Goal: Task Accomplishment & Management: Use online tool/utility

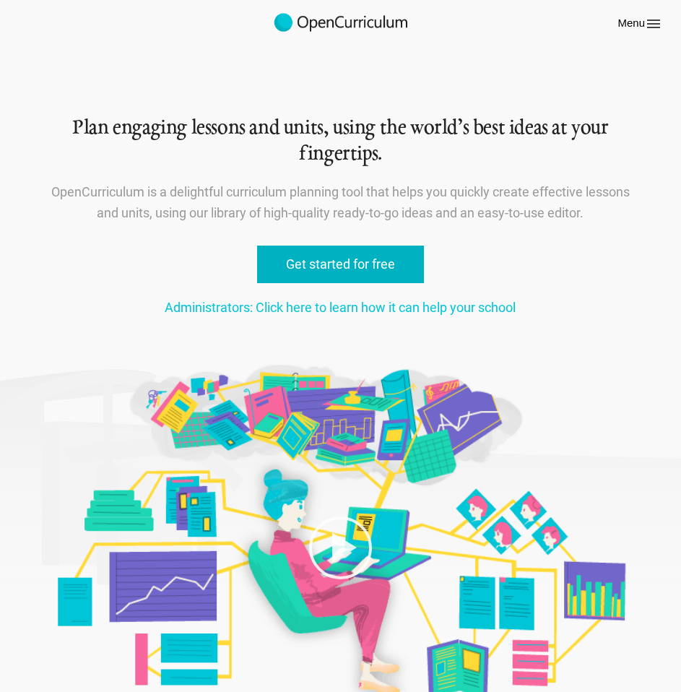
click at [316, 265] on link "Get started for free" at bounding box center [340, 265] width 167 height 38
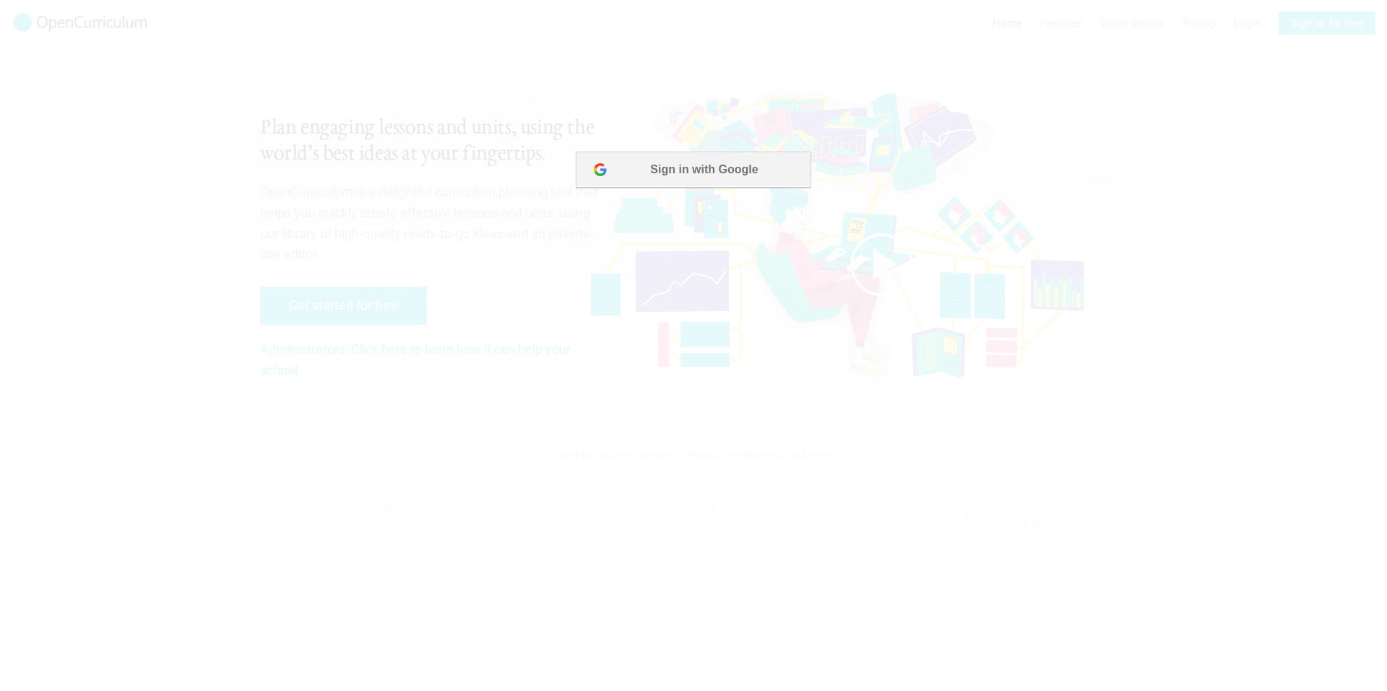
click at [677, 165] on button "Sign in with Google" at bounding box center [693, 170] width 235 height 36
click at [681, 163] on button "Sign in with Google" at bounding box center [693, 170] width 235 height 36
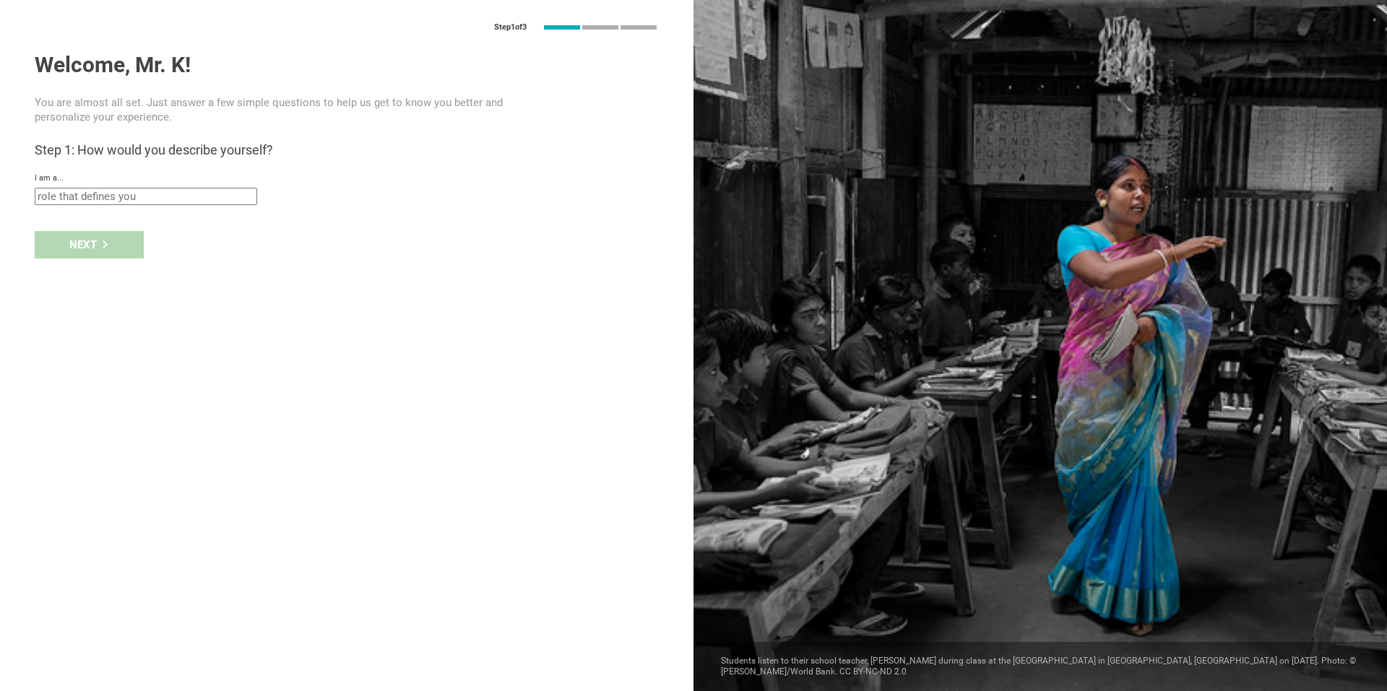
click at [191, 195] on input "text" at bounding box center [146, 196] width 223 height 17
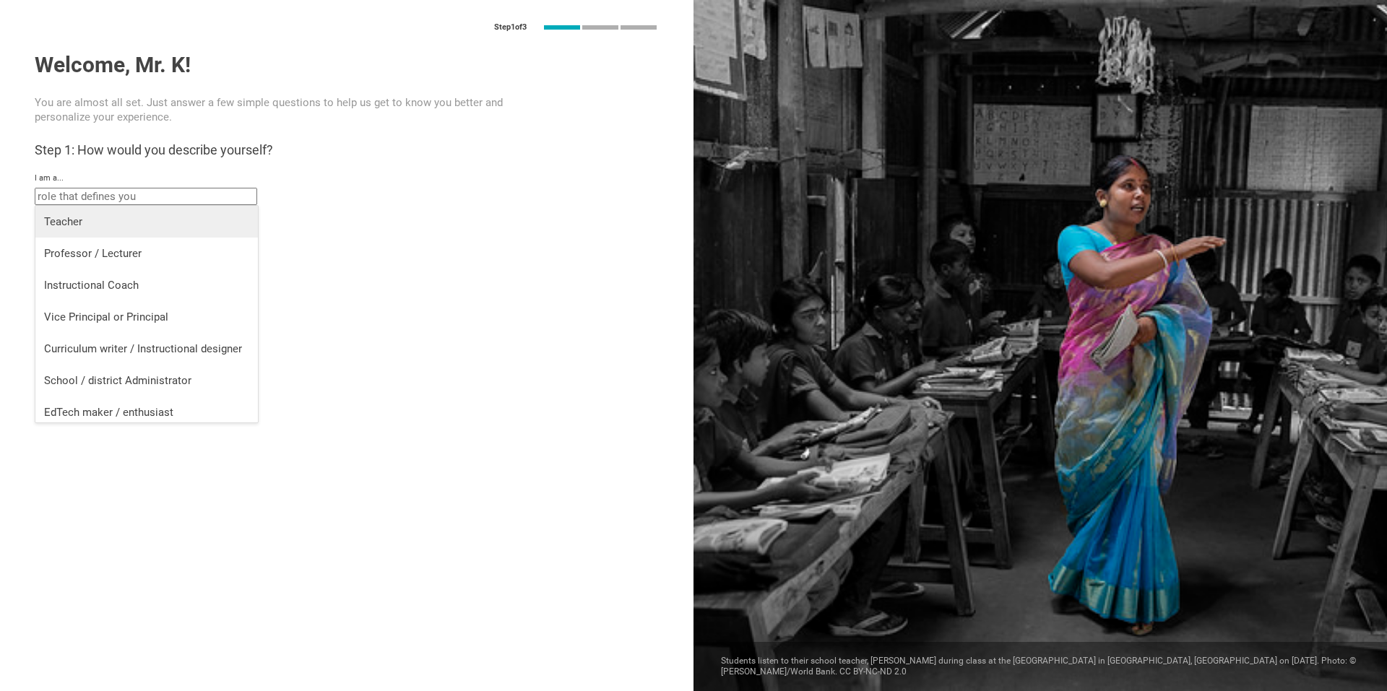
click at [180, 211] on li "Teacher" at bounding box center [146, 222] width 223 height 32
type input "Teacher"
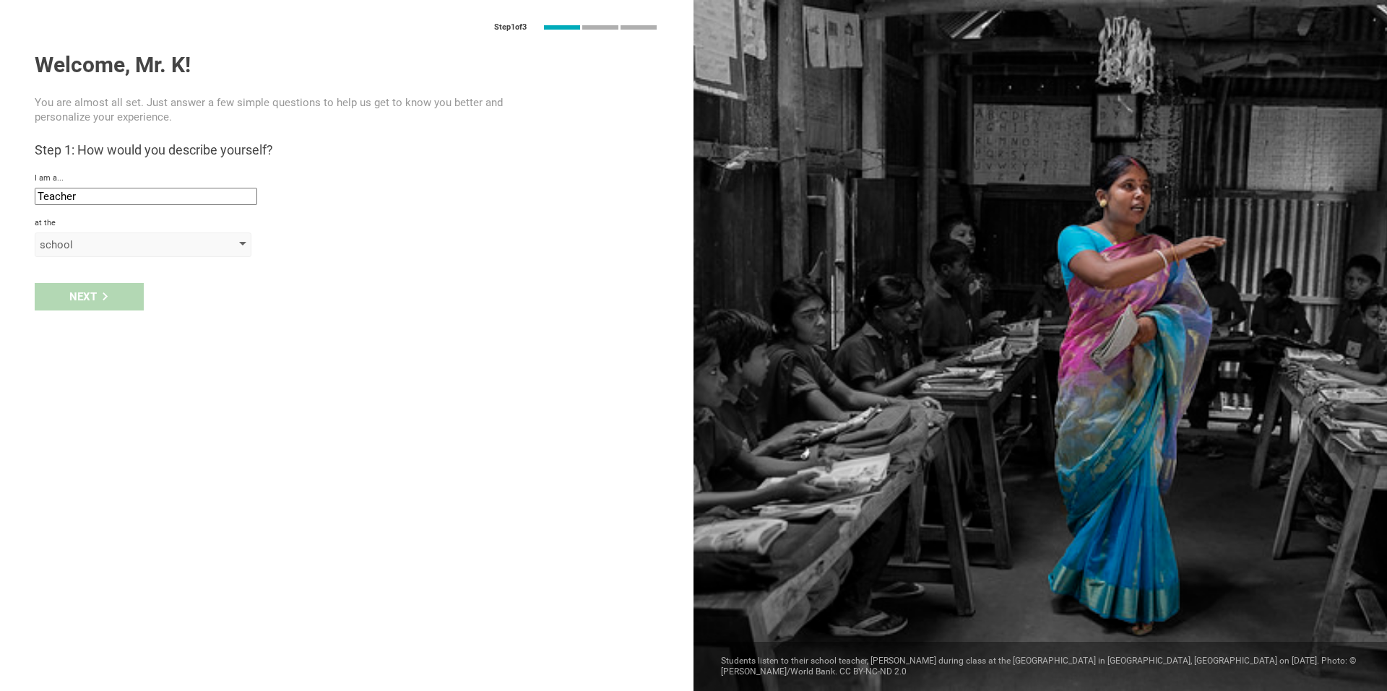
click at [103, 246] on div "school" at bounding box center [122, 245] width 165 height 14
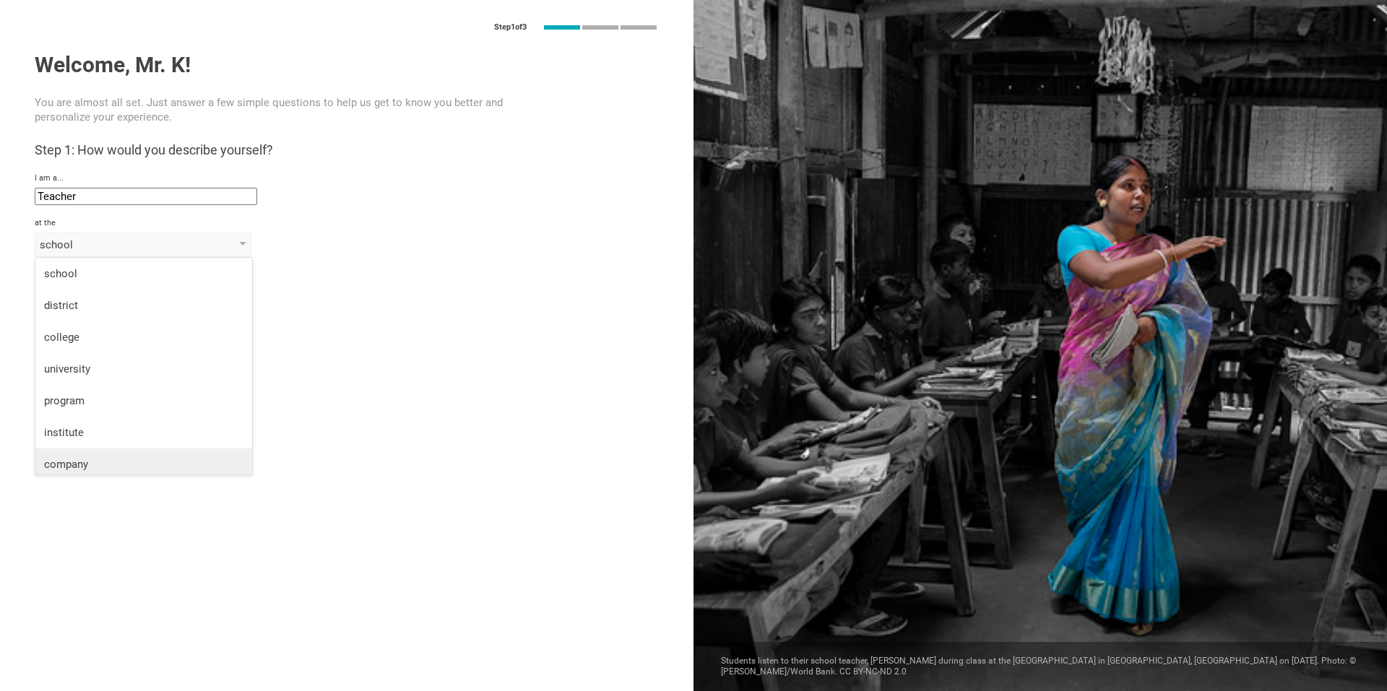
scroll to position [38, 0]
click at [87, 425] on div "company" at bounding box center [143, 427] width 199 height 14
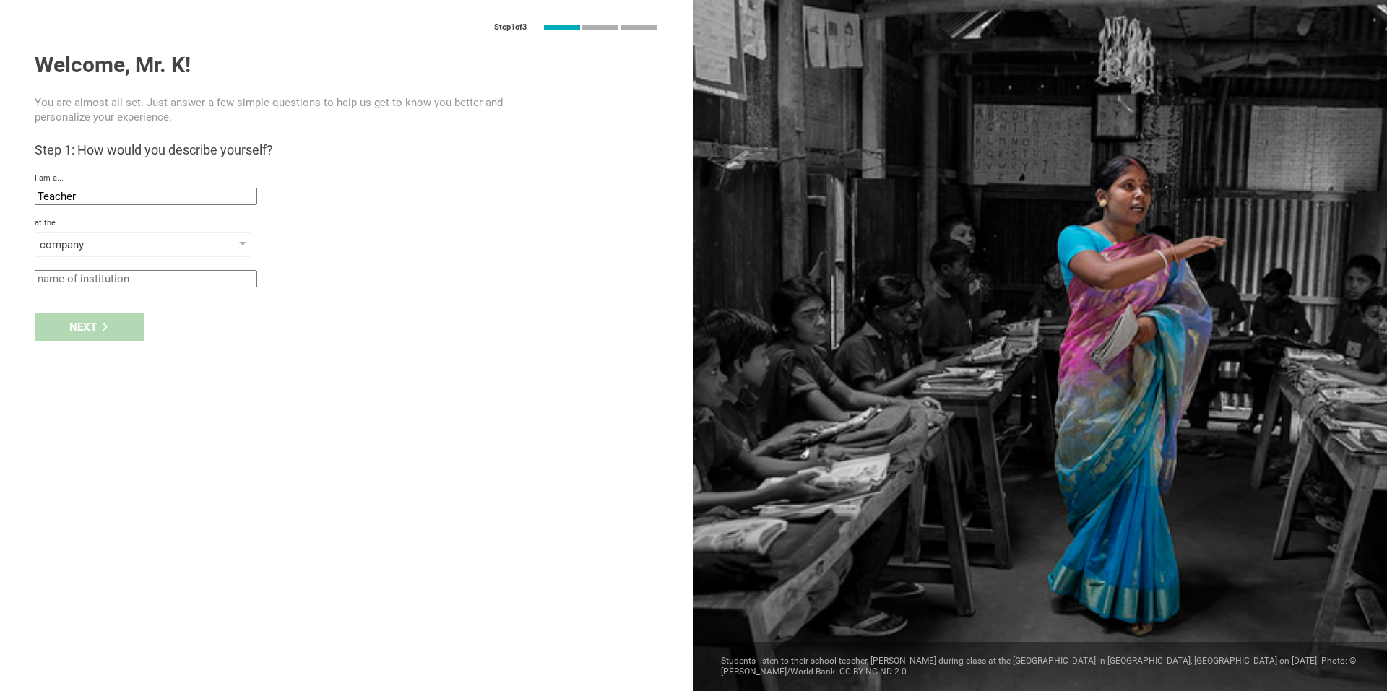
click at [128, 285] on input "text" at bounding box center [146, 278] width 223 height 17
type input "result"
click at [107, 319] on div "Next" at bounding box center [89, 327] width 109 height 27
type input "[GEOGRAPHIC_DATA], [GEOGRAPHIC_DATA]"
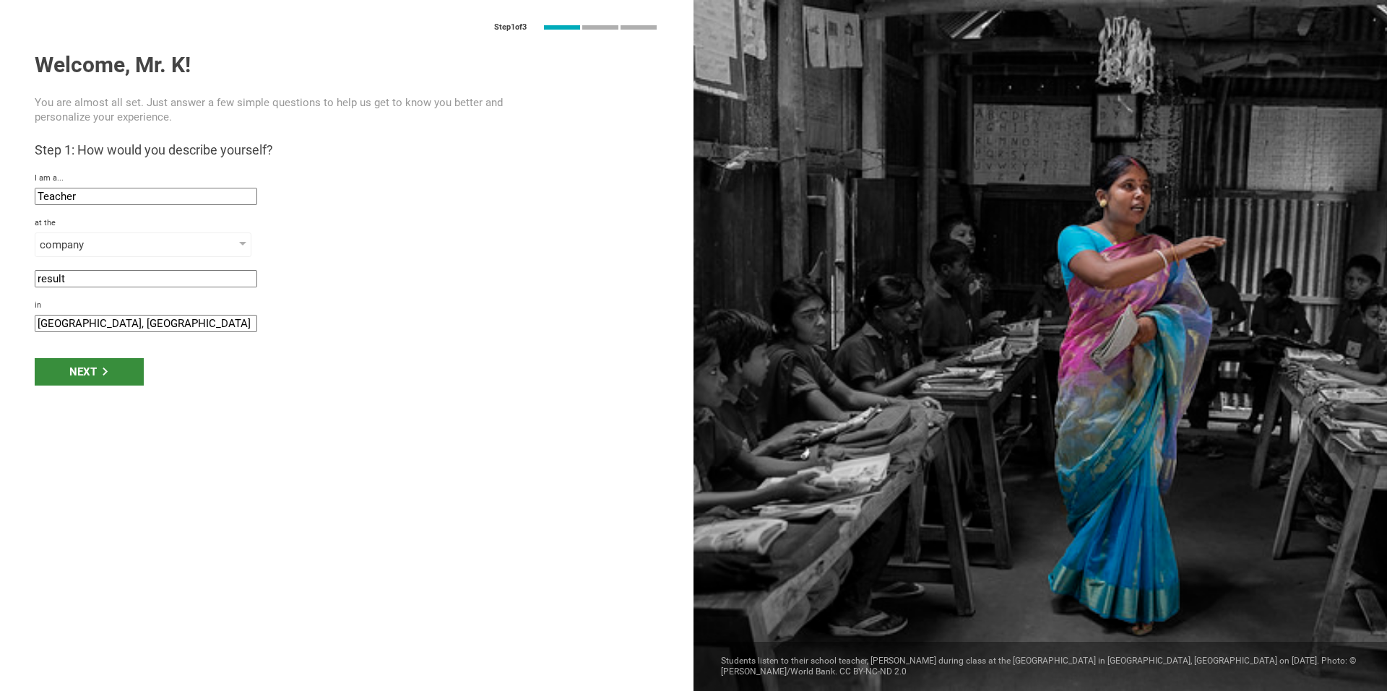
click at [101, 366] on div "Next" at bounding box center [89, 371] width 109 height 27
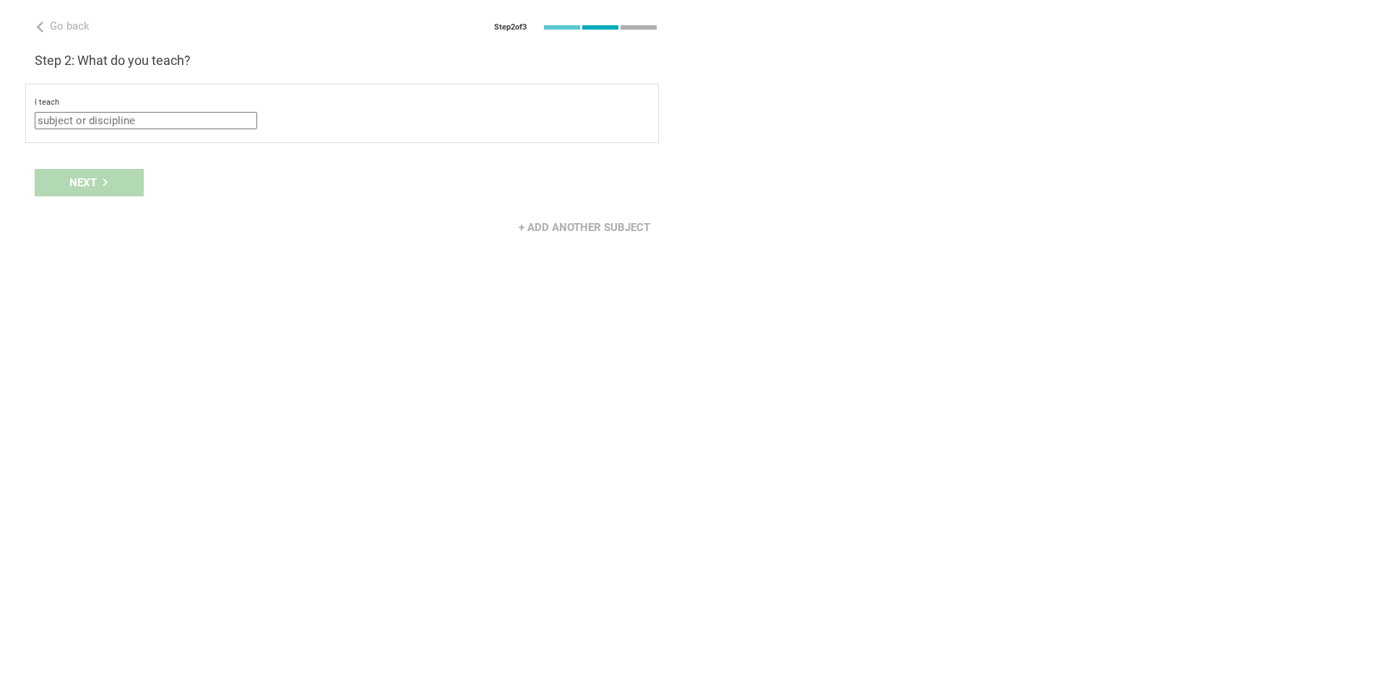
click at [202, 114] on input "text" at bounding box center [146, 120] width 223 height 17
click at [447, 227] on div "+ Add another subject" at bounding box center [347, 227] width 694 height 45
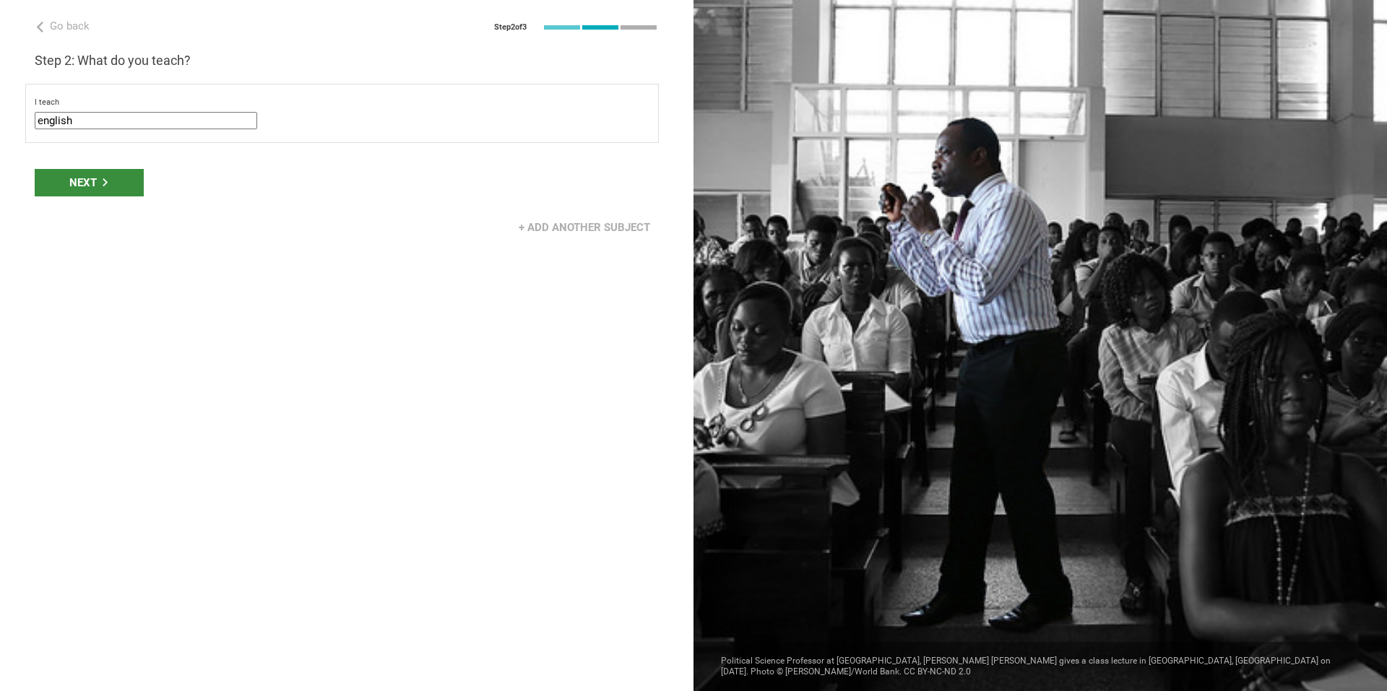
click at [108, 177] on div "Next" at bounding box center [89, 182] width 109 height 27
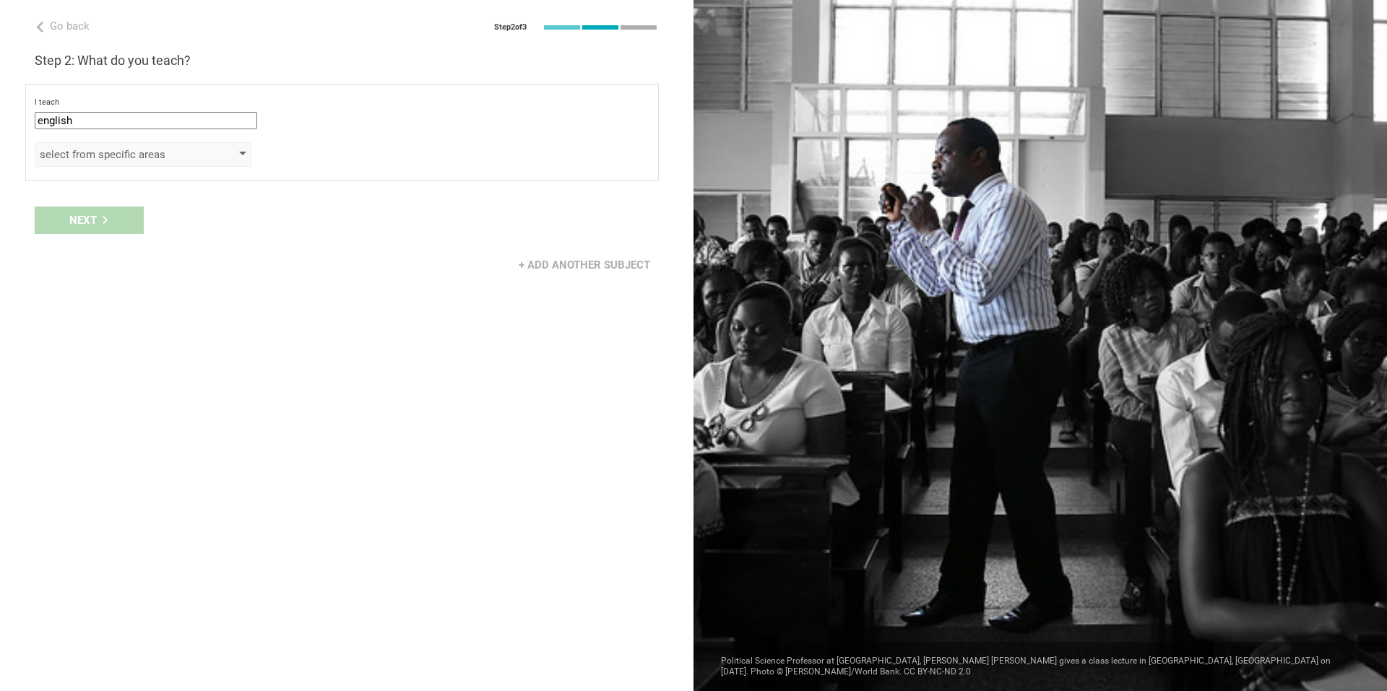
click at [140, 151] on div "select from specific areas" at bounding box center [122, 154] width 165 height 14
click at [219, 165] on div "select from specific areas" at bounding box center [143, 154] width 217 height 25
click at [246, 145] on div "select from specific areas" at bounding box center [143, 154] width 217 height 25
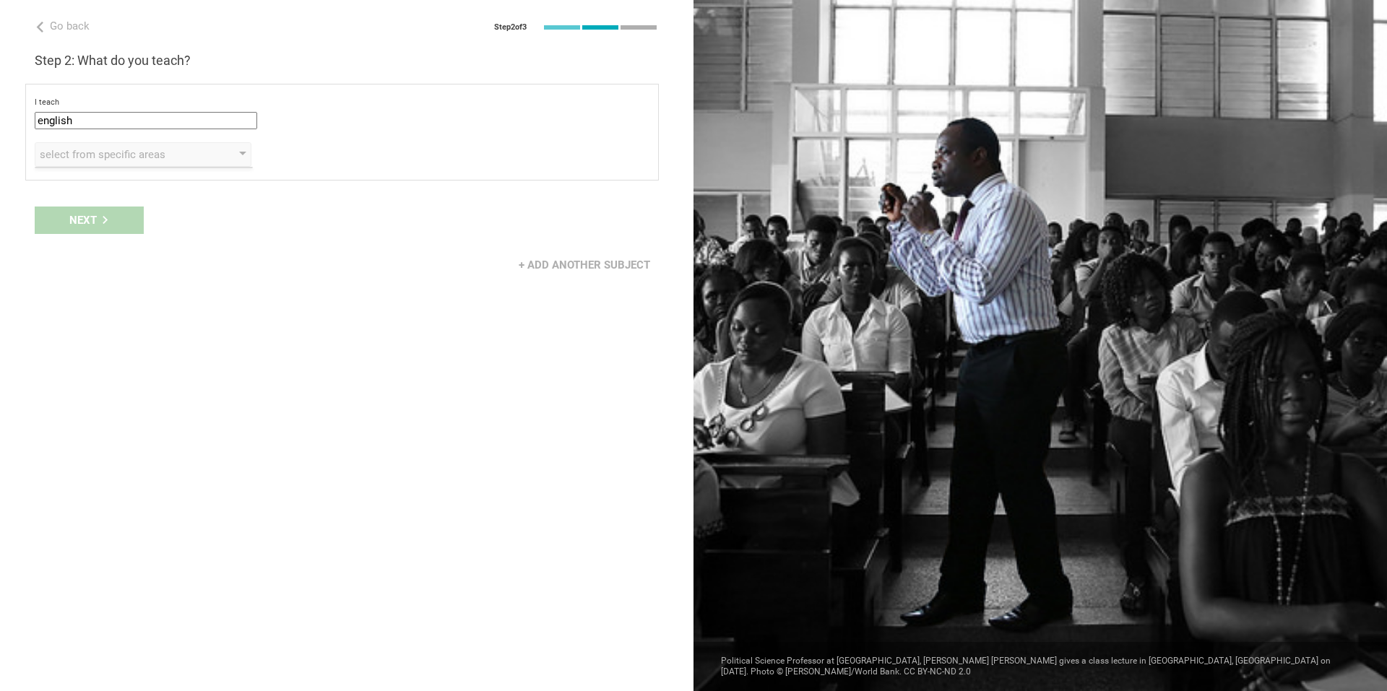
click at [225, 126] on input "english" at bounding box center [146, 120] width 223 height 17
click at [202, 181] on div "English (Language Arts)" at bounding box center [146, 177] width 205 height 14
type input "English (Language Arts)"
click at [111, 220] on div "Next" at bounding box center [347, 220] width 694 height 45
click at [198, 158] on div "select from specific areas" at bounding box center [122, 154] width 165 height 14
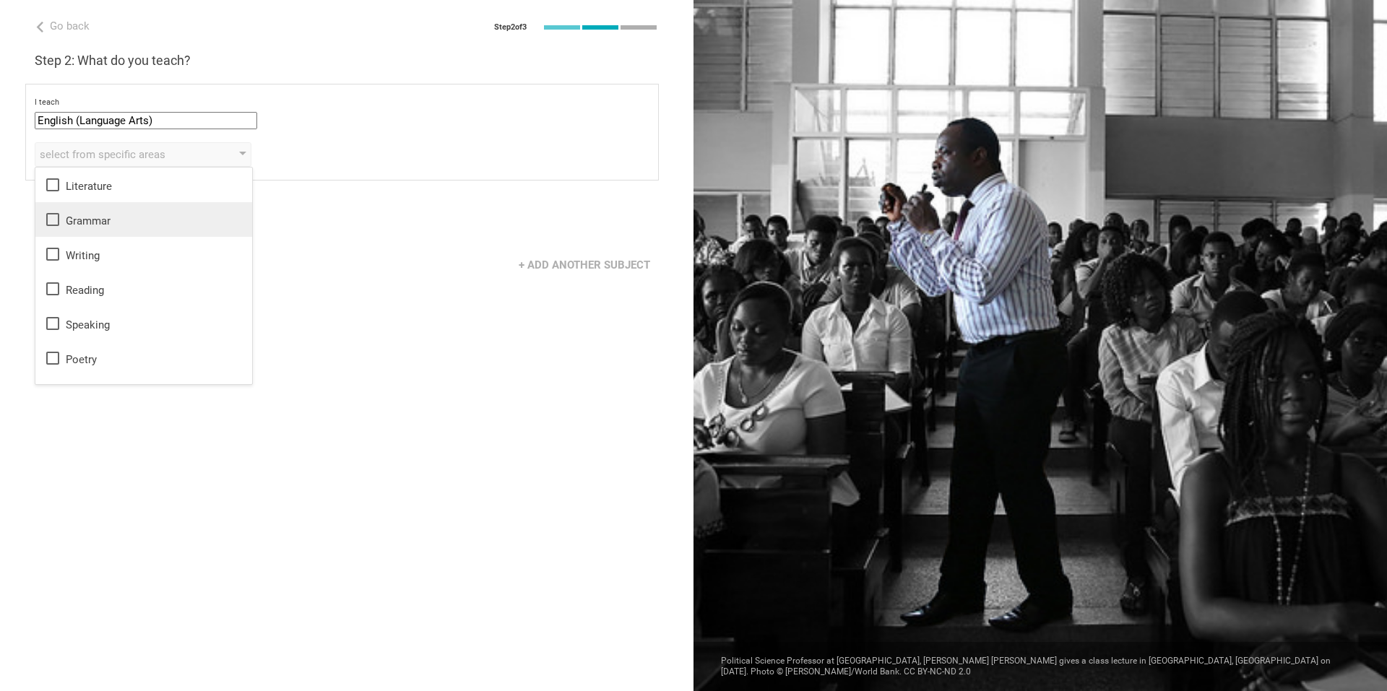
click at [155, 217] on div "Grammar" at bounding box center [143, 219] width 199 height 17
click at [139, 239] on li "Writing" at bounding box center [143, 254] width 217 height 35
click at [90, 287] on div "Reading" at bounding box center [143, 288] width 199 height 17
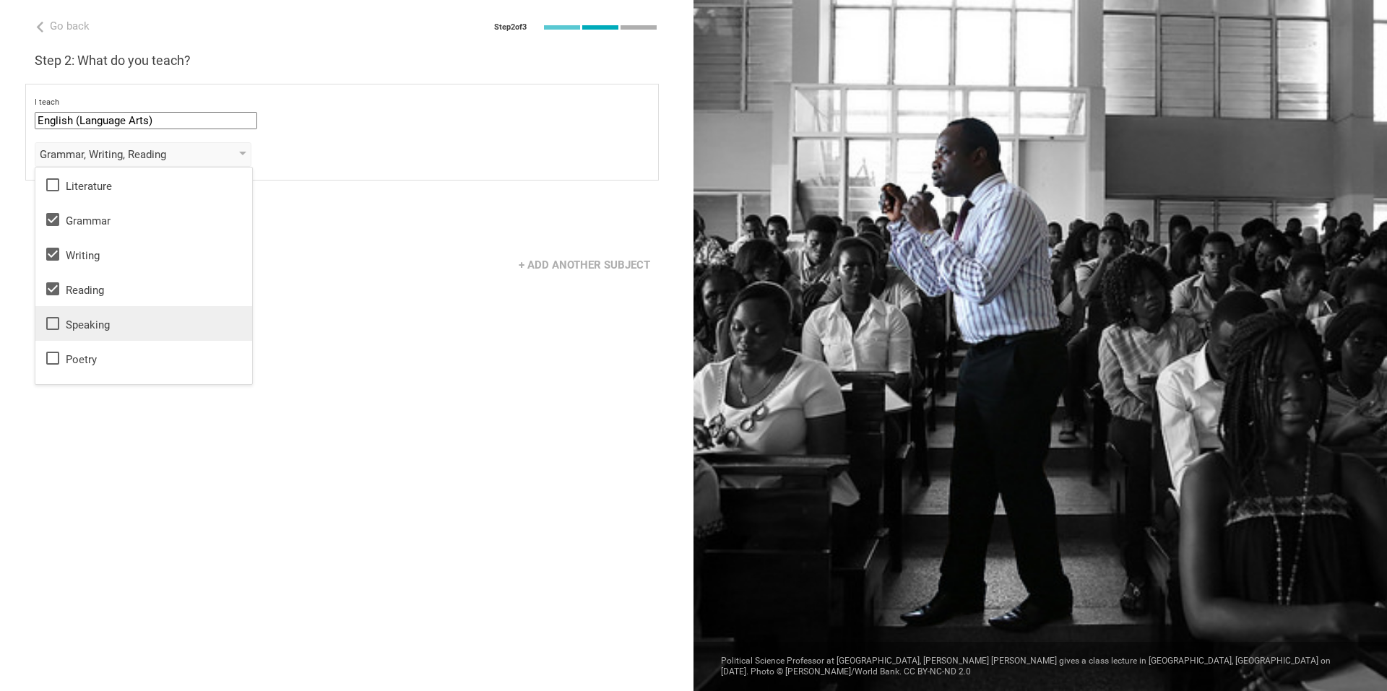
click at [85, 319] on div "Speaking" at bounding box center [143, 323] width 199 height 17
click at [357, 384] on div "Go back Step 2 of 3 Welcome, Mr. K! You are almost all set. Just answer a few s…" at bounding box center [347, 345] width 694 height 691
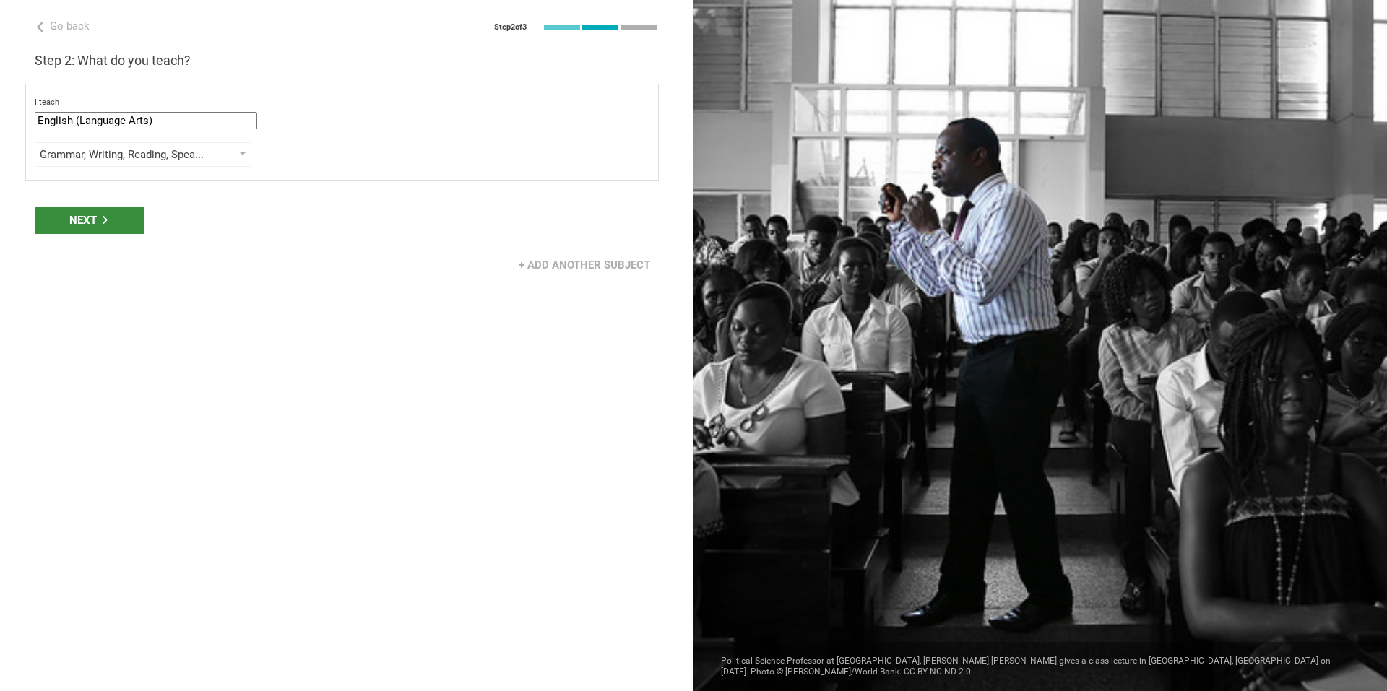
click at [120, 220] on div "Next" at bounding box center [89, 220] width 109 height 27
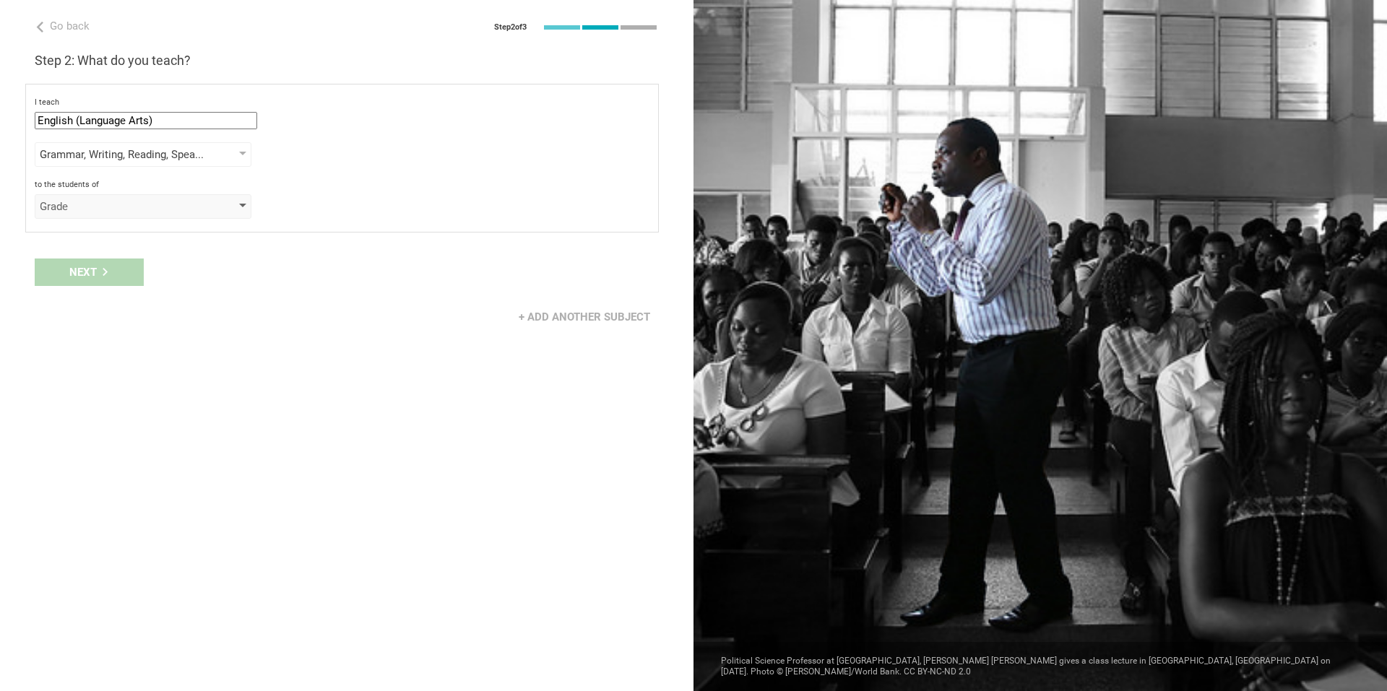
click at [157, 200] on div "Grade" at bounding box center [122, 206] width 165 height 14
click at [147, 332] on div "Level" at bounding box center [143, 331] width 199 height 14
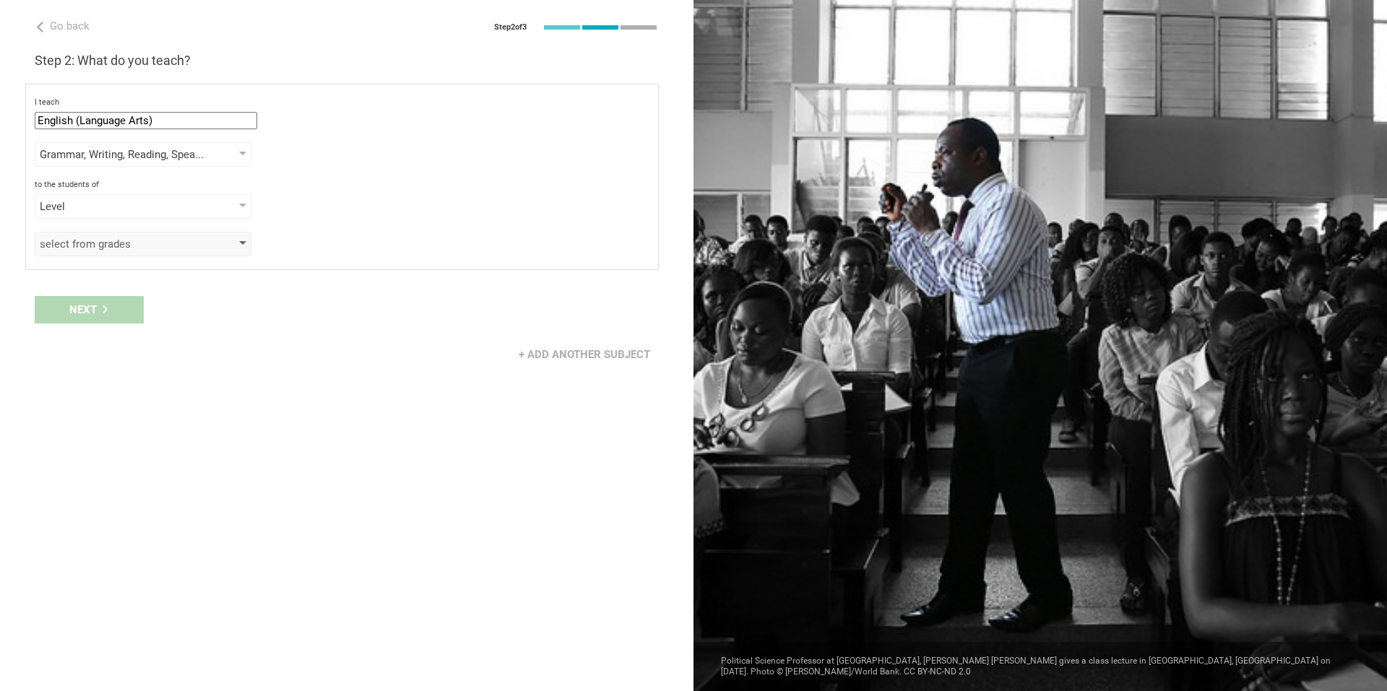
click at [143, 247] on div "select from grades" at bounding box center [122, 244] width 165 height 14
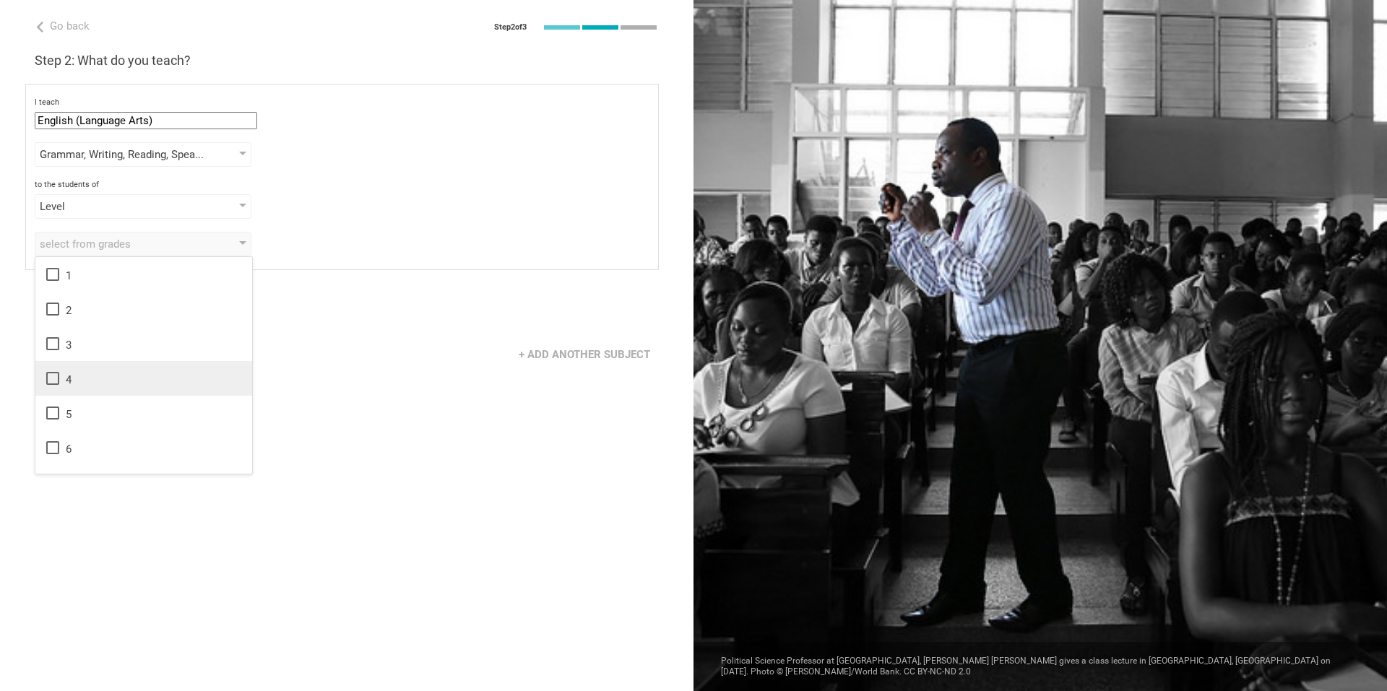
scroll to position [234, 0]
click at [301, 371] on div "+ Add another subject" at bounding box center [347, 354] width 694 height 45
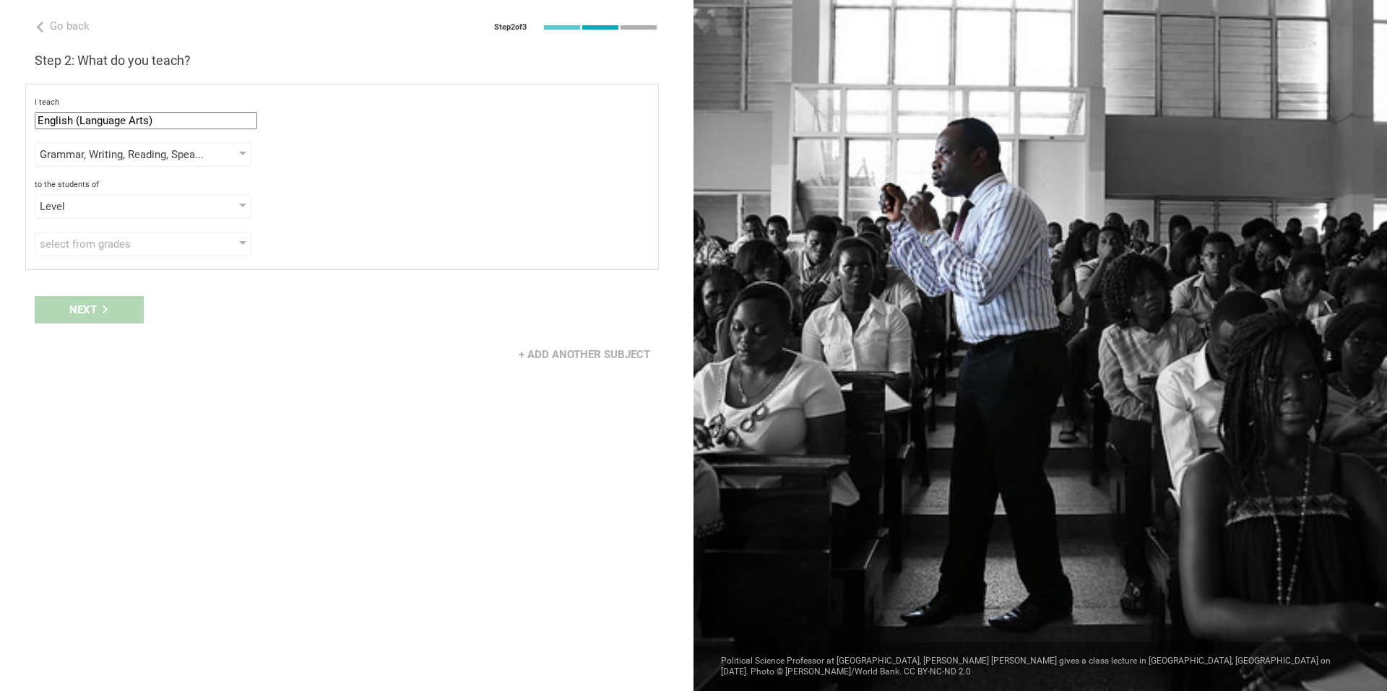
click at [108, 310] on div "Next" at bounding box center [347, 310] width 694 height 45
click at [183, 255] on div "select from grades" at bounding box center [143, 244] width 217 height 25
click at [181, 203] on div "Level" at bounding box center [122, 206] width 165 height 14
click at [152, 238] on div "Grade" at bounding box center [143, 235] width 199 height 14
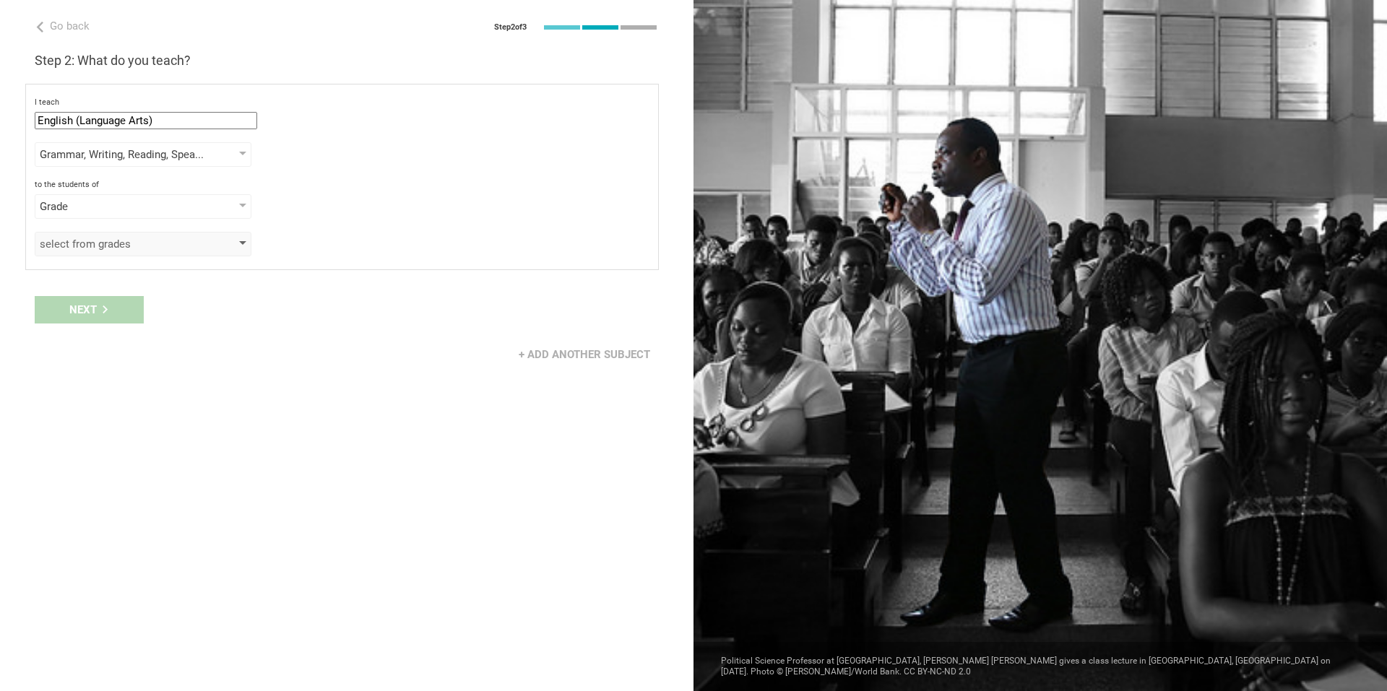
click at [155, 239] on div "select from grades" at bounding box center [122, 244] width 165 height 14
click at [159, 191] on div "to the students of Grade Grade Class Year Level Standard" at bounding box center [342, 199] width 615 height 39
click at [169, 200] on div "Grade" at bounding box center [122, 206] width 165 height 14
click at [132, 301] on div "Year" at bounding box center [143, 299] width 199 height 14
click at [165, 260] on div "I teach English (Language Arts) Mathematics English (Language Arts) Science Soc…" at bounding box center [342, 177] width 634 height 186
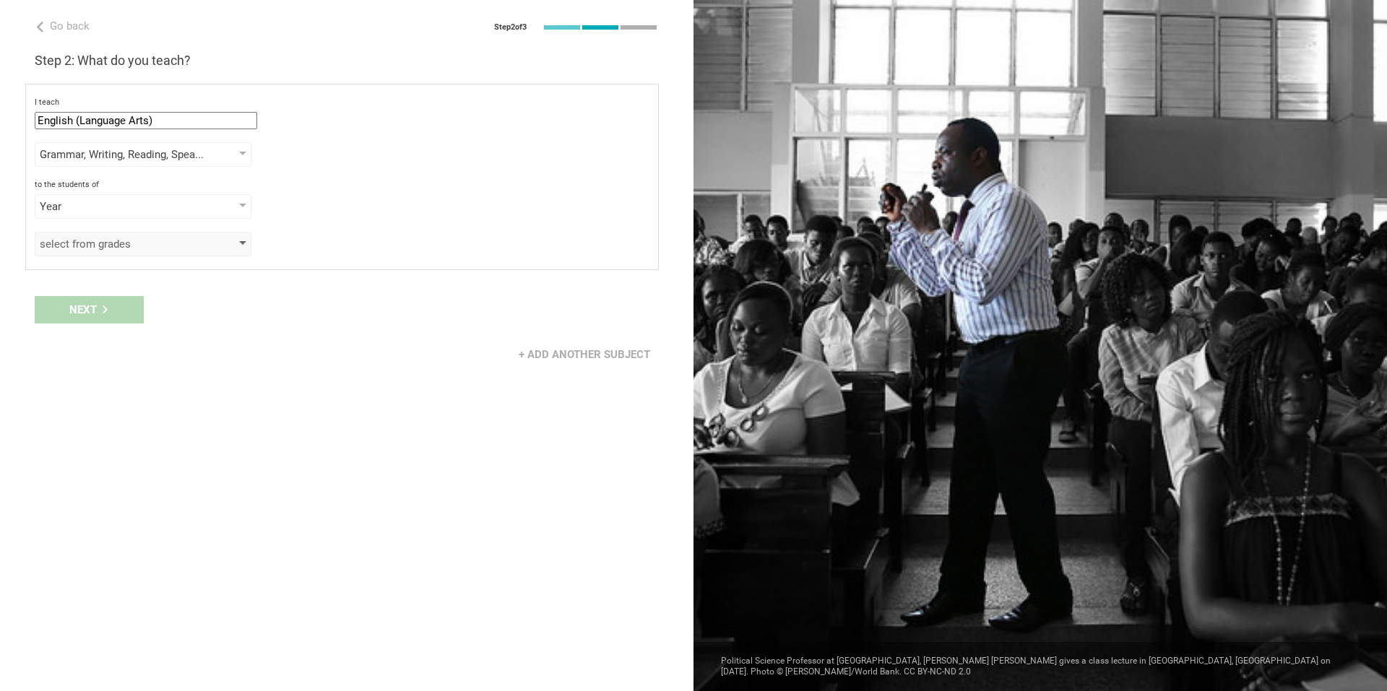
click at [176, 250] on div "select from grades" at bounding box center [122, 244] width 165 height 14
click at [202, 206] on div "Year" at bounding box center [122, 206] width 165 height 14
click at [137, 337] on div "Level" at bounding box center [143, 331] width 199 height 14
click at [163, 238] on div "select from grades" at bounding box center [122, 244] width 165 height 14
click at [116, 278] on div "1" at bounding box center [143, 274] width 199 height 17
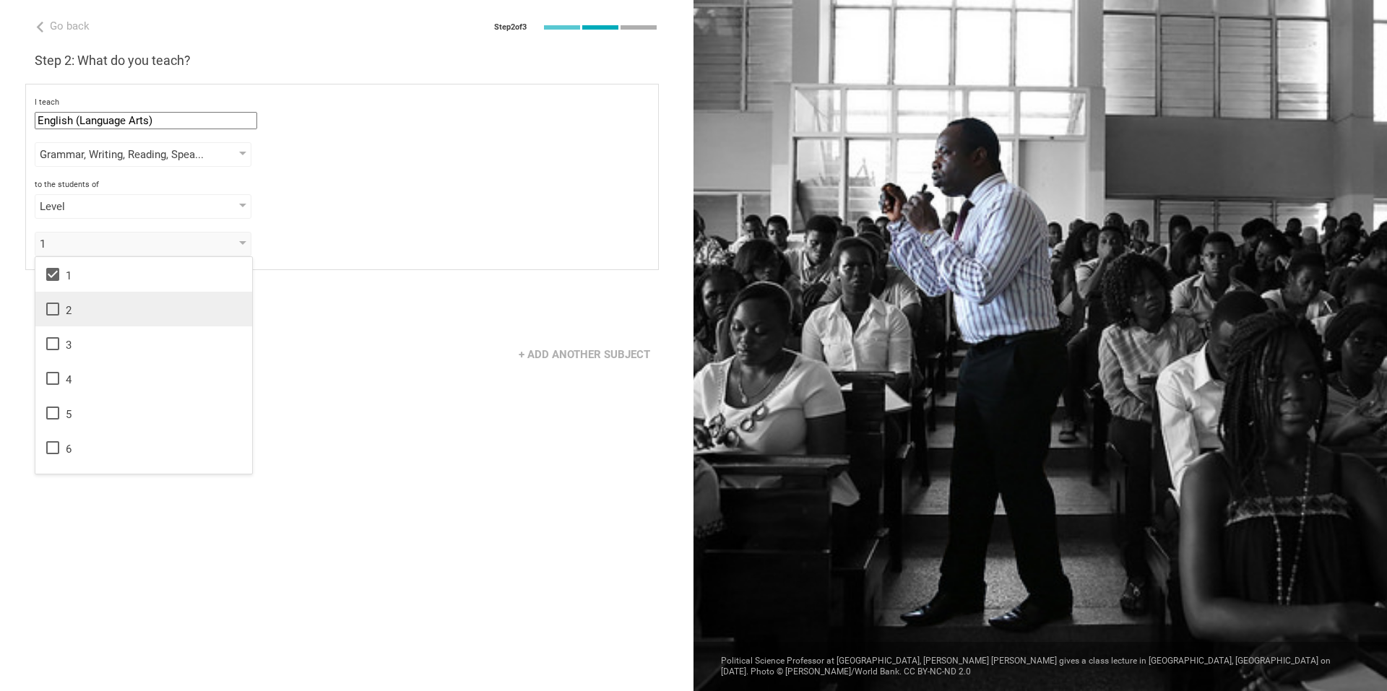
click at [89, 314] on div "2" at bounding box center [143, 309] width 199 height 17
click at [66, 342] on div "3" at bounding box center [143, 343] width 199 height 17
click at [383, 381] on div "Go back Step 2 of 3 Welcome, Mr. K! You are almost all set. Just answer a few s…" at bounding box center [347, 345] width 694 height 691
click at [114, 319] on div "Next" at bounding box center [89, 309] width 109 height 27
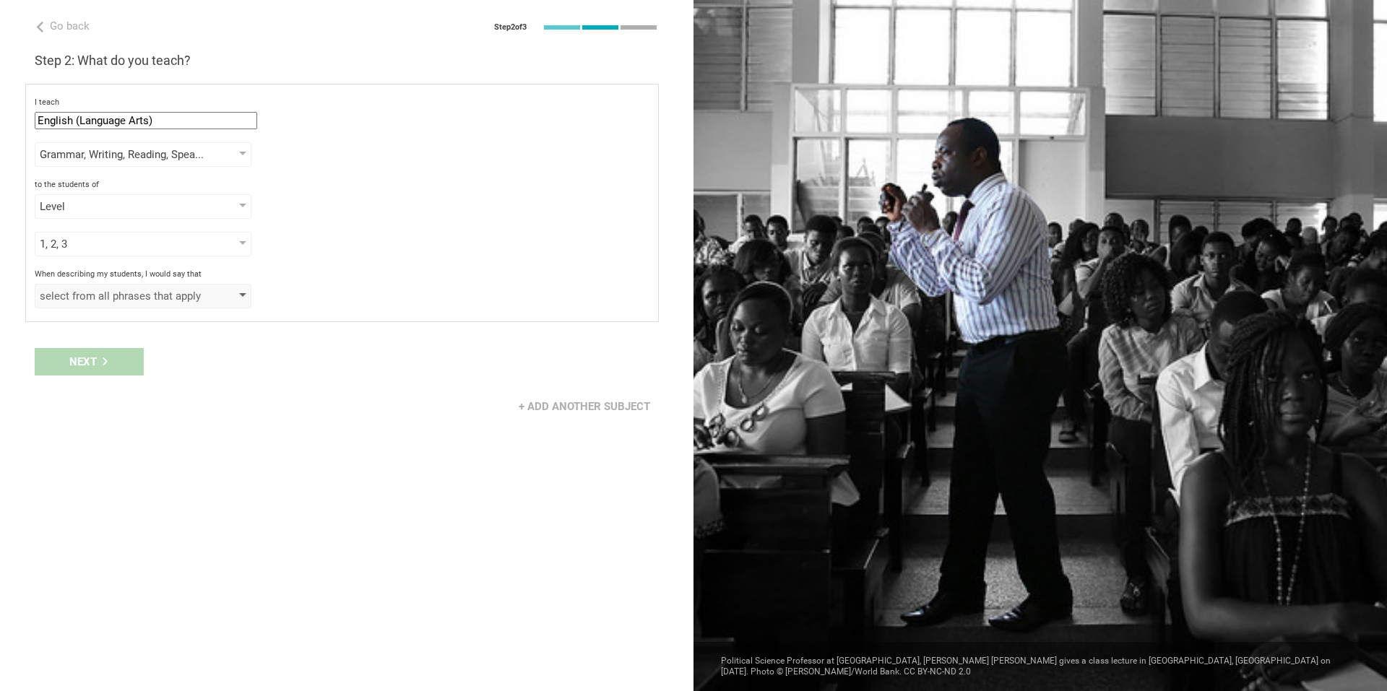
click at [136, 303] on div "select from all phrases that apply" at bounding box center [143, 296] width 217 height 25
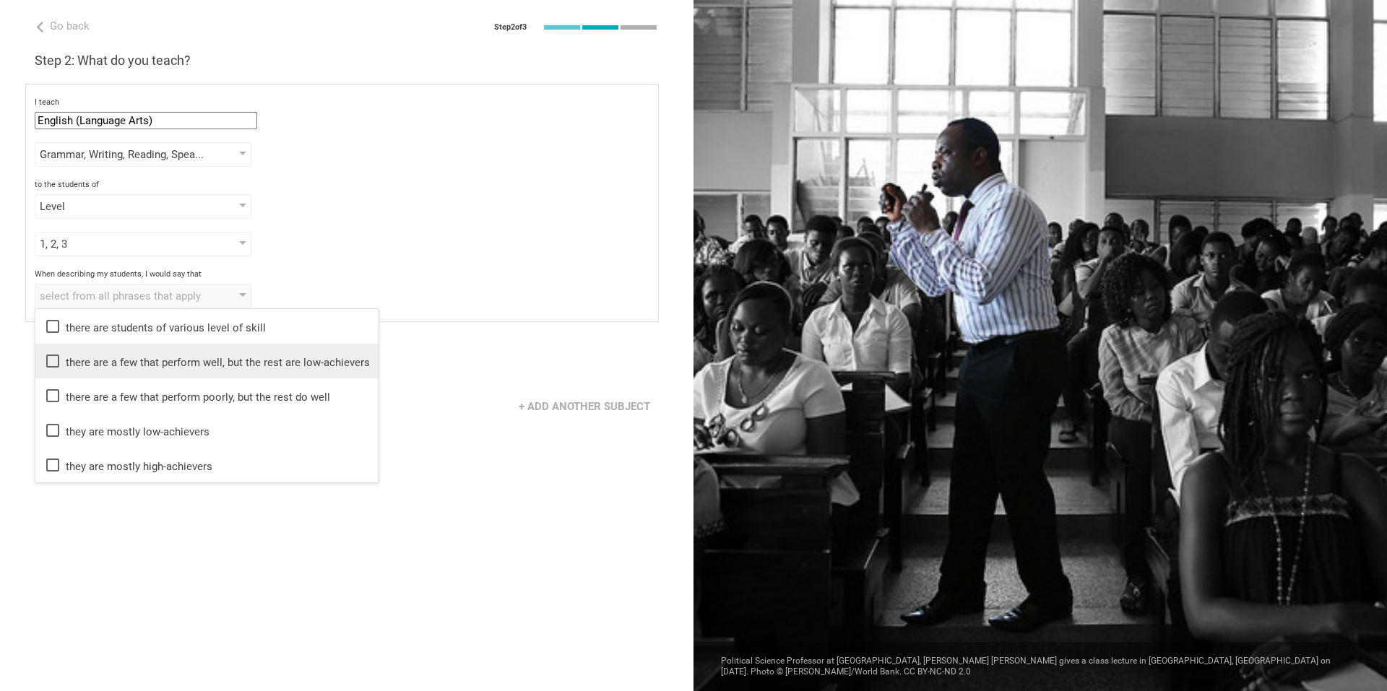
click at [188, 371] on li "there are a few that perform well, but the rest are low-achievers" at bounding box center [206, 361] width 343 height 35
click at [236, 540] on div "Go back Step 2 of 3 Welcome, Mr. K! You are almost all set. Just answer a few s…" at bounding box center [347, 345] width 694 height 691
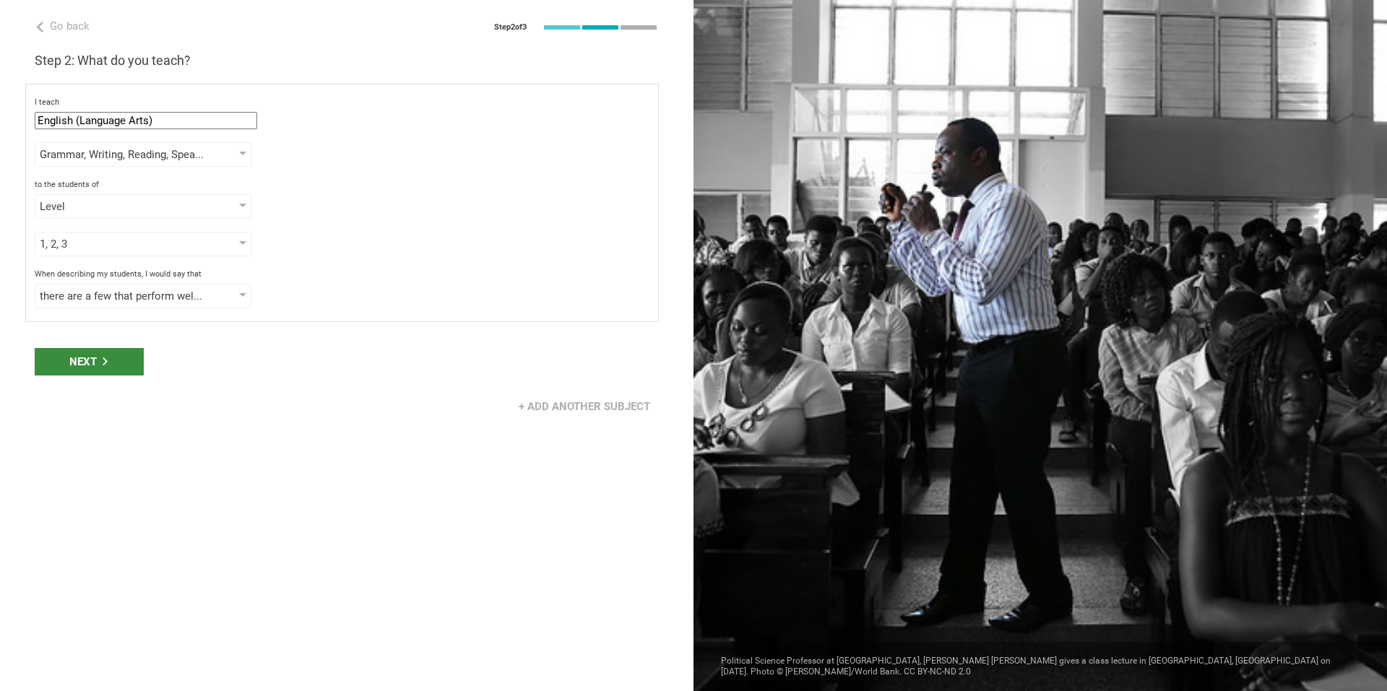
click at [111, 369] on div "Next" at bounding box center [89, 361] width 109 height 27
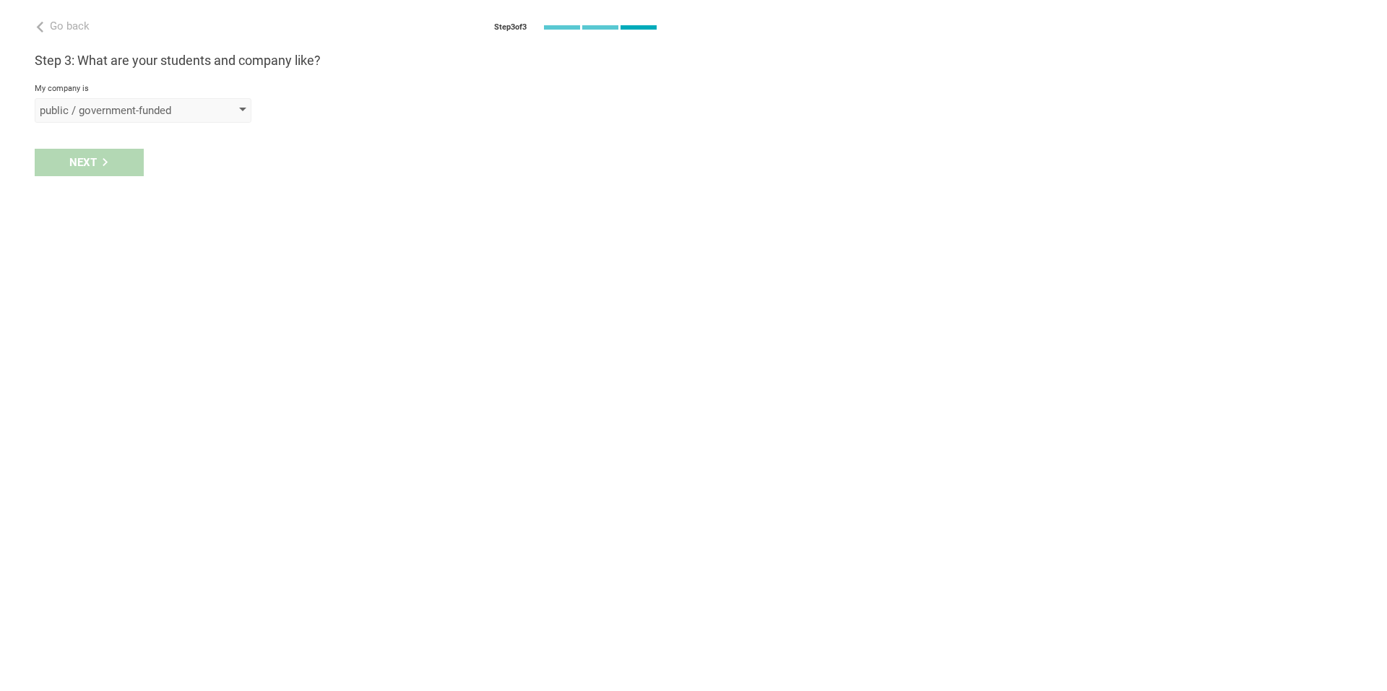
click at [161, 111] on div "public / government-funded" at bounding box center [122, 110] width 165 height 14
click at [150, 178] on li "private" at bounding box center [143, 171] width 217 height 32
click at [145, 168] on div "select phrases that describe your student population" at bounding box center [122, 162] width 165 height 14
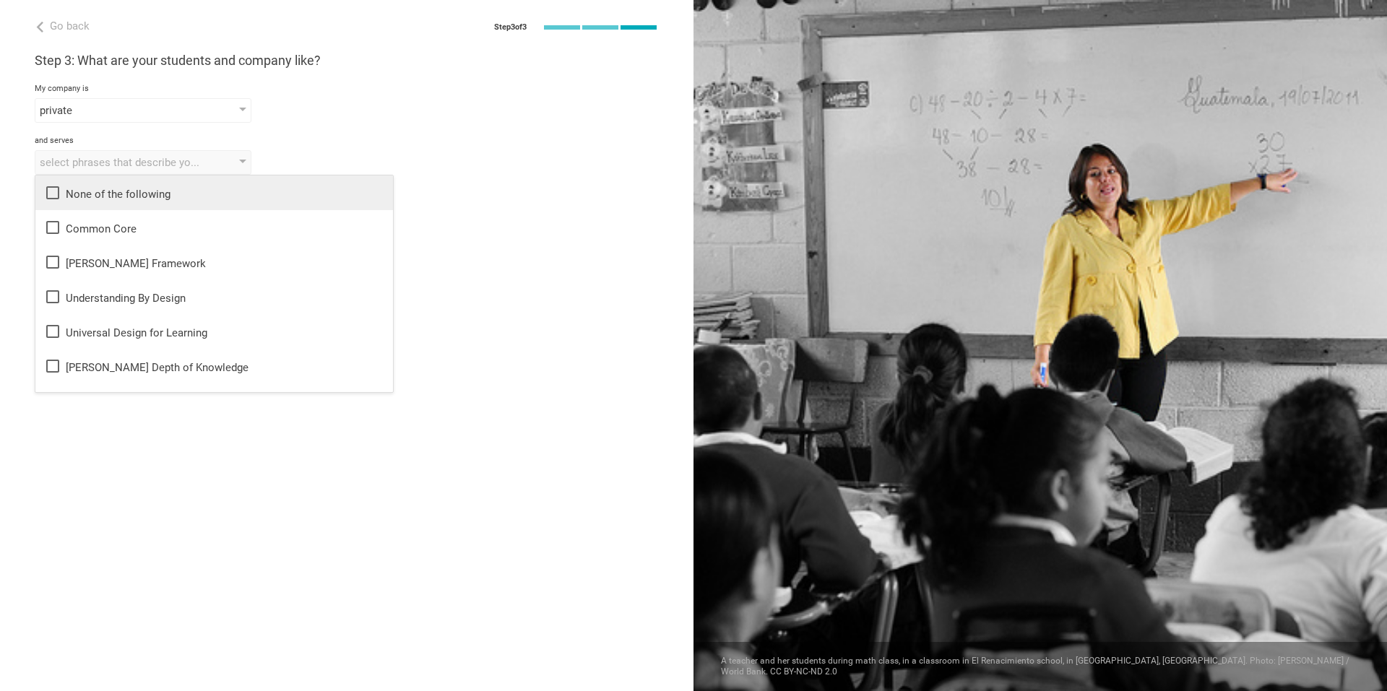
click at [186, 194] on div "None of the following" at bounding box center [214, 192] width 340 height 17
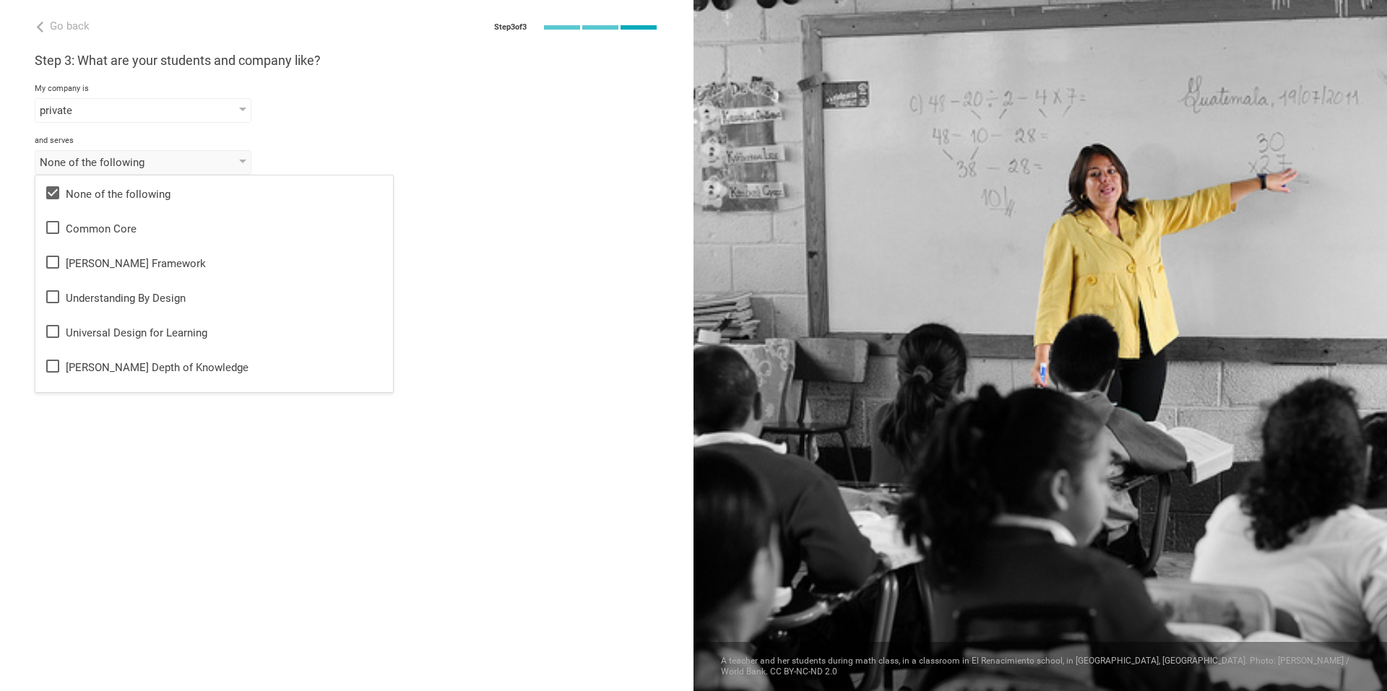
click at [173, 470] on div "Go back Step 3 of 3 Welcome, Mr. K! You are almost all set. Just answer a few s…" at bounding box center [347, 345] width 694 height 691
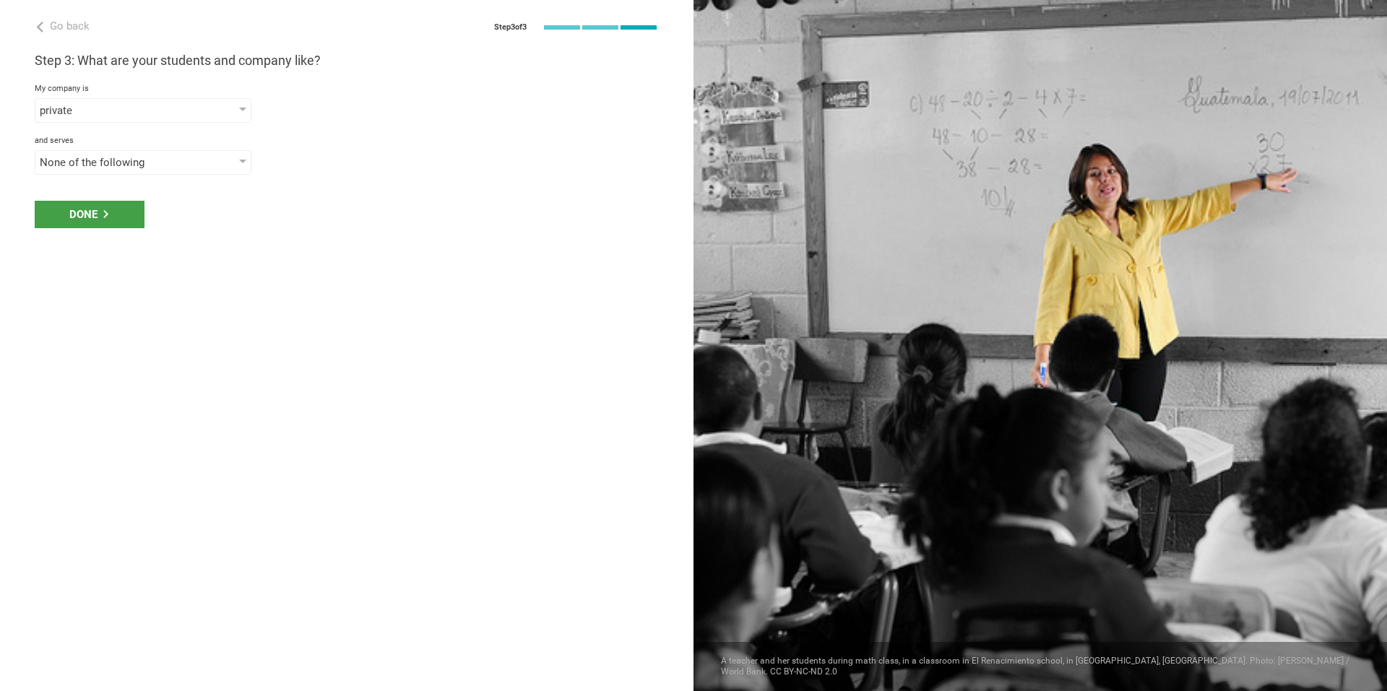
click at [97, 230] on div "Done" at bounding box center [347, 214] width 694 height 45
click at [88, 216] on div "Done" at bounding box center [90, 214] width 110 height 27
click at [134, 207] on div "Done" at bounding box center [90, 214] width 110 height 27
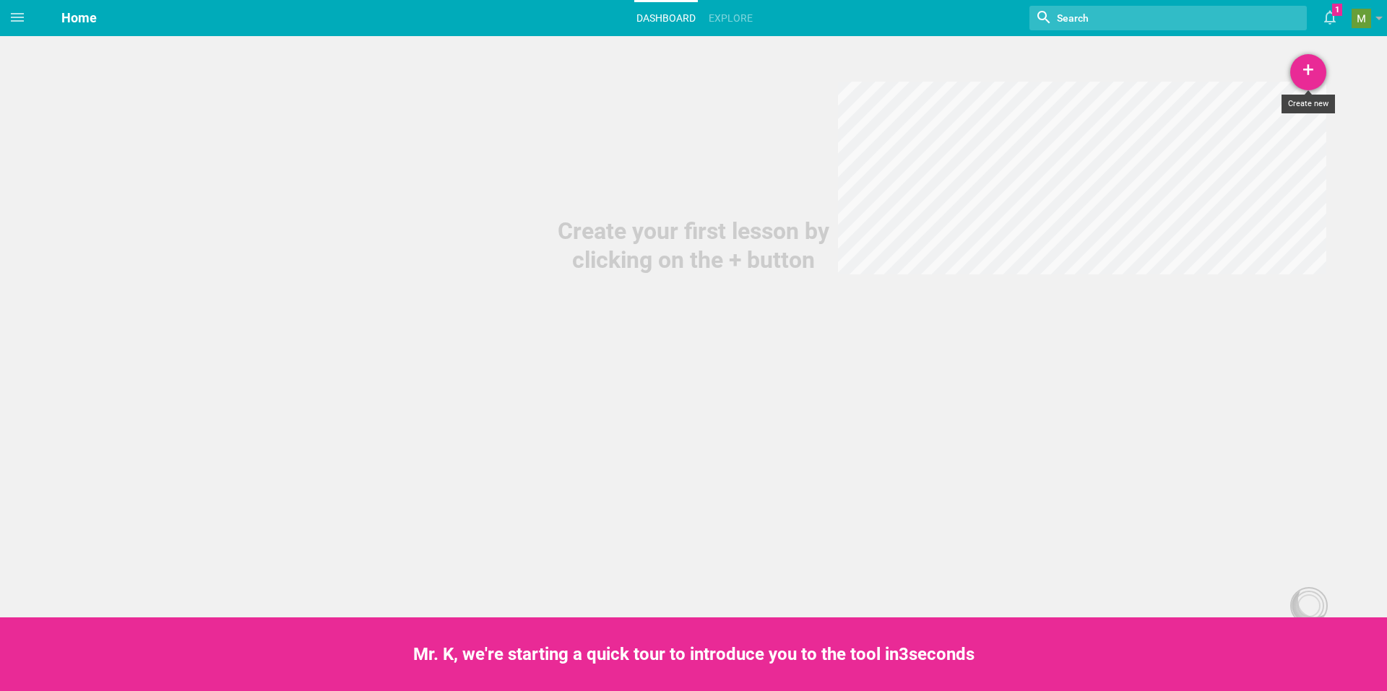
click at [1308, 78] on div "+" at bounding box center [1308, 72] width 36 height 36
click at [1272, 170] on link "Course" at bounding box center [1272, 176] width 108 height 32
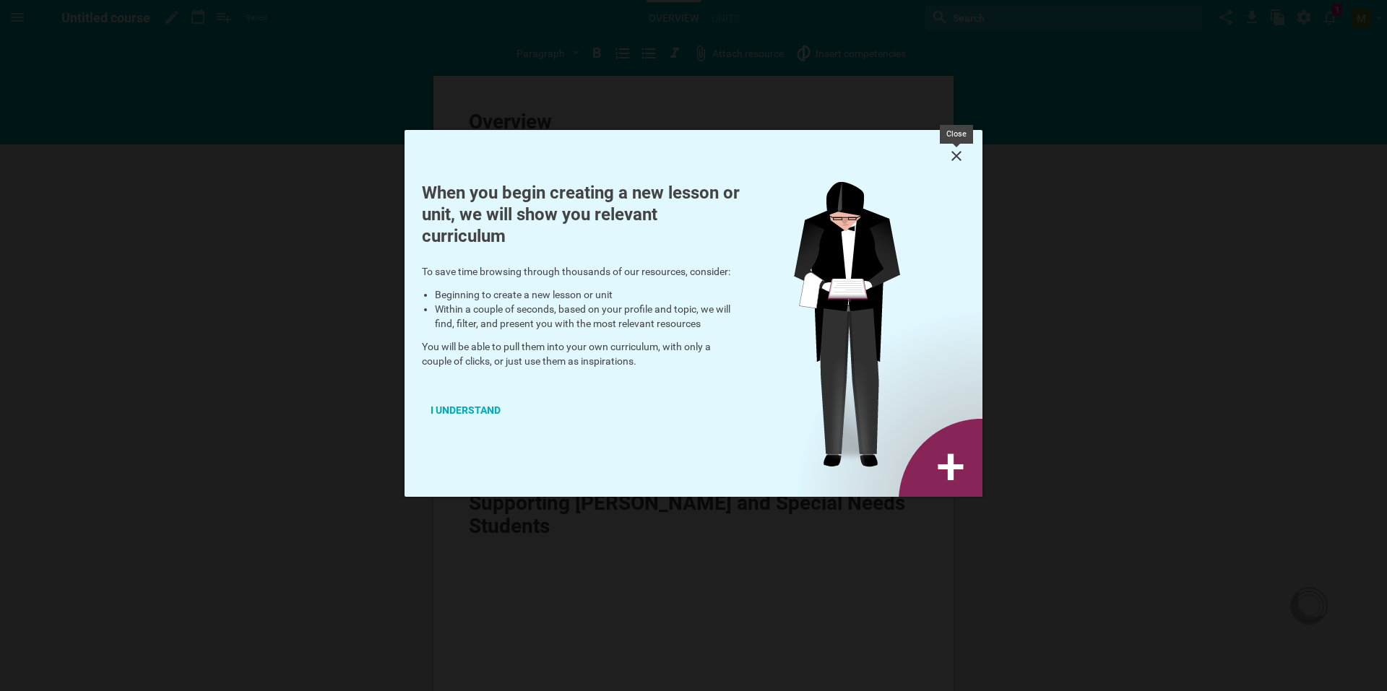
click at [960, 156] on icon at bounding box center [956, 155] width 17 height 17
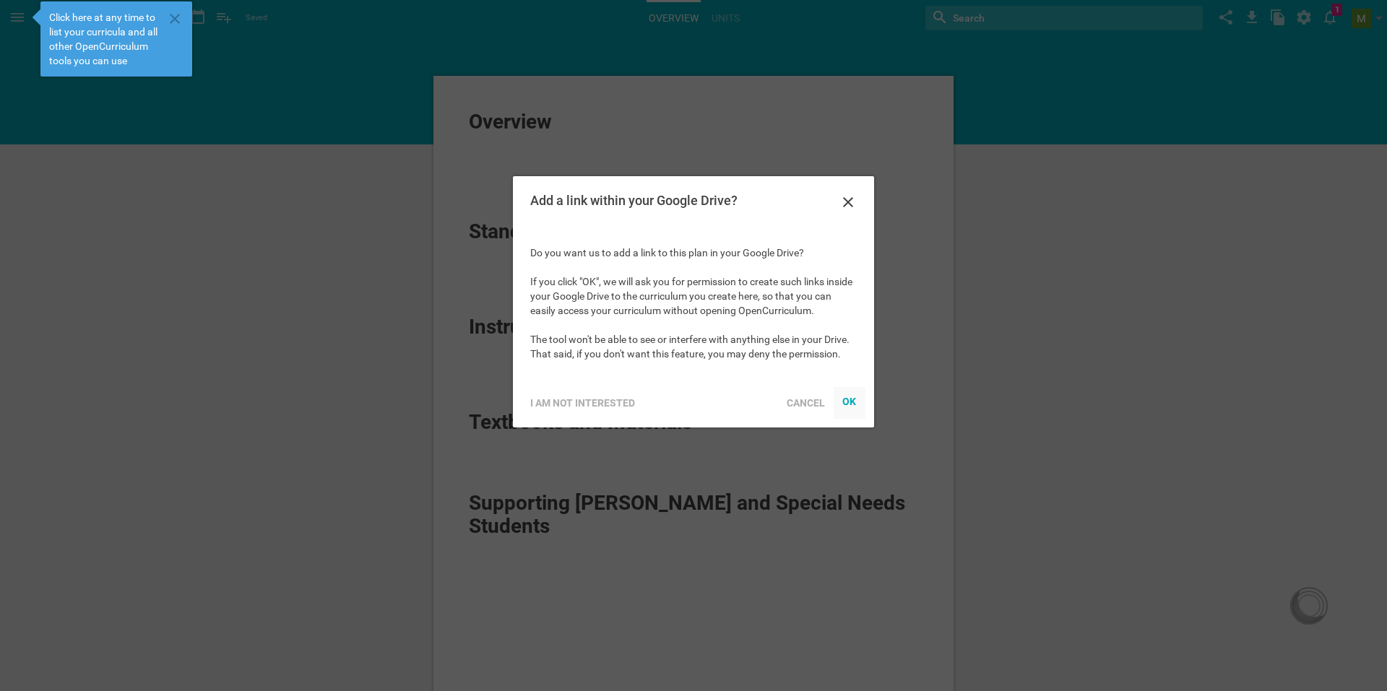
click at [845, 399] on div "OK" at bounding box center [849, 401] width 14 height 12
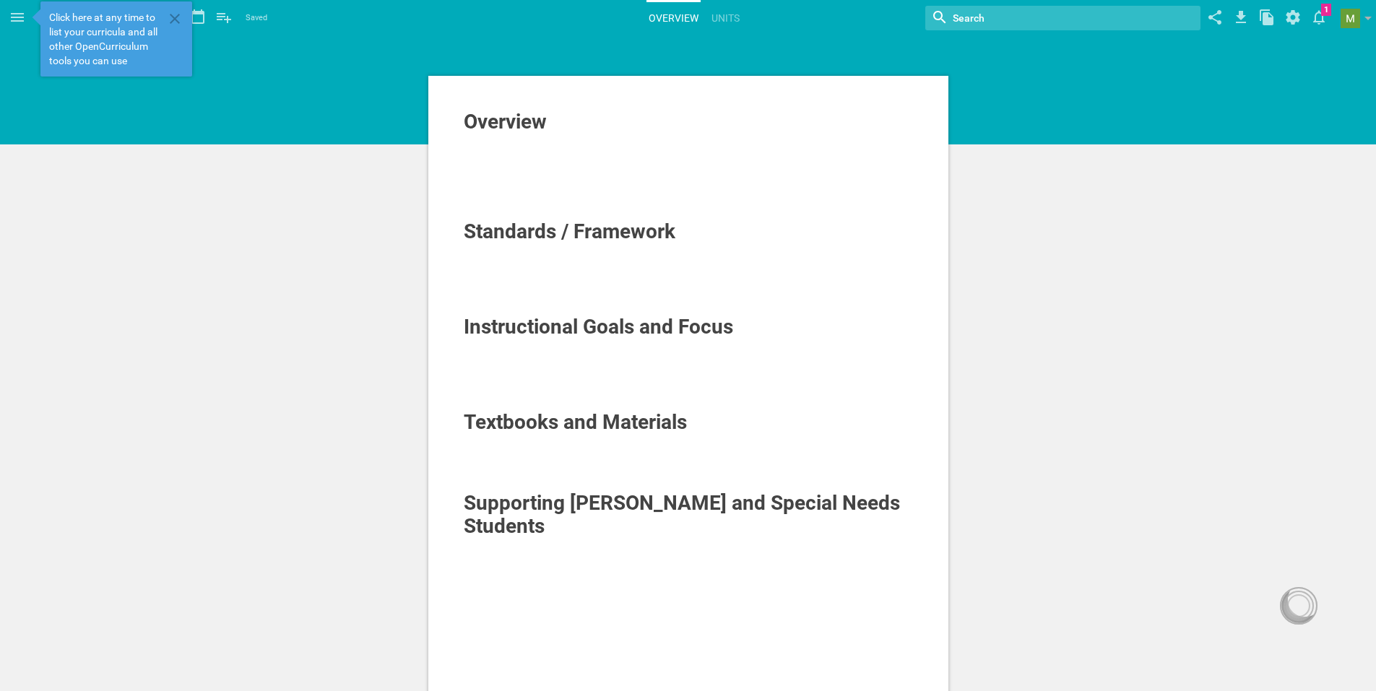
click at [350, 152] on div "Overview Standards / Framework Instructional Goals and Focus Textbooks and Mate…" at bounding box center [688, 505] width 1376 height 1011
click at [1319, 10] on icon at bounding box center [1319, 17] width 26 height 35
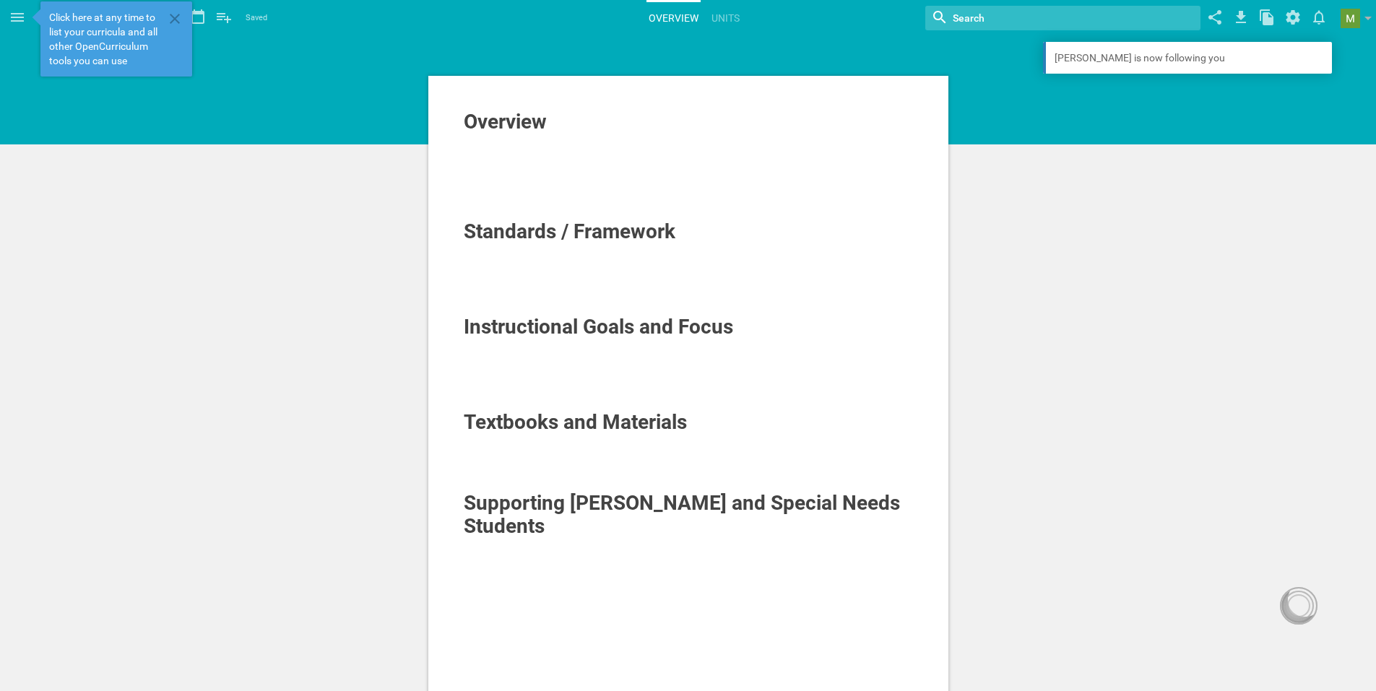
click at [1216, 211] on div "Overview Standards / Framework Instructional Goals and Focus Textbooks and Mate…" at bounding box center [688, 505] width 1376 height 1011
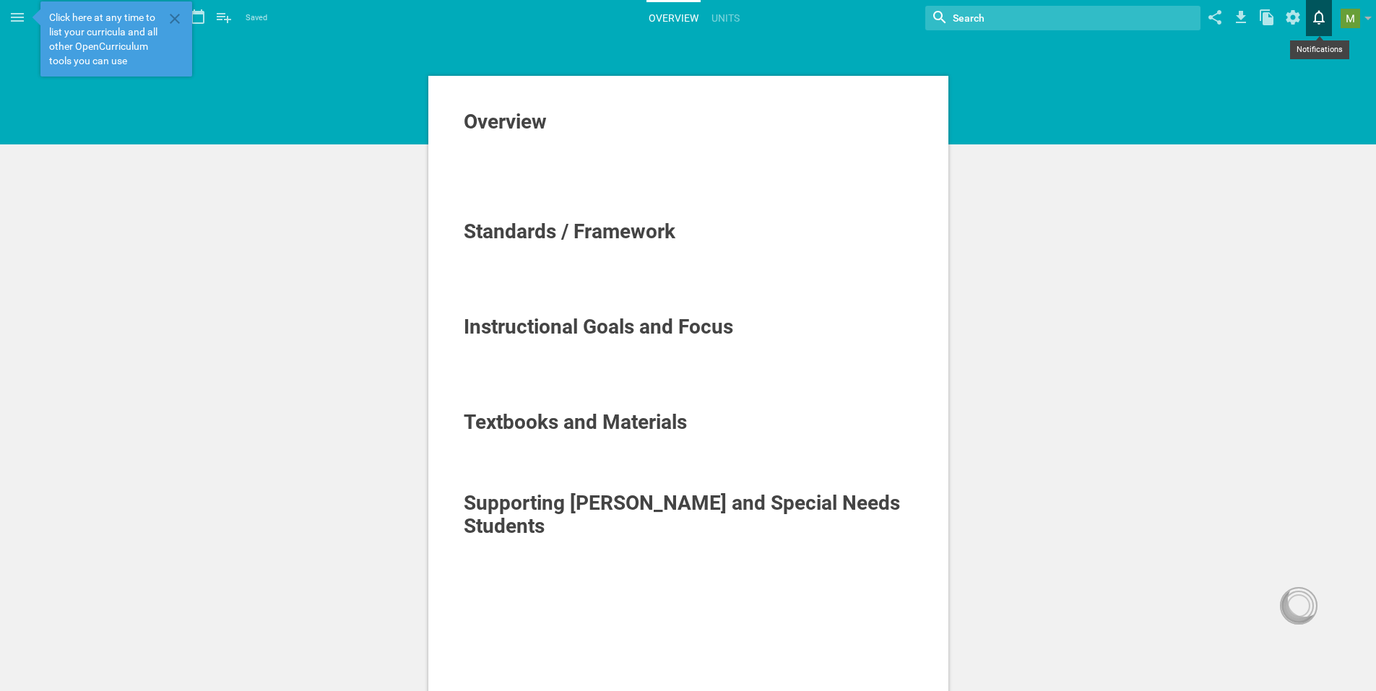
click at [1321, 11] on icon at bounding box center [1319, 17] width 26 height 35
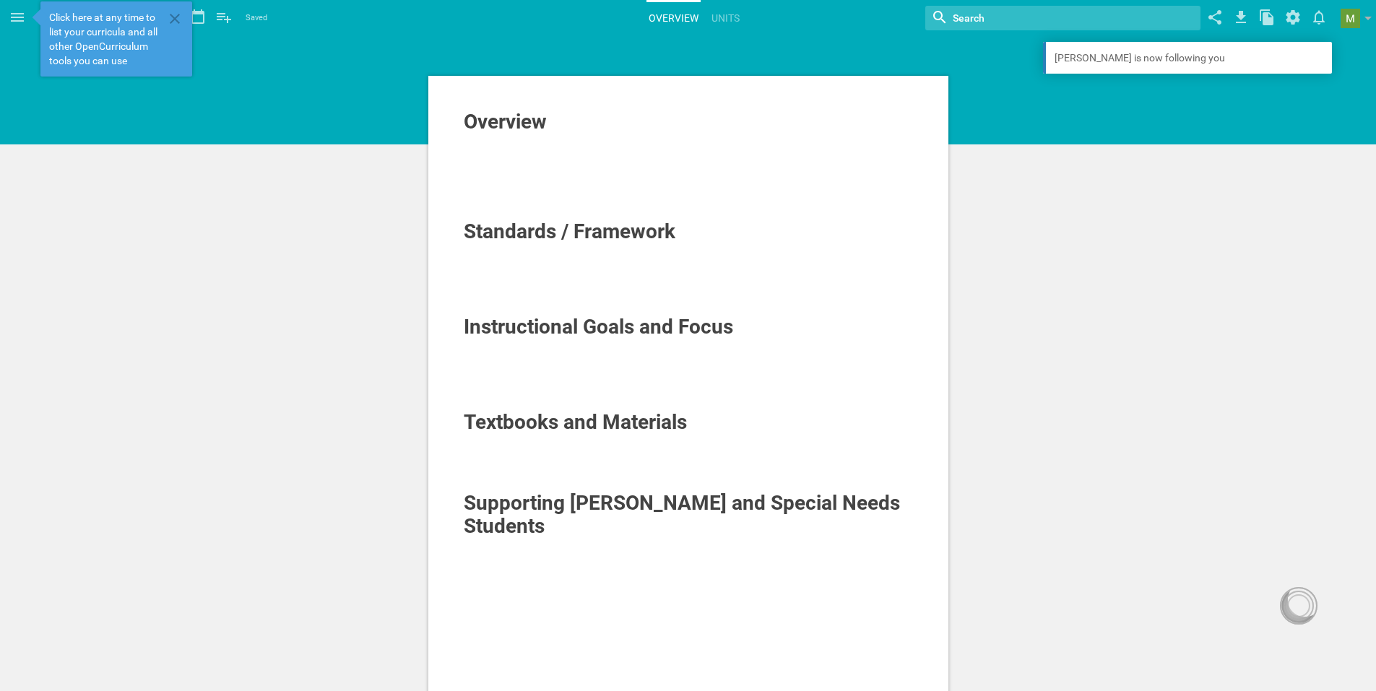
click at [1199, 216] on div "Overview Standards / Framework Instructional Goals and Focus Textbooks and Mate…" at bounding box center [688, 505] width 1376 height 1011
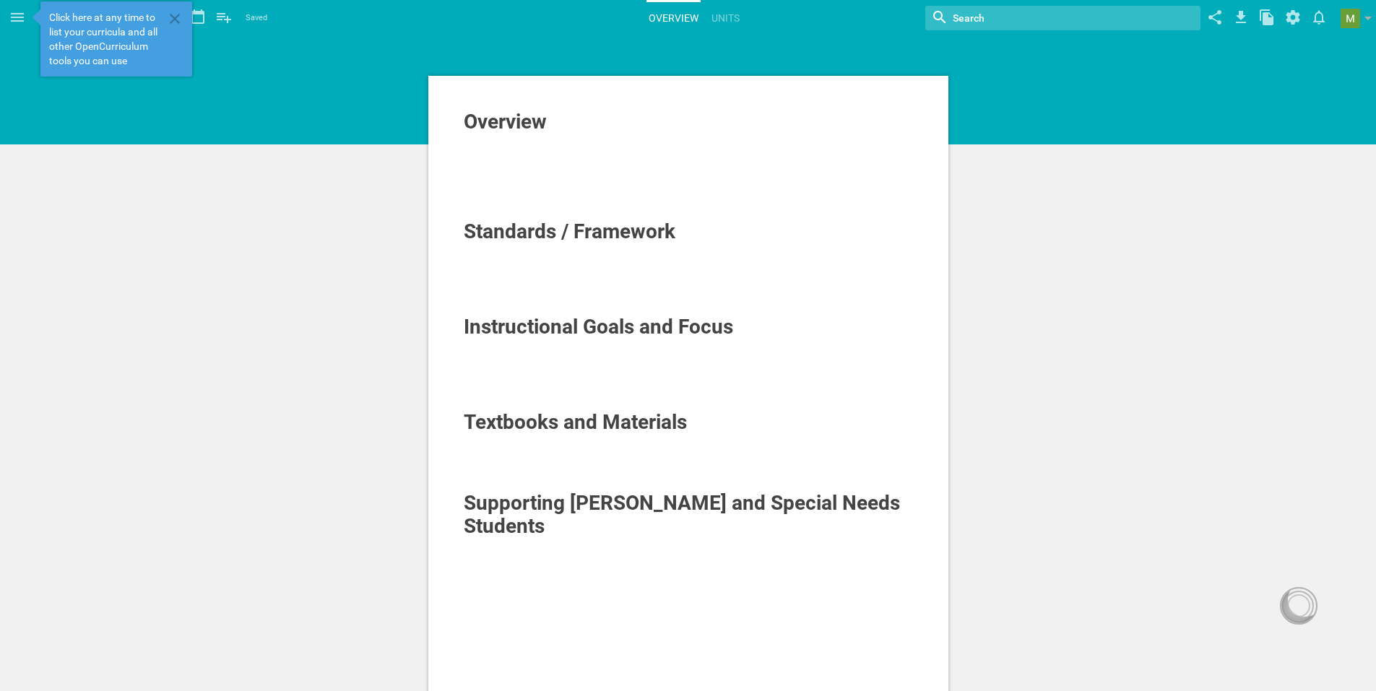
click at [493, 126] on span "Overview" at bounding box center [505, 122] width 83 height 24
click at [729, 19] on link "Units" at bounding box center [725, 18] width 33 height 32
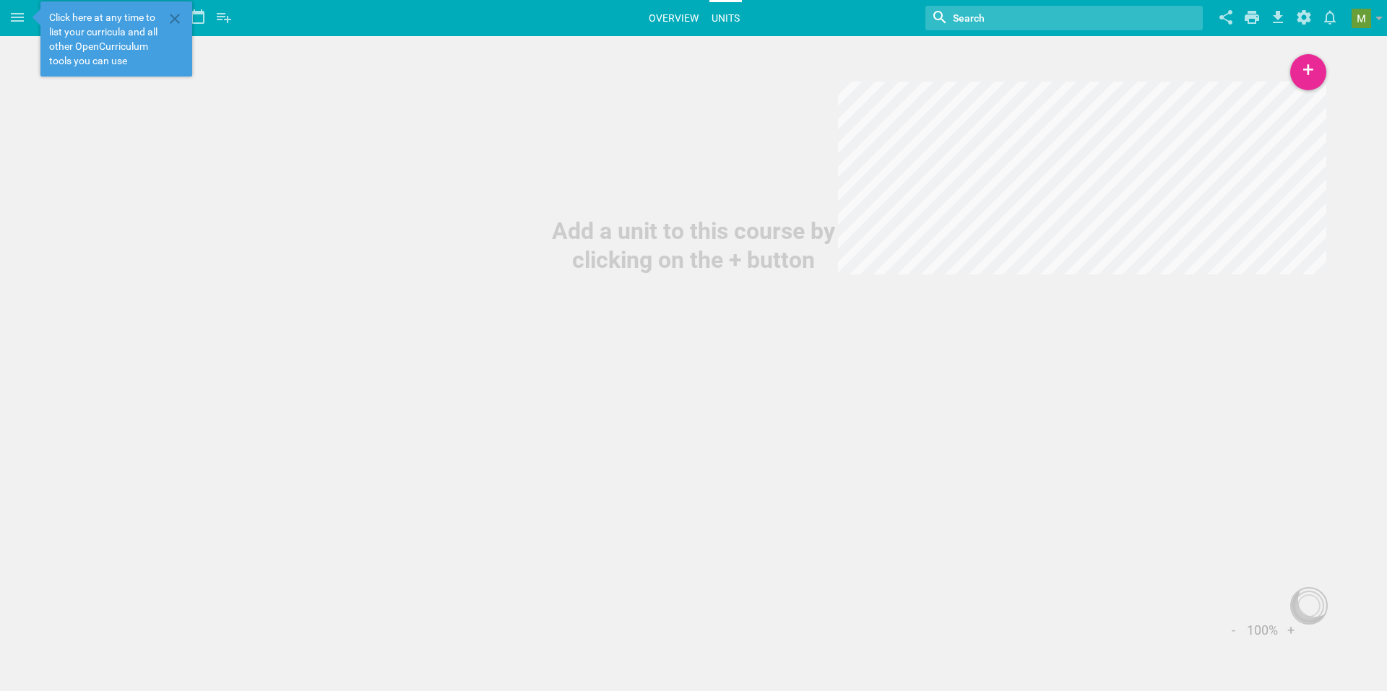
click at [678, 20] on link "Overview" at bounding box center [674, 18] width 54 height 32
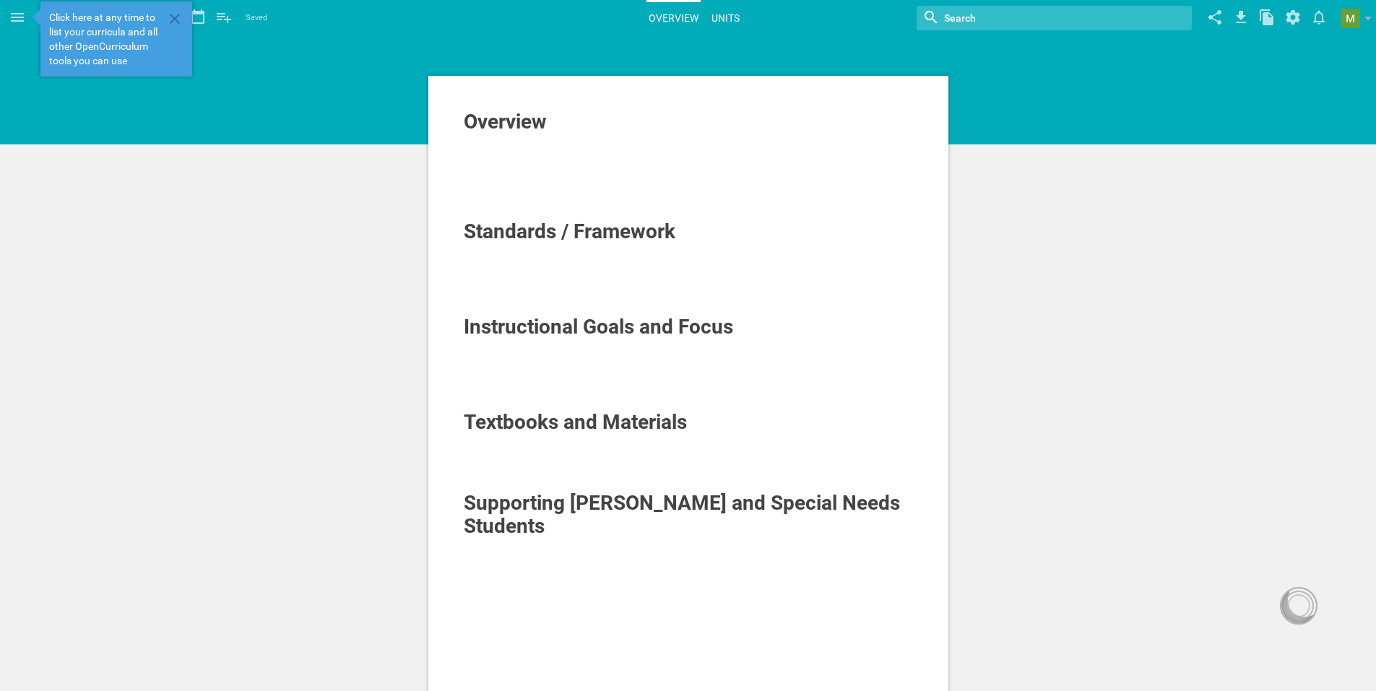
click at [724, 22] on link "Units" at bounding box center [725, 18] width 33 height 32
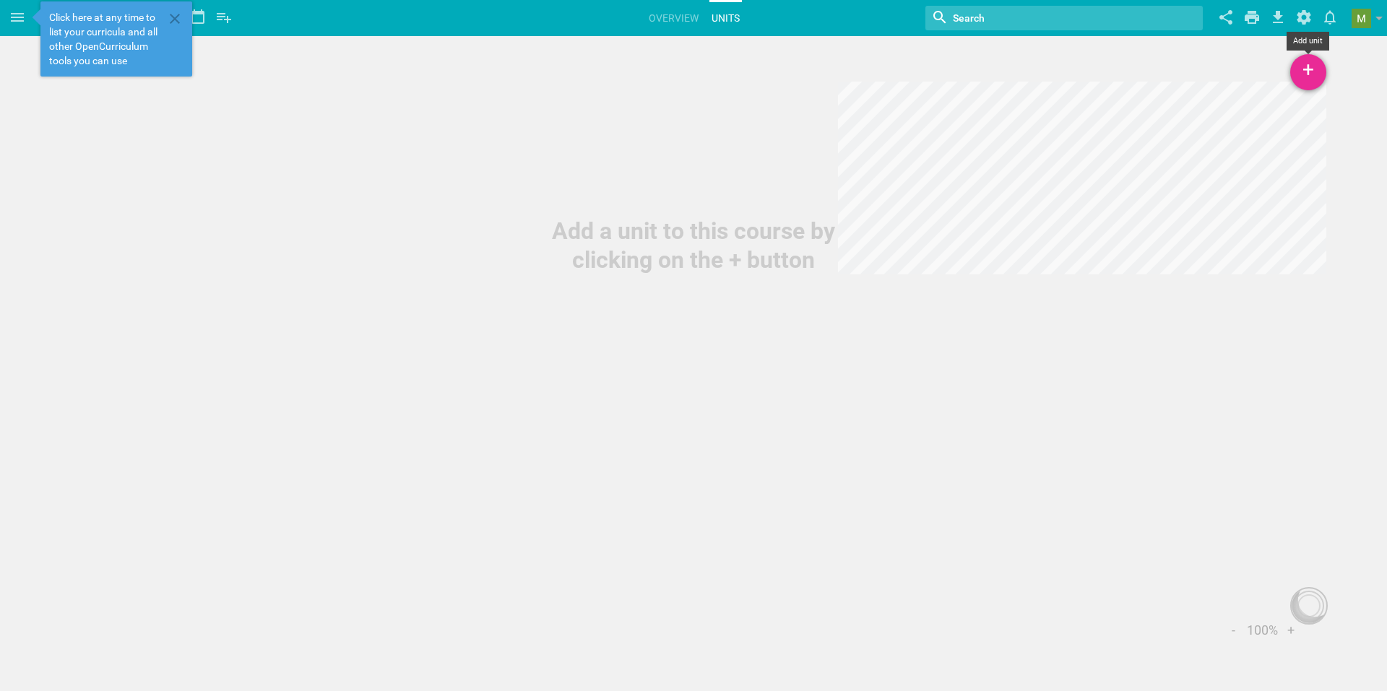
click at [1310, 63] on div "+" at bounding box center [1308, 72] width 36 height 36
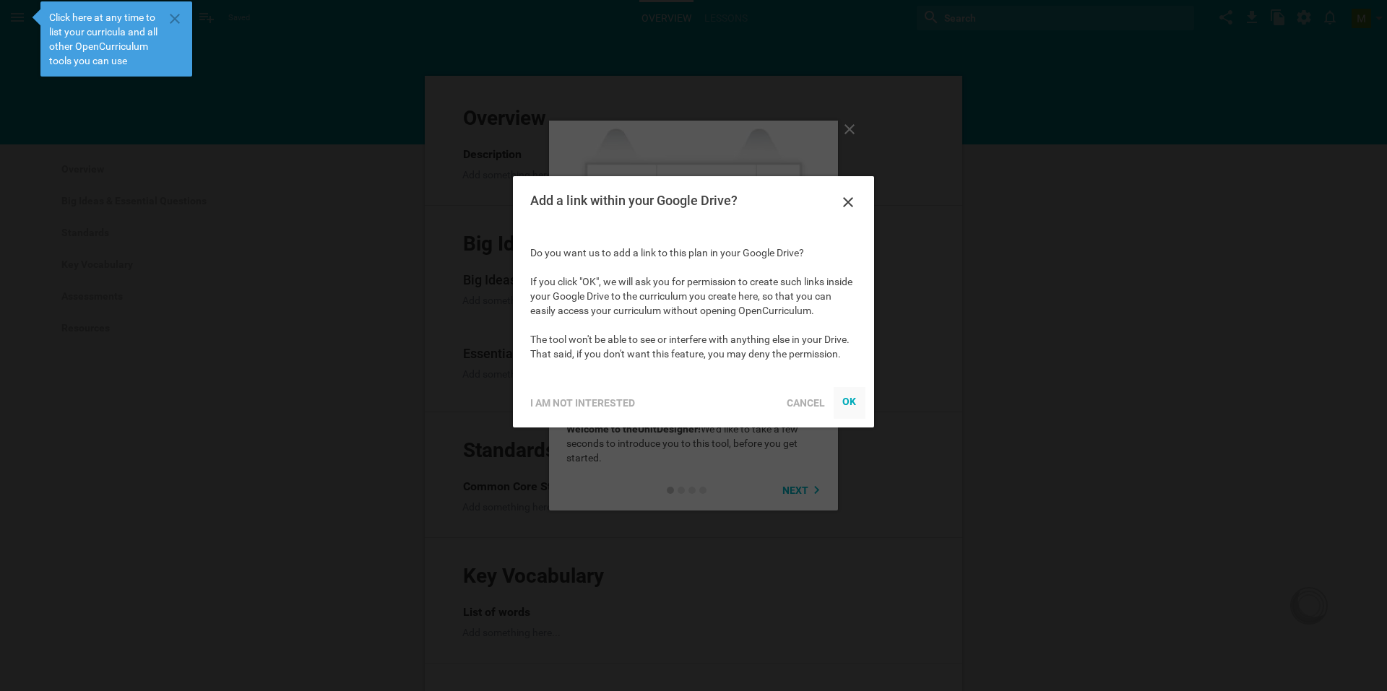
click at [849, 402] on div "OK" at bounding box center [849, 401] width 14 height 12
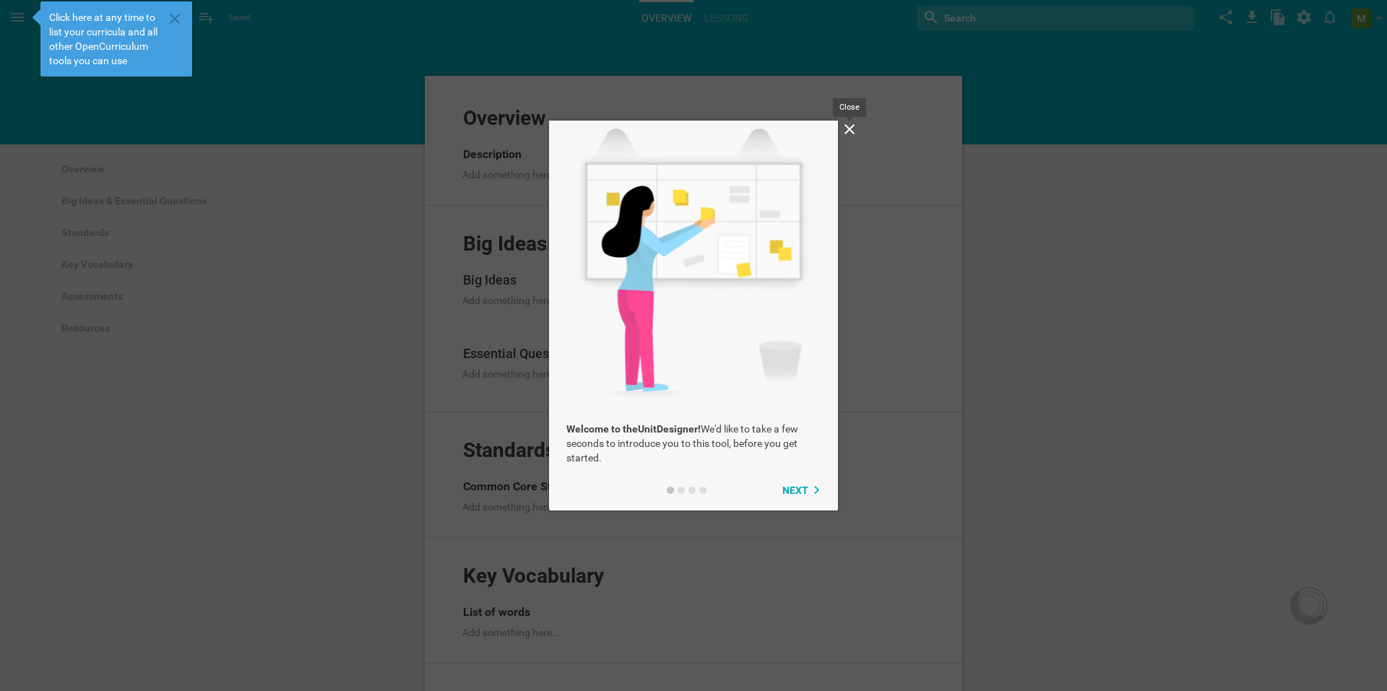
click at [849, 122] on icon at bounding box center [849, 129] width 17 height 17
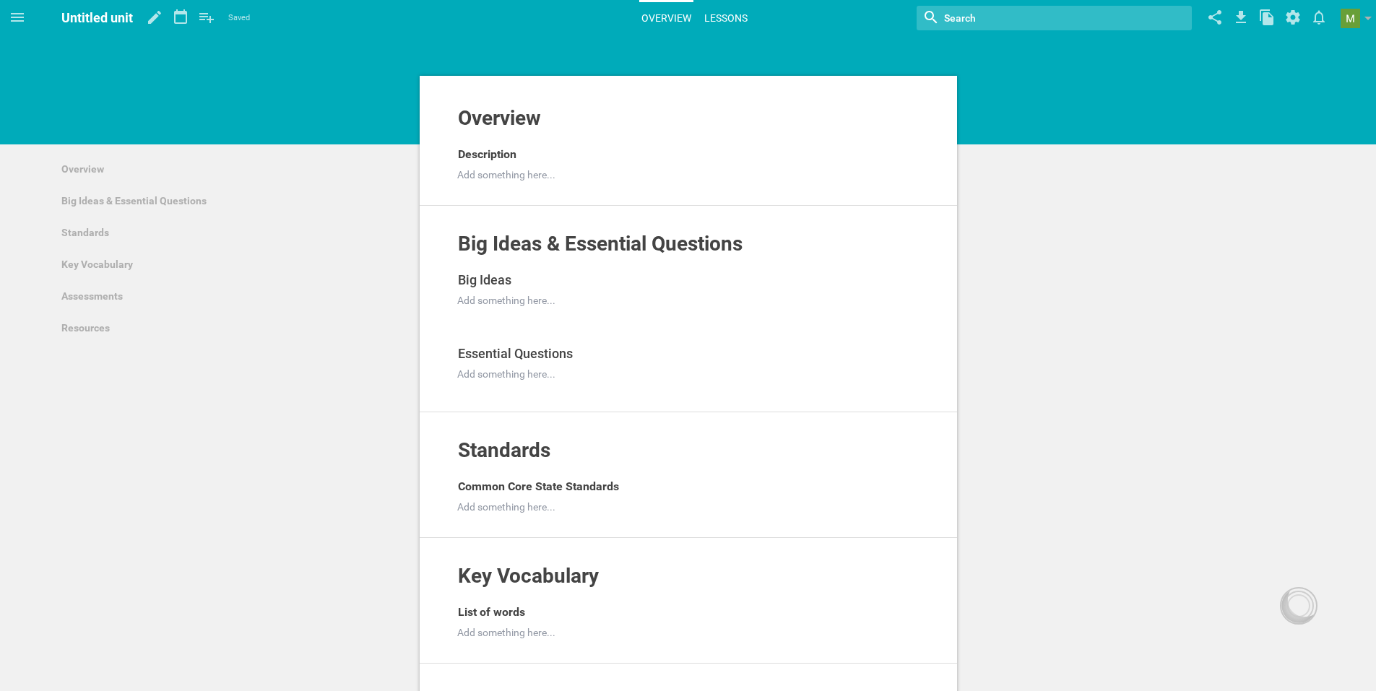
click at [733, 27] on link "Lessons" at bounding box center [726, 18] width 48 height 32
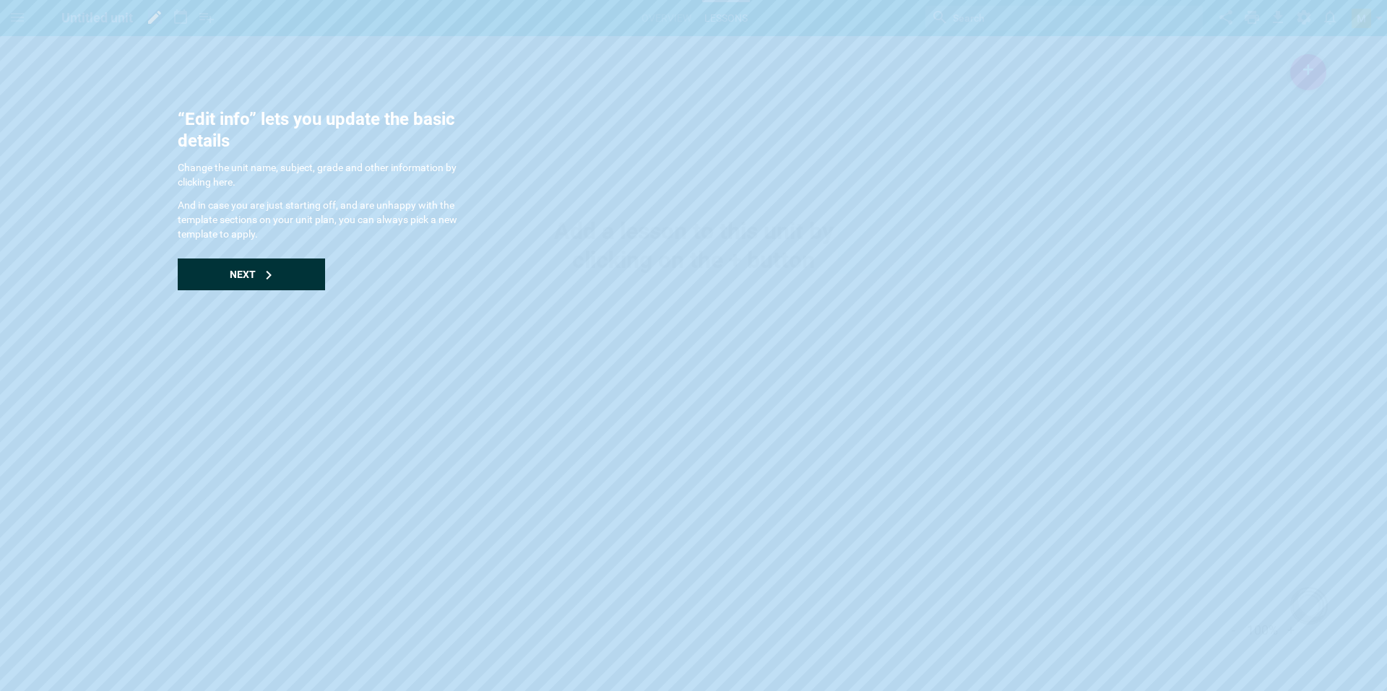
click at [277, 267] on div "Next" at bounding box center [251, 275] width 147 height 32
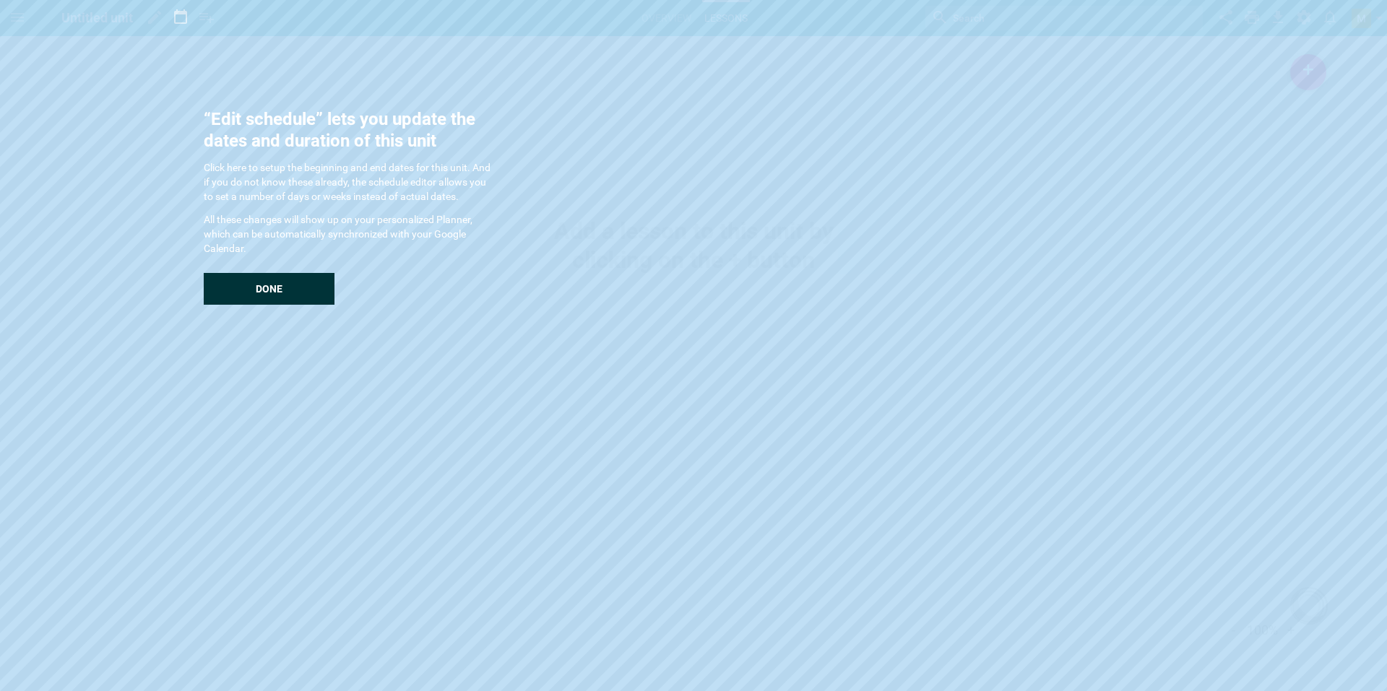
click at [277, 267] on div "“Edit schedule” lets you update the dates and duration of this unit Click here …" at bounding box center [348, 206] width 289 height 197
click at [293, 280] on div "Done" at bounding box center [269, 289] width 131 height 32
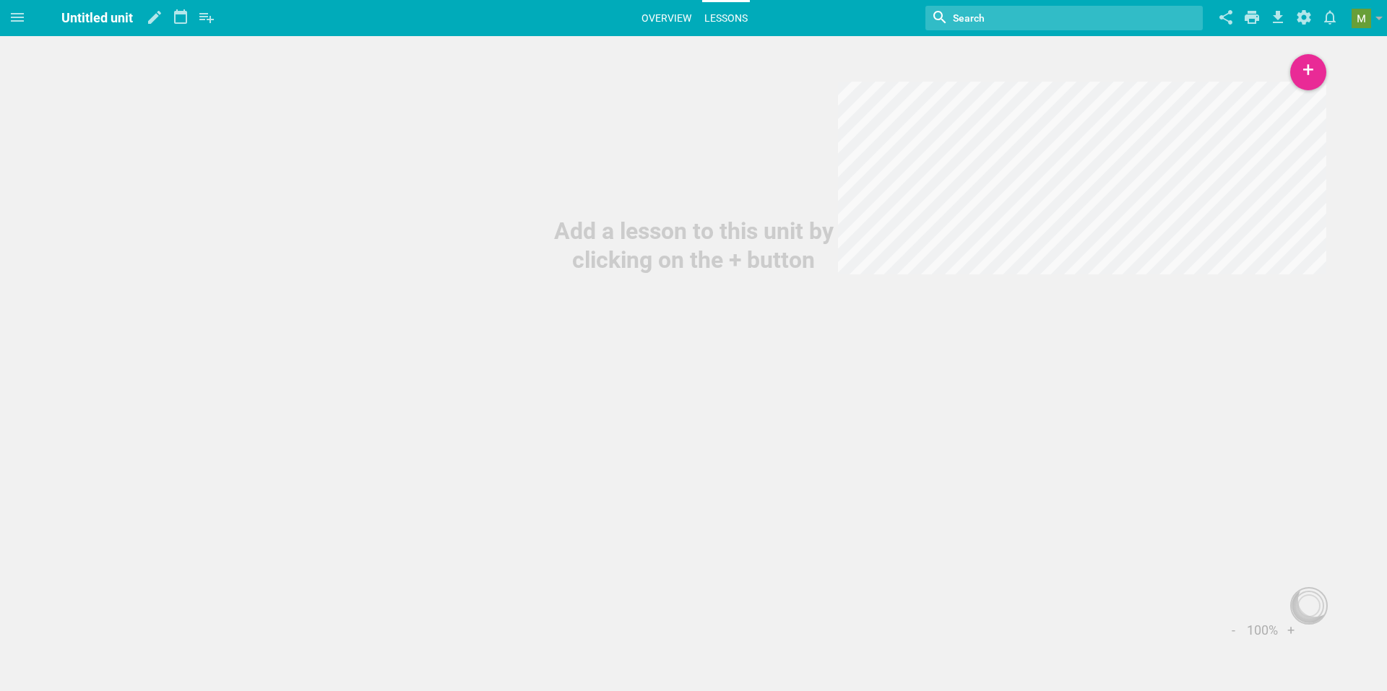
click at [678, 9] on link "Overview" at bounding box center [666, 18] width 54 height 32
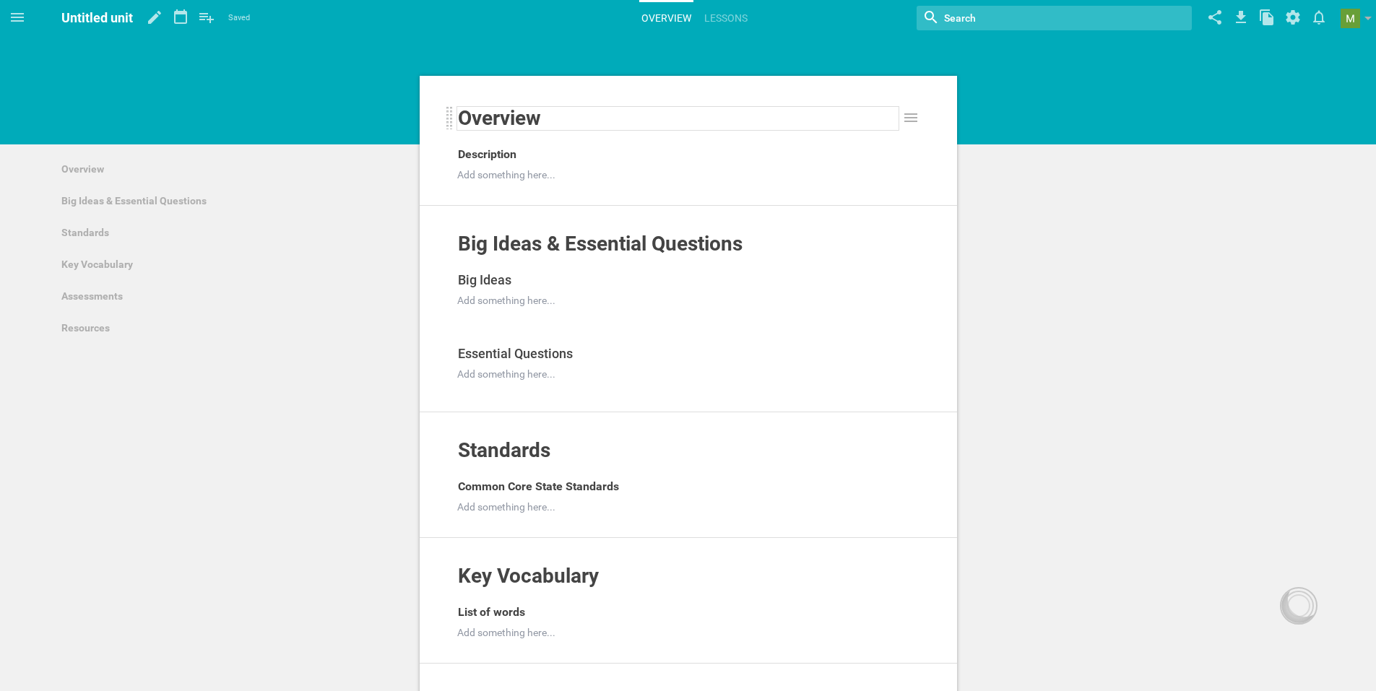
click at [509, 121] on span "Overview" at bounding box center [499, 118] width 83 height 24
click at [543, 154] on div "Description" at bounding box center [678, 154] width 441 height 23
click at [541, 154] on div "Description" at bounding box center [678, 154] width 441 height 23
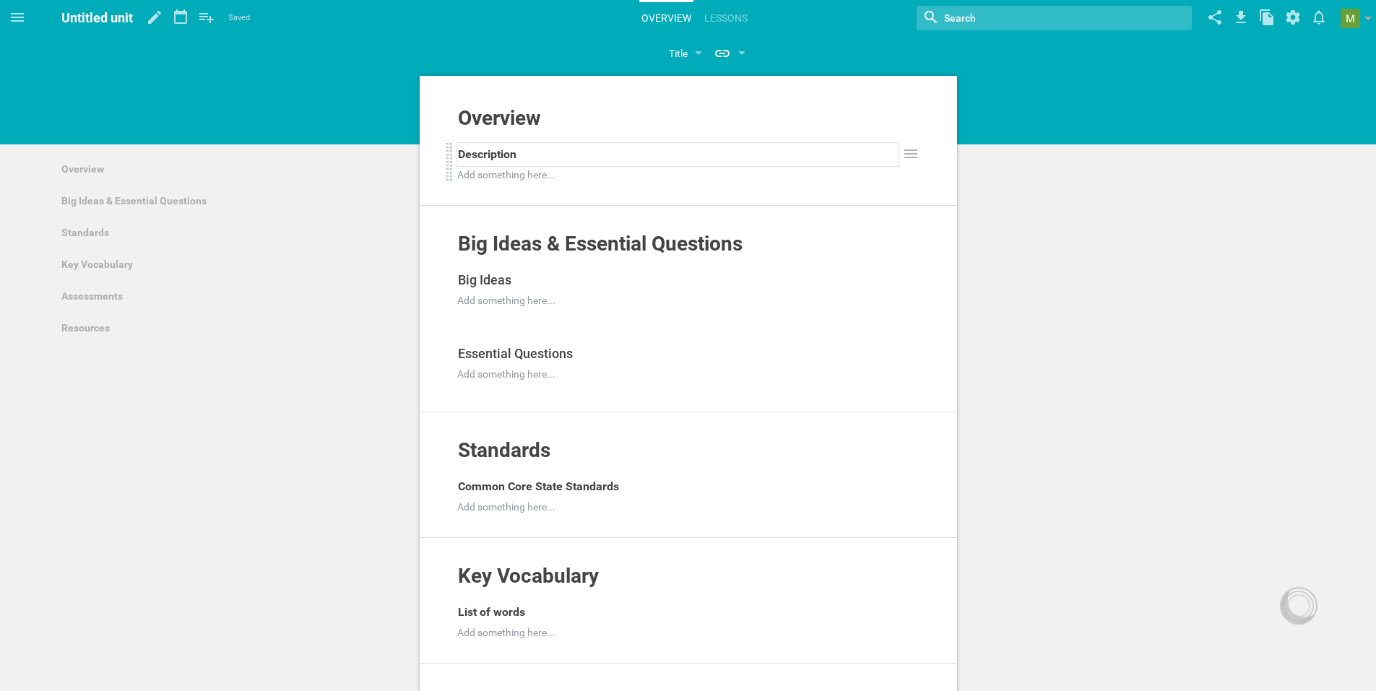
click at [541, 154] on div "Description" at bounding box center [678, 154] width 441 height 23
click at [524, 178] on div at bounding box center [678, 175] width 441 height 14
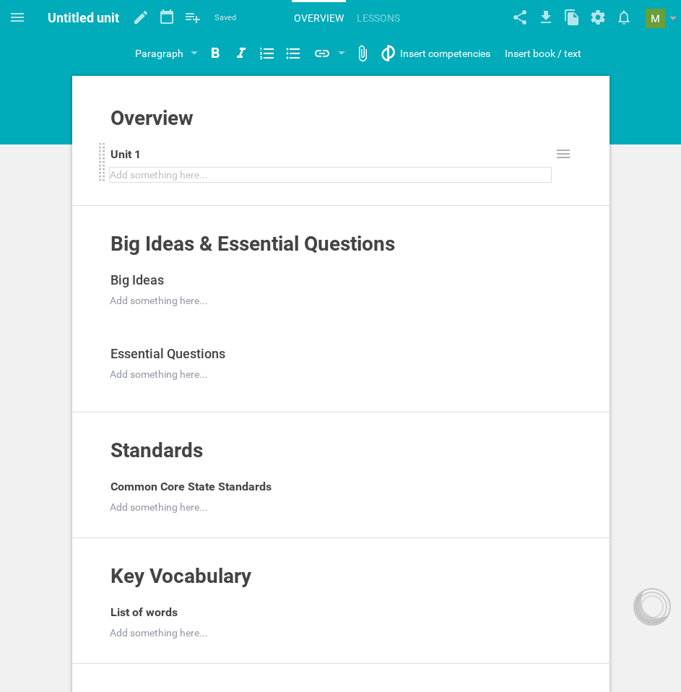
click at [142, 177] on div at bounding box center [331, 175] width 441 height 14
click at [647, 267] on div "Overview Add to other unit ... Hide from public Unit 1 Getting higher qualifica…" at bounding box center [340, 602] width 681 height 1204
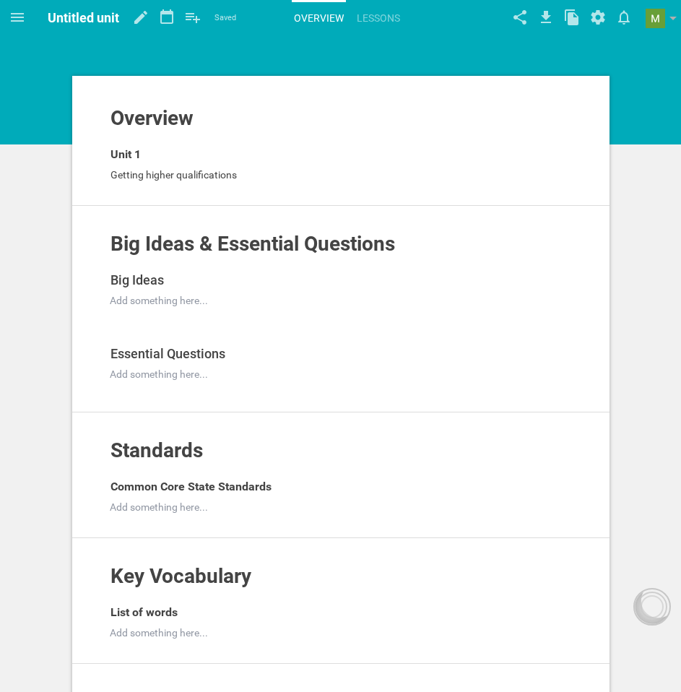
click at [85, 17] on span "Untitled unit" at bounding box center [84, 17] width 72 height 15
click at [82, 17] on span "Untitled unit" at bounding box center [84, 17] width 72 height 15
click at [82, 16] on span "Untitled unit" at bounding box center [84, 17] width 72 height 15
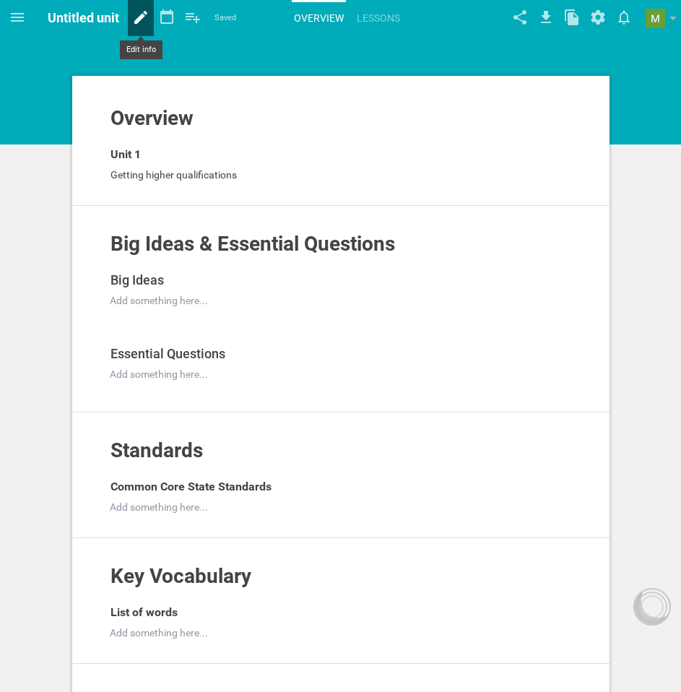
click at [139, 19] on icon at bounding box center [140, 17] width 13 height 13
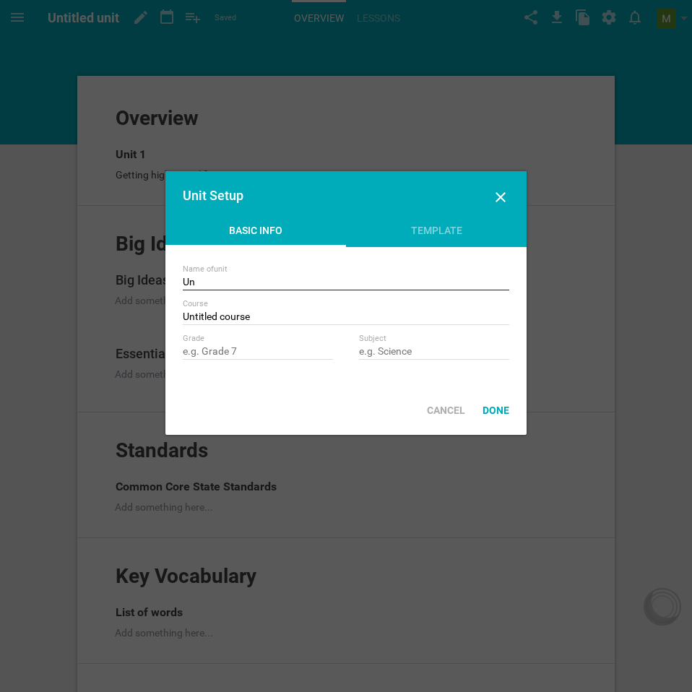
type input "U"
type input "Unit 1 - Getting higher qualifications"
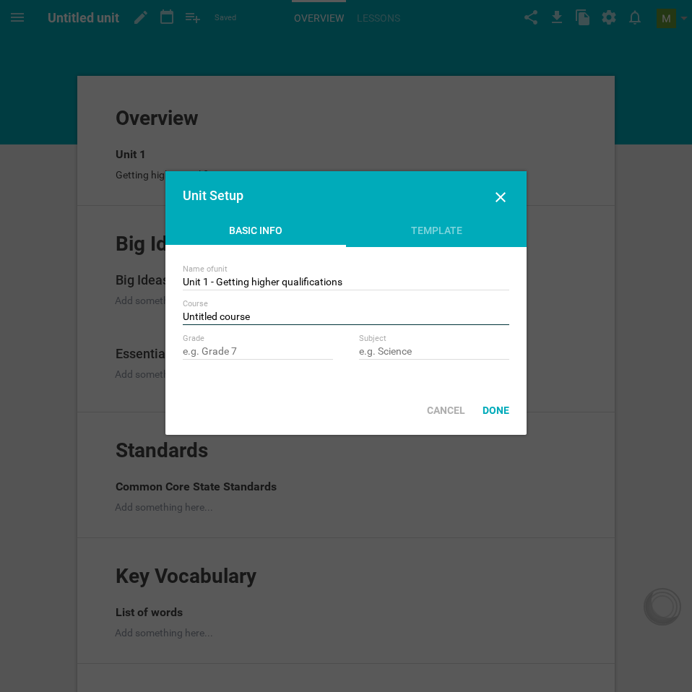
drag, startPoint x: 276, startPoint y: 314, endPoint x: 144, endPoint y: 326, distance: 132.7
type input "IELTS 6.5 - 7.5"
click at [491, 408] on div "Done" at bounding box center [496, 410] width 44 height 32
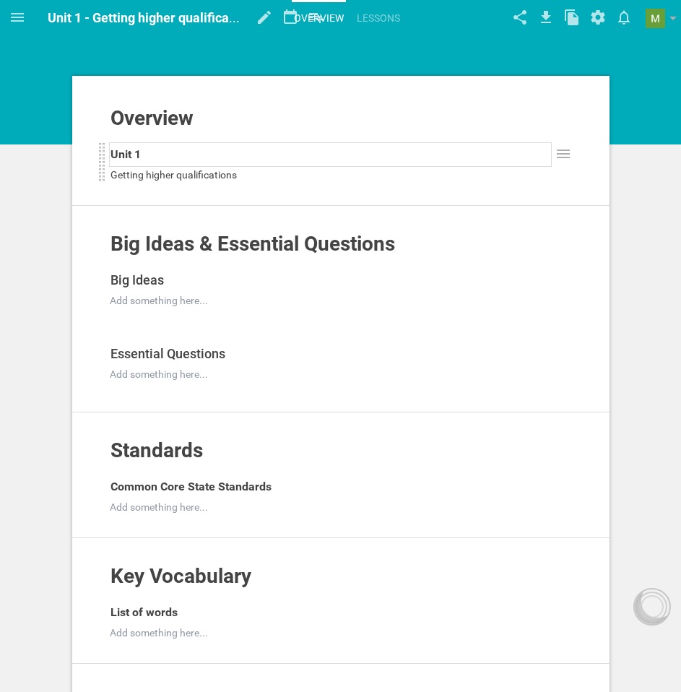
click at [291, 152] on div "Unit 1" at bounding box center [331, 154] width 441 height 23
drag, startPoint x: 291, startPoint y: 152, endPoint x: -7, endPoint y: 131, distance: 299.1
click at [0, 131] on html "Home Planner Untitled course My Libraries My Curriculum My Files Unit 1 - Getti…" at bounding box center [340, 346] width 681 height 692
click at [148, 170] on span "Getting higher qualifications" at bounding box center [174, 175] width 126 height 12
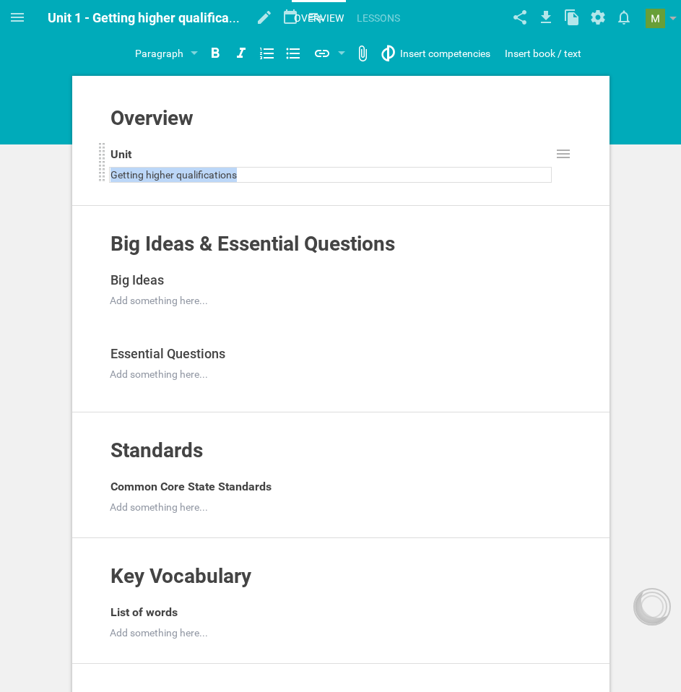
click at [148, 170] on span "Getting higher qualifications" at bounding box center [174, 175] width 126 height 12
click at [256, 195] on div "Overview Add to other unit ... Hide from public Unit Add something here... Add …" at bounding box center [341, 156] width 538 height 100
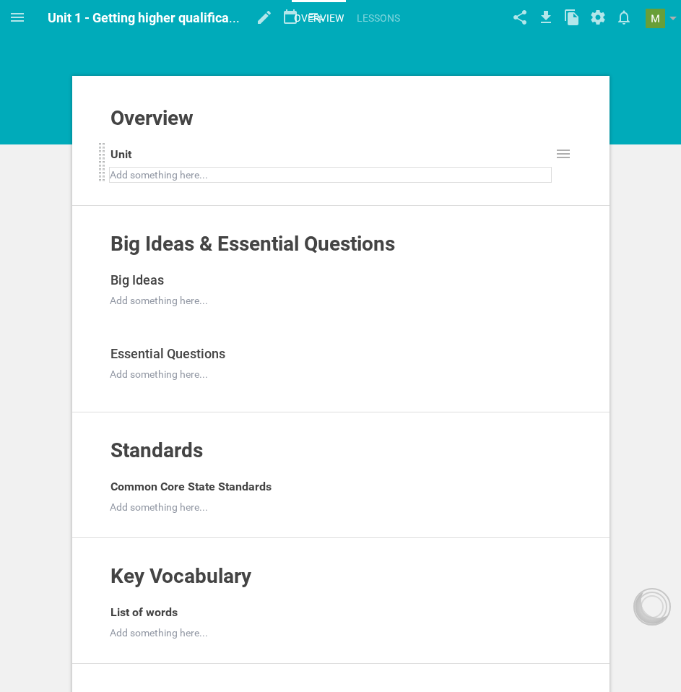
click at [340, 59] on div "Overview Add to other unit ... Hide from public Unit Add something here... Add …" at bounding box center [340, 602] width 681 height 1204
click at [393, 10] on link "Lessons" at bounding box center [379, 18] width 48 height 32
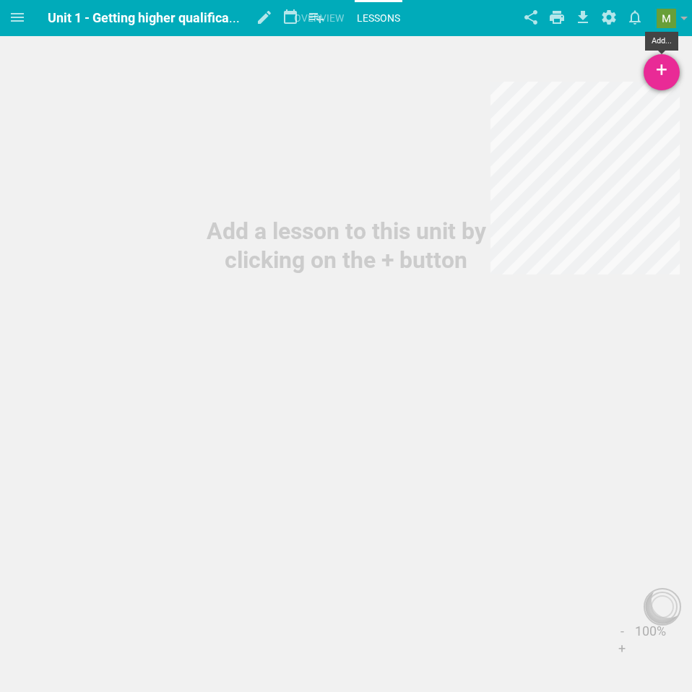
click at [647, 62] on div "+" at bounding box center [662, 72] width 36 height 36
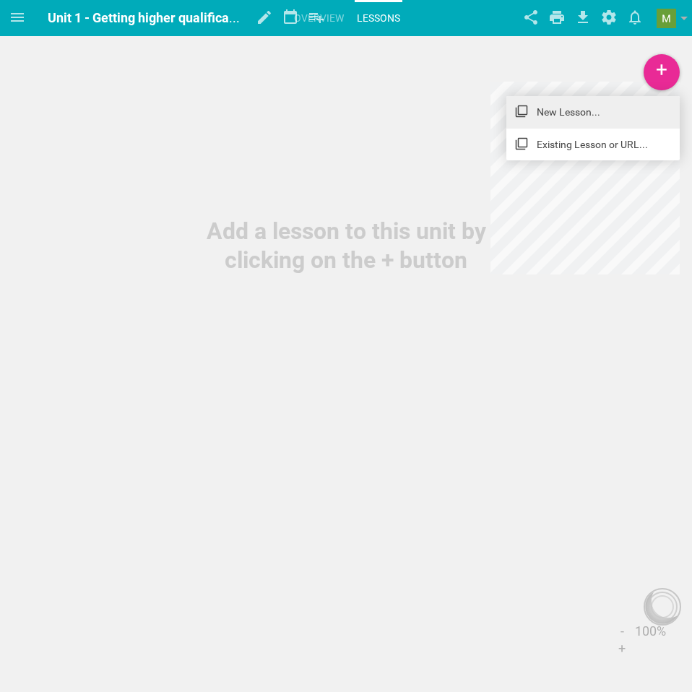
click at [608, 114] on link "New Lesson..." at bounding box center [592, 112] width 173 height 32
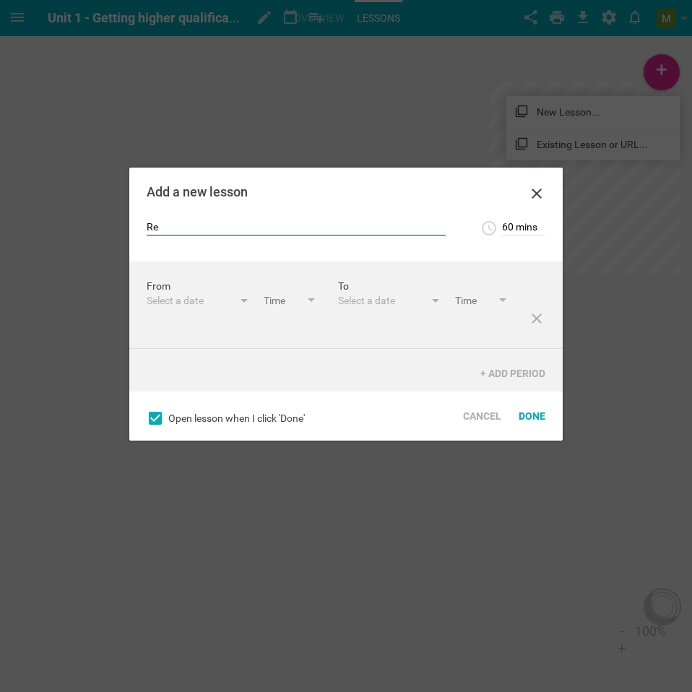
type input "R"
click at [356, 225] on input "Listening Part 1 (Dependent Prepositions)" at bounding box center [296, 228] width 299 height 14
type input "Listening Part 1 (Dependent Prepositions)"
click at [528, 420] on div "Done" at bounding box center [532, 416] width 44 height 32
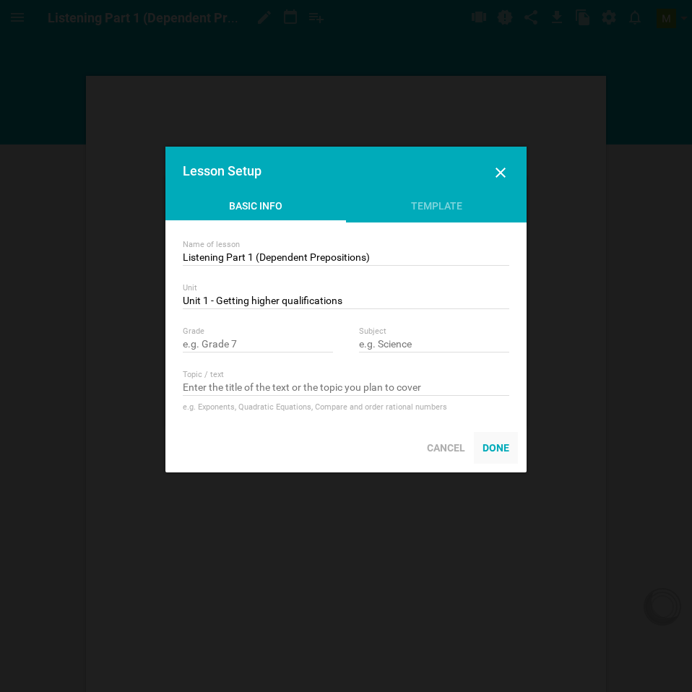
click at [491, 451] on div "Done" at bounding box center [496, 448] width 44 height 32
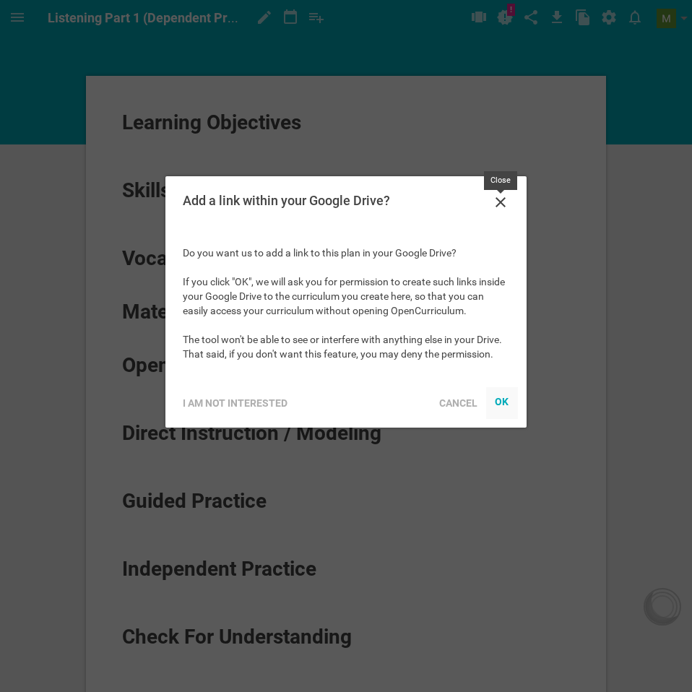
click at [501, 196] on icon at bounding box center [500, 202] width 17 height 17
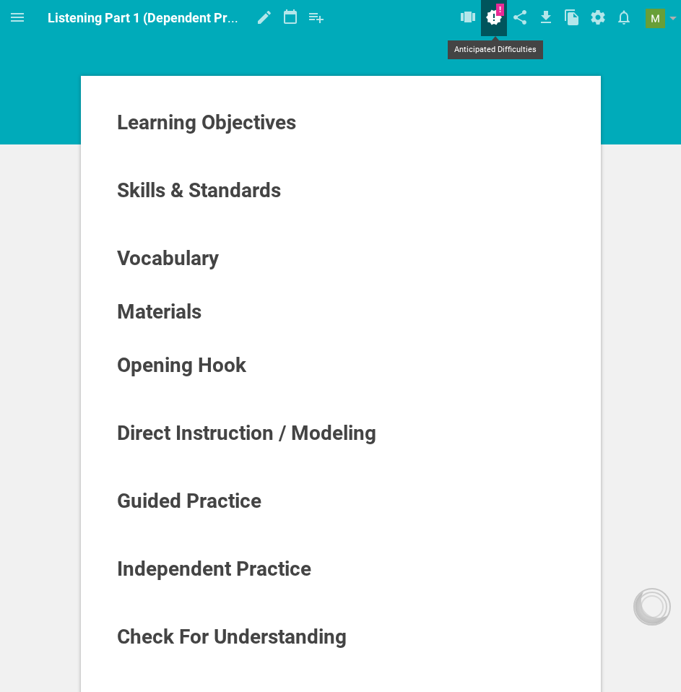
click at [493, 17] on icon at bounding box center [494, 17] width 16 height 15
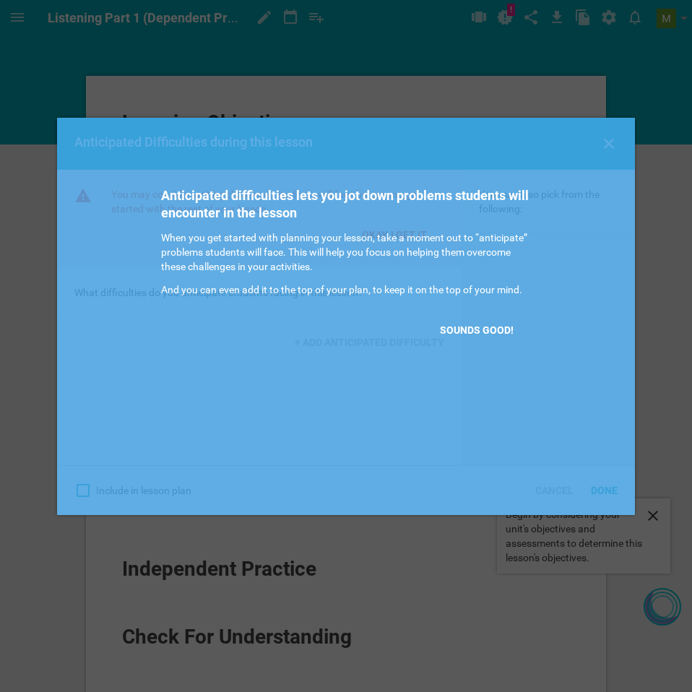
click at [505, 81] on div at bounding box center [346, 346] width 692 height 692
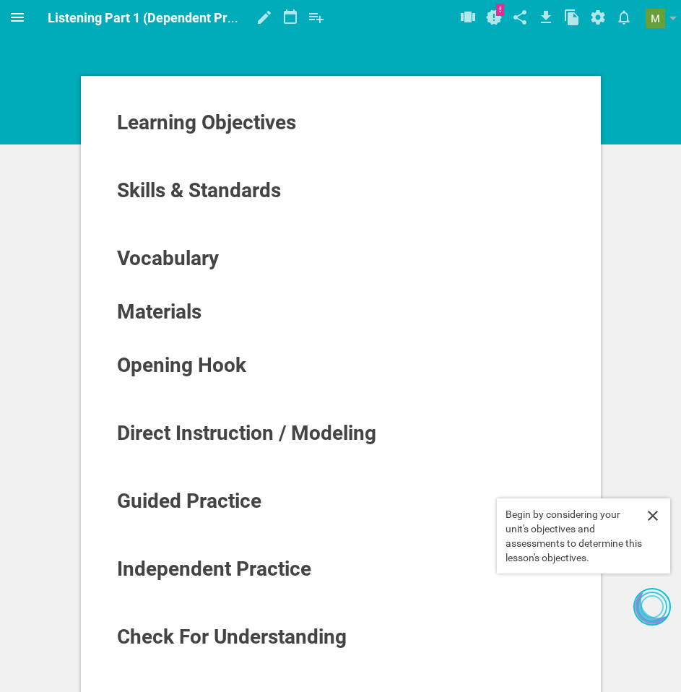
click at [19, 17] on icon at bounding box center [17, 17] width 13 height 9
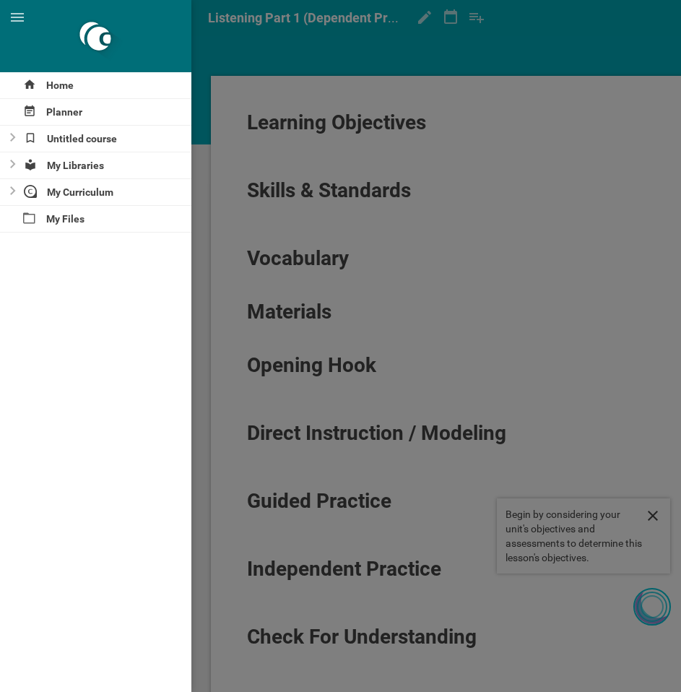
click at [306, 92] on div at bounding box center [340, 346] width 681 height 692
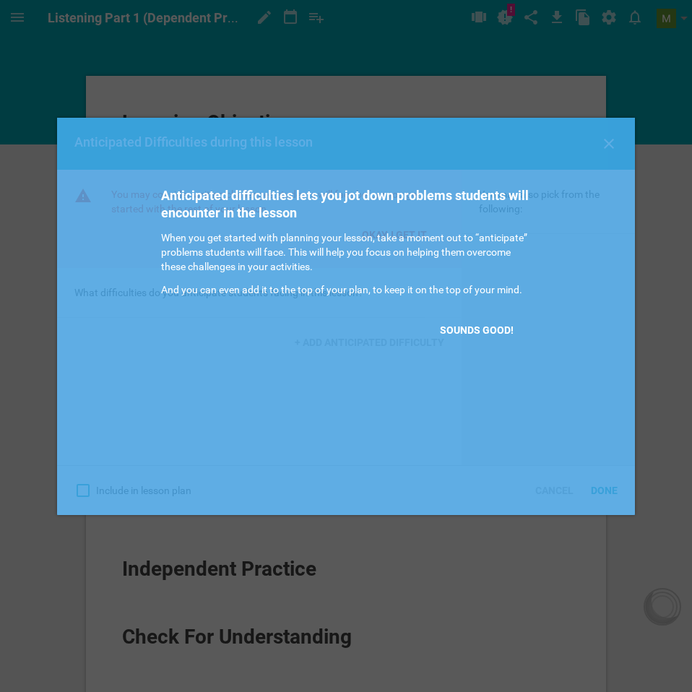
click at [137, 106] on div at bounding box center [346, 346] width 692 height 692
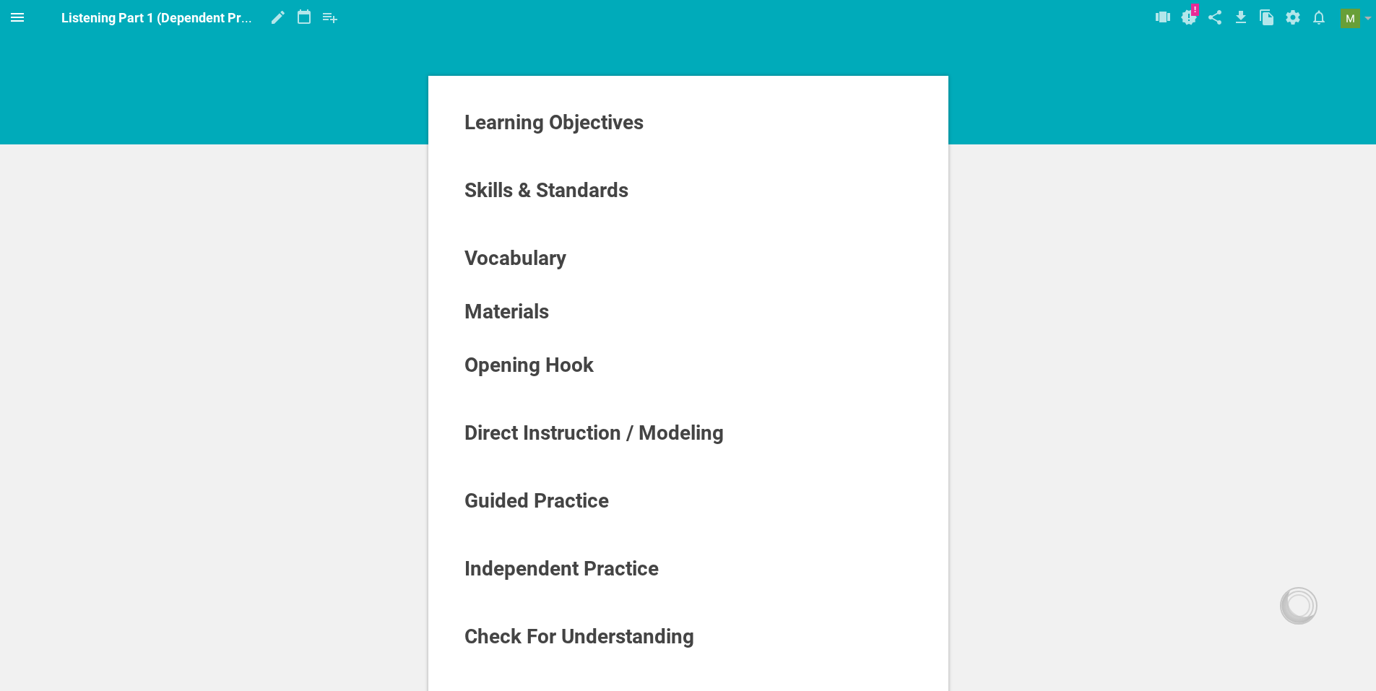
click at [14, 22] on icon at bounding box center [17, 17] width 17 height 17
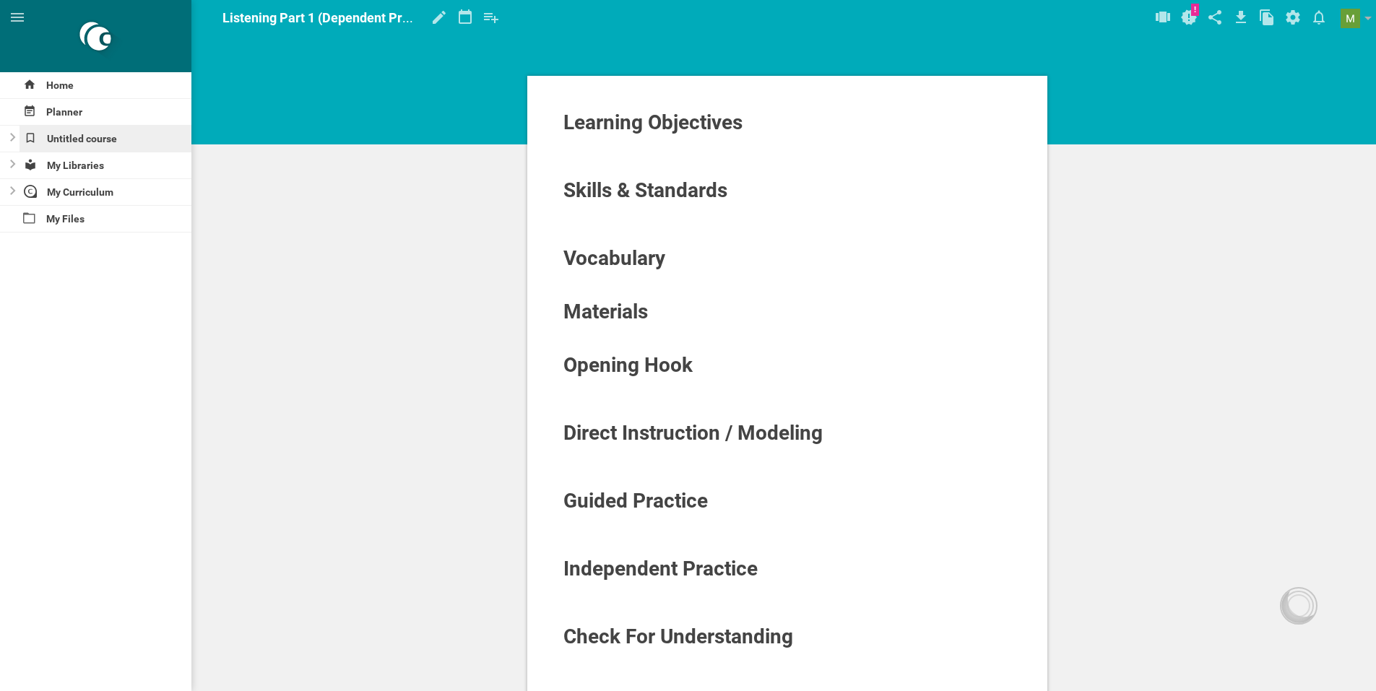
click at [71, 139] on div "Untitled course" at bounding box center [106, 139] width 173 height 26
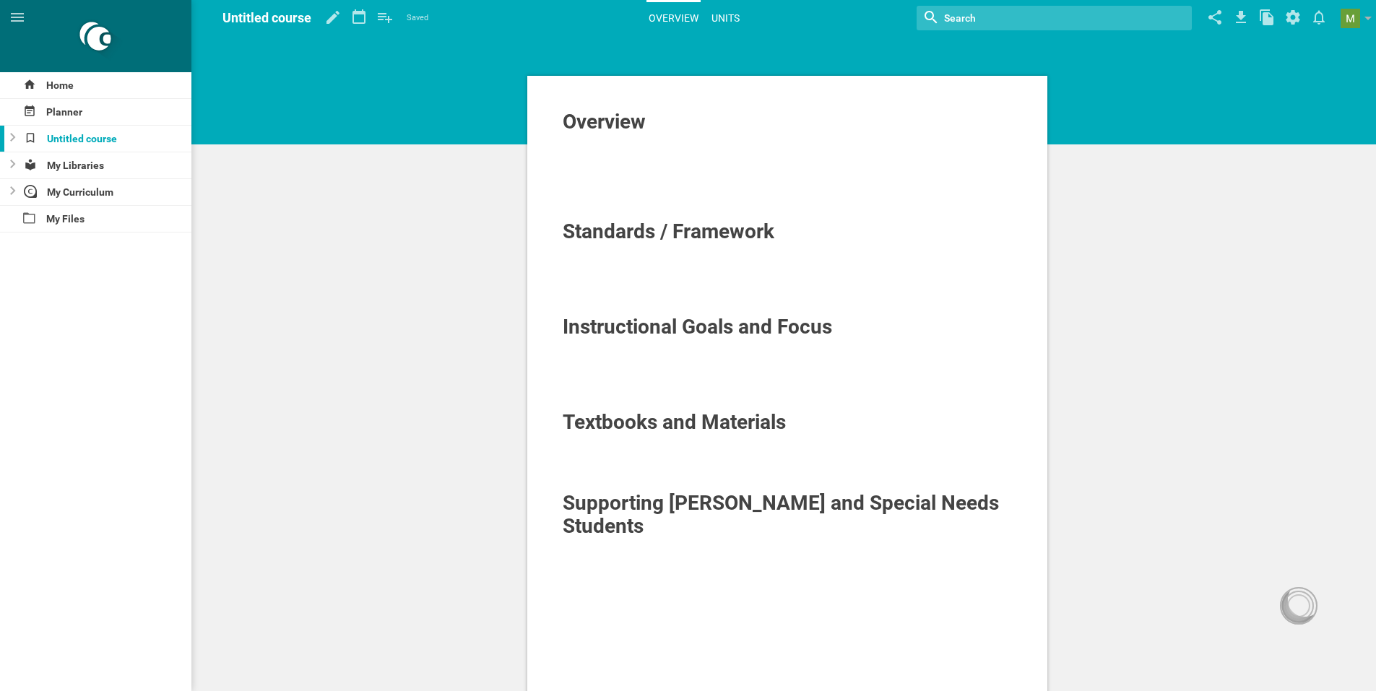
click at [727, 16] on link "Units" at bounding box center [725, 18] width 33 height 32
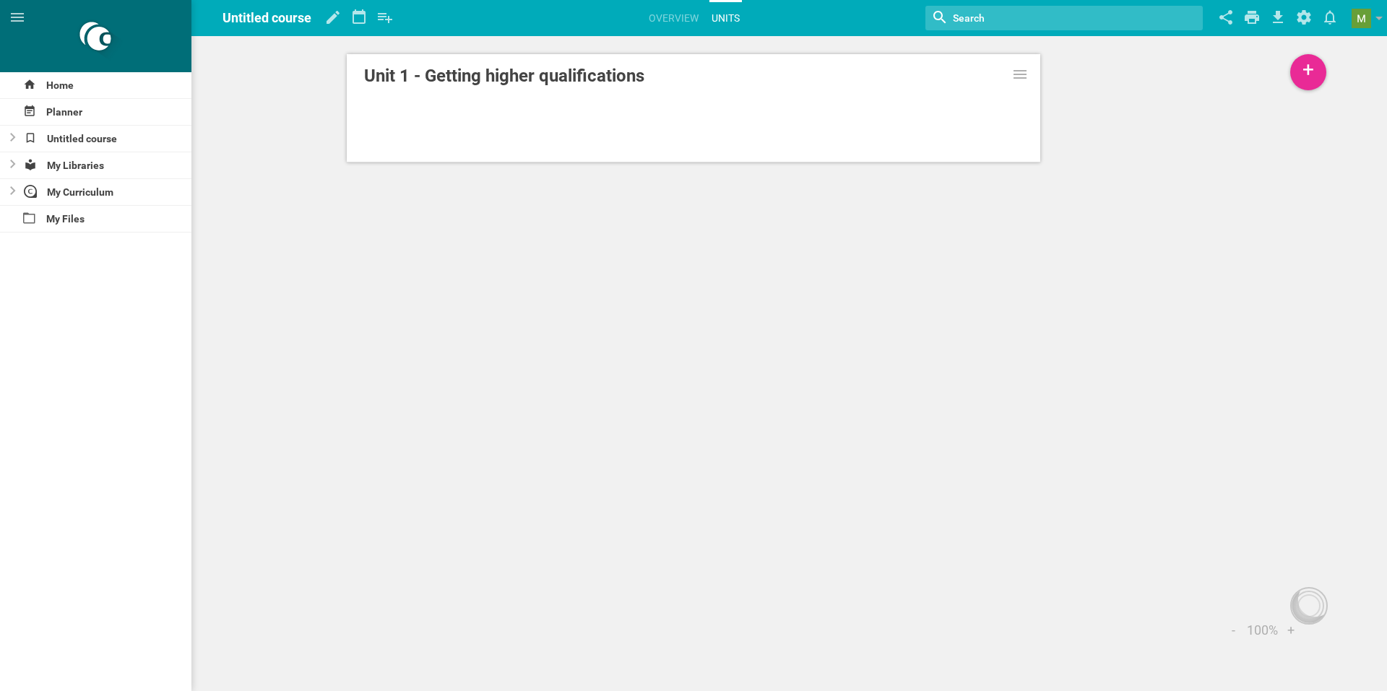
click at [617, 98] on div at bounding box center [693, 95] width 659 height 12
click at [577, 76] on link "Unit 1 - Getting higher qualifications" at bounding box center [693, 76] width 659 height 26
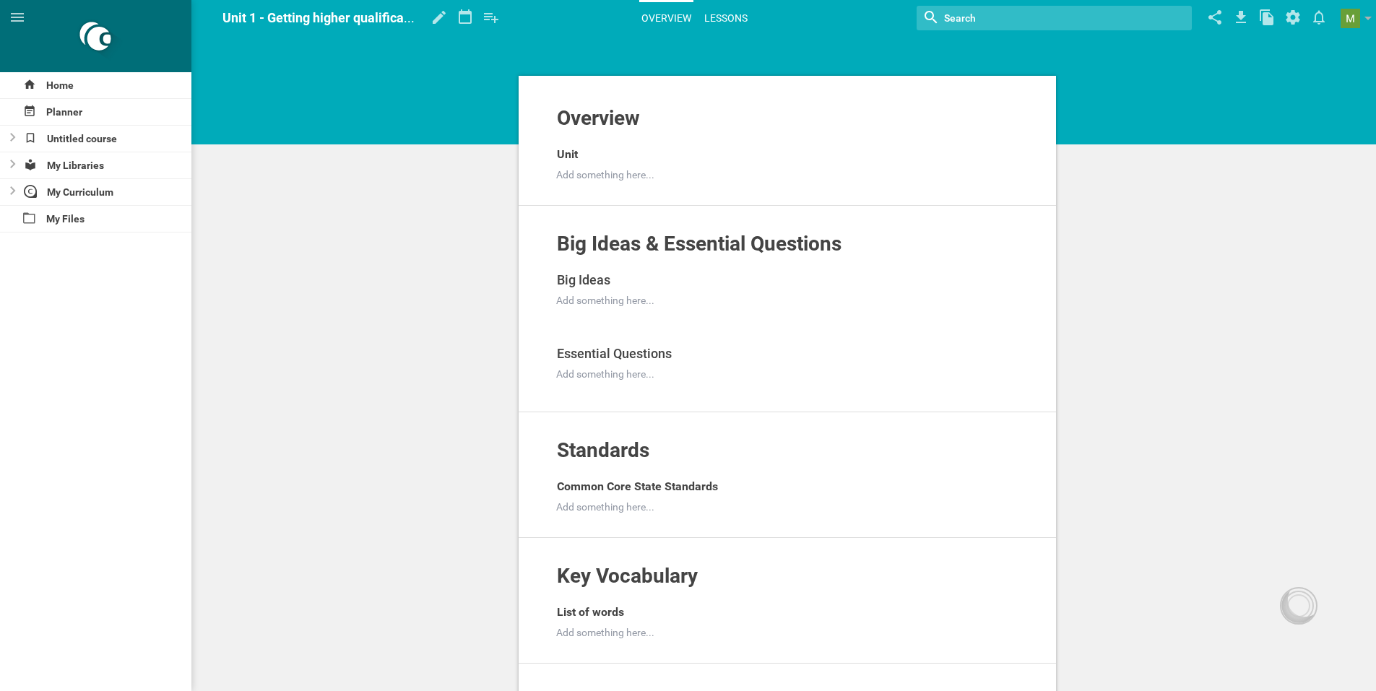
click at [721, 22] on link "Lessons" at bounding box center [726, 18] width 48 height 32
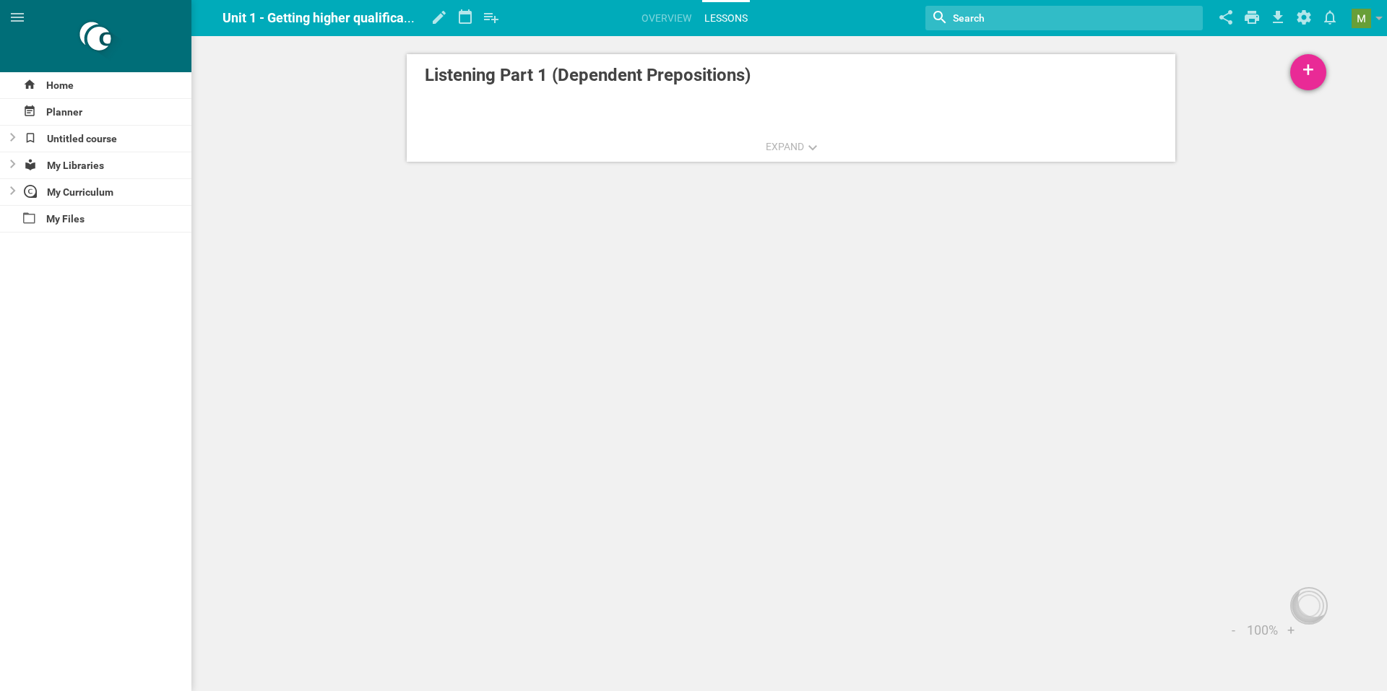
click at [1315, 79] on div "+" at bounding box center [1308, 72] width 36 height 36
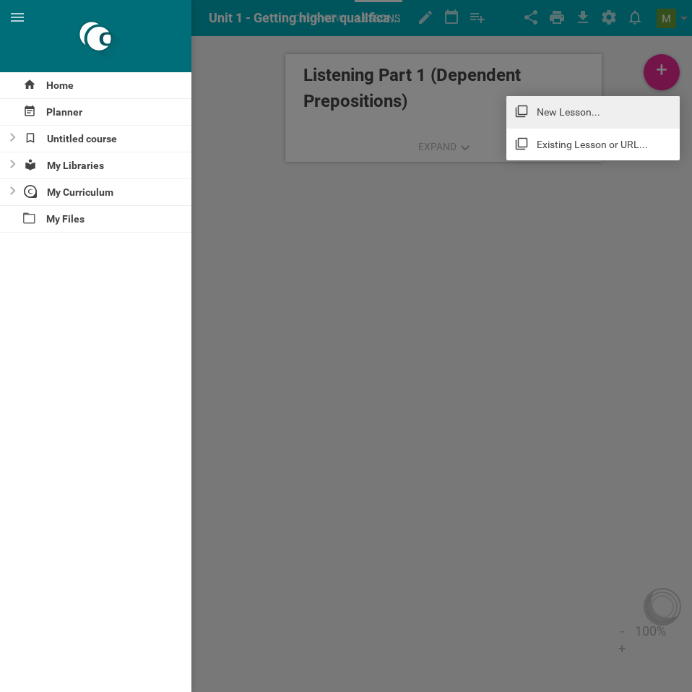
click at [590, 116] on link "New Lesson..." at bounding box center [592, 112] width 173 height 32
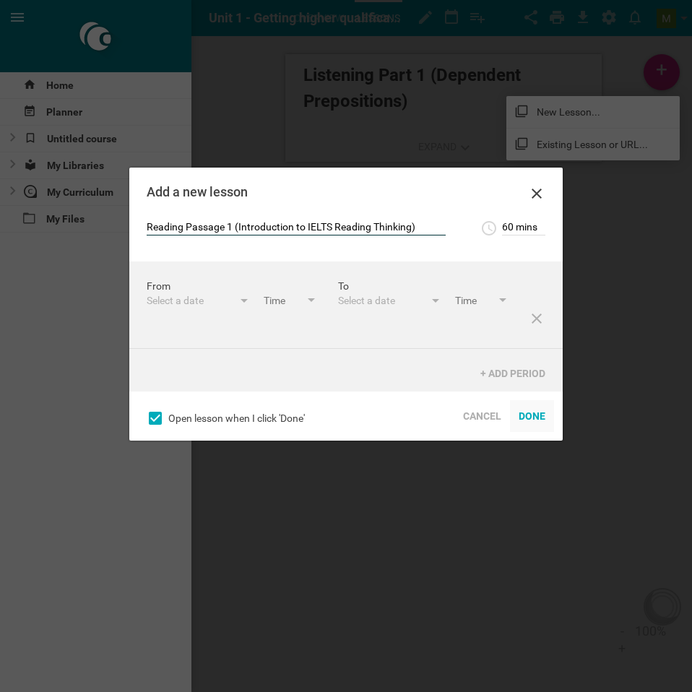
type input "Reading Passage 1 (Introduction to IELTS Reading Thinking)"
click at [532, 416] on div "Done" at bounding box center [532, 416] width 44 height 32
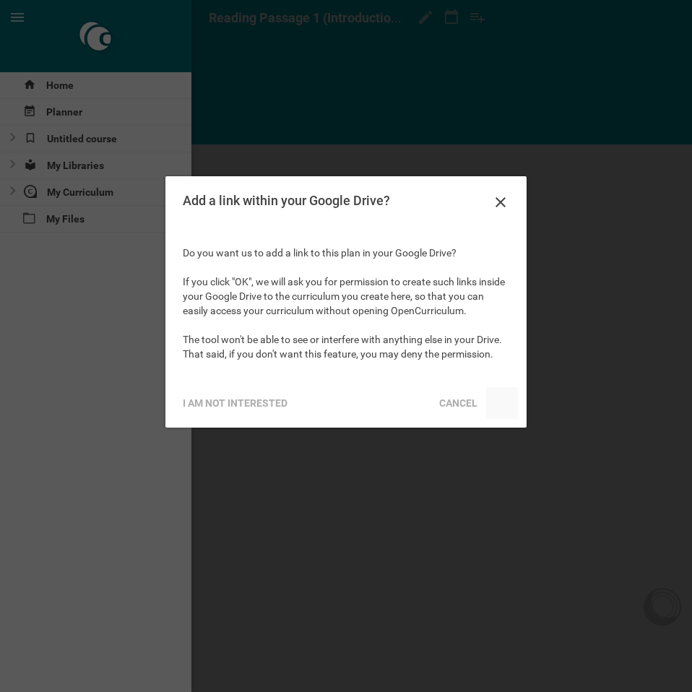
click at [463, 0] on div "Add a link within your Google Drive? Do you want us to add a link to this plan …" at bounding box center [346, 0] width 692 height 0
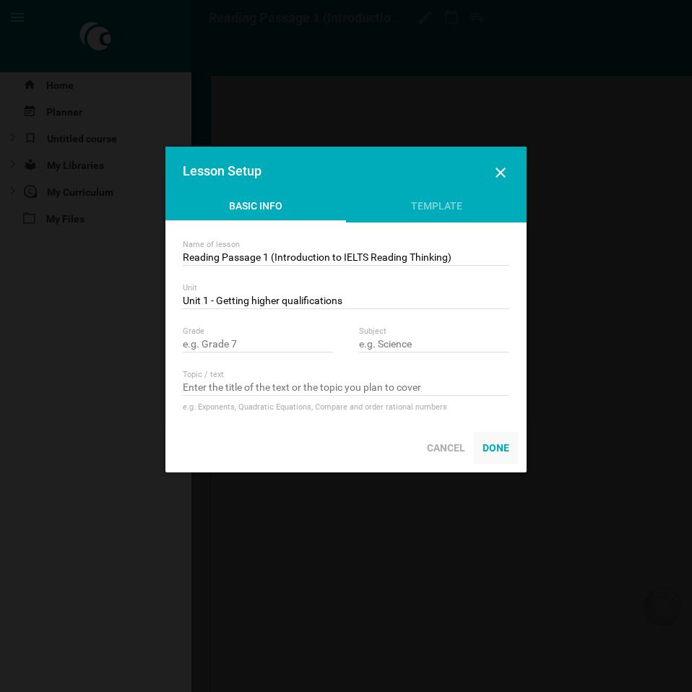
click at [496, 441] on div "Done" at bounding box center [496, 448] width 44 height 32
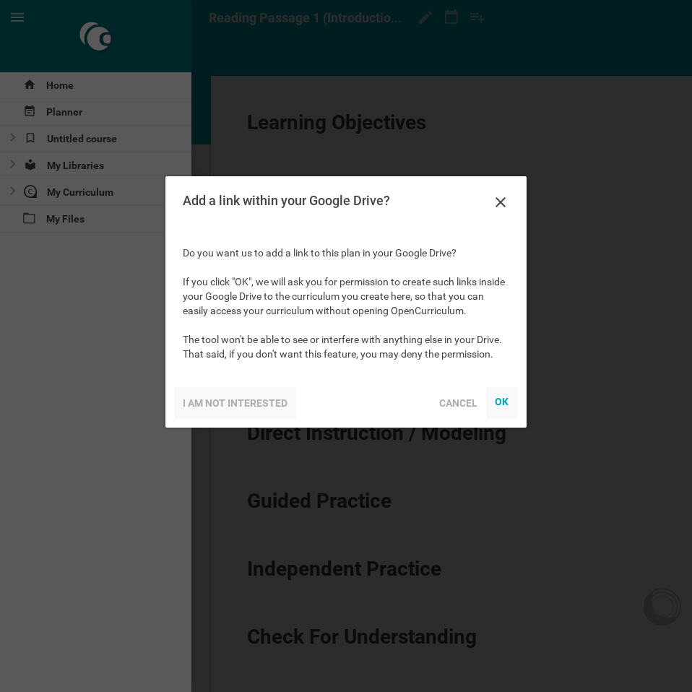
click at [240, 399] on div "I am not interested" at bounding box center [235, 403] width 122 height 32
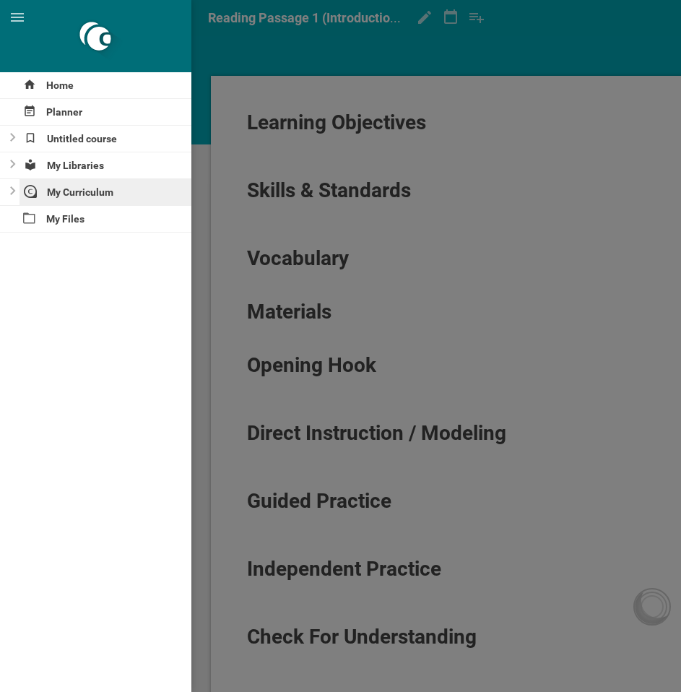
click at [113, 185] on div "My Curriculum" at bounding box center [106, 192] width 173 height 26
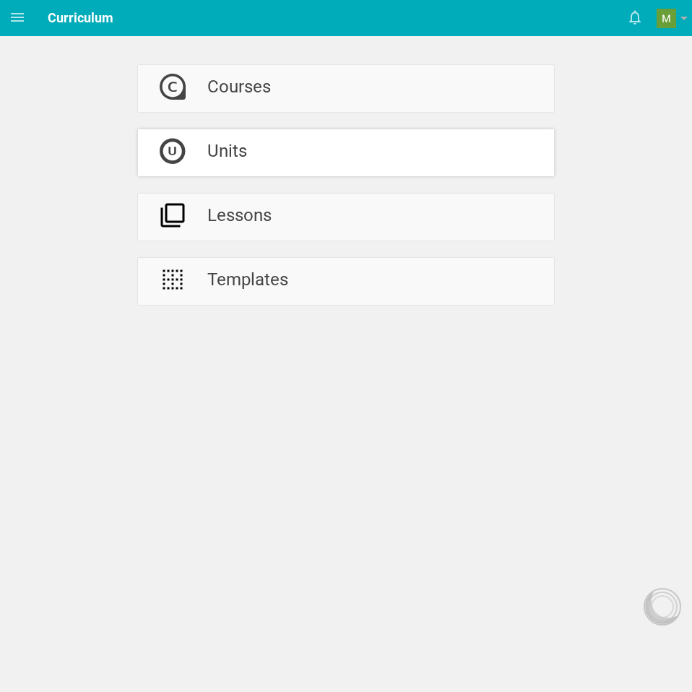
click at [264, 147] on link "Units" at bounding box center [346, 152] width 416 height 47
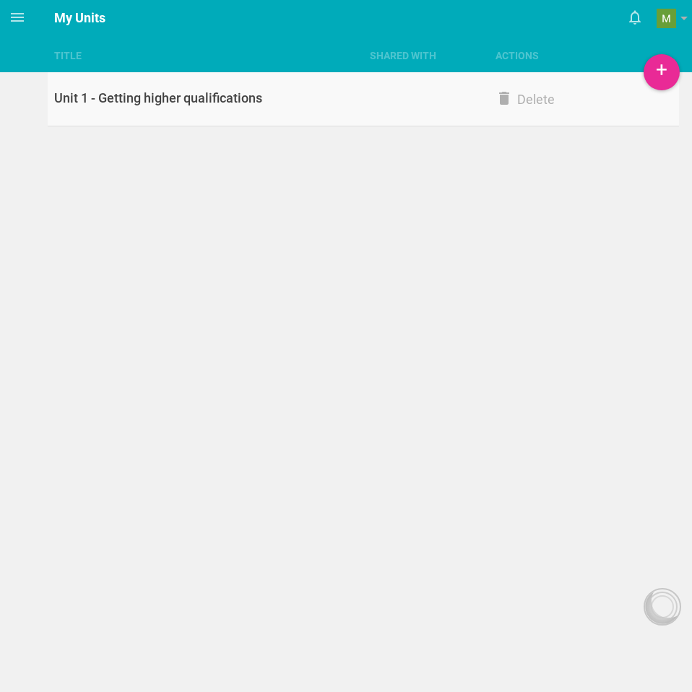
click at [228, 98] on div "Unit 1 - Getting higher qualifications" at bounding box center [206, 98] width 316 height 17
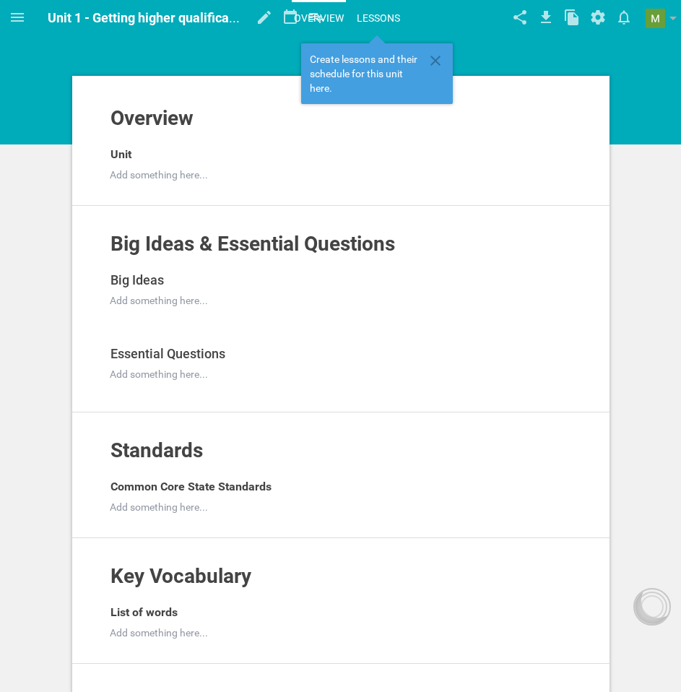
click at [371, 7] on link "Lessons" at bounding box center [379, 18] width 48 height 32
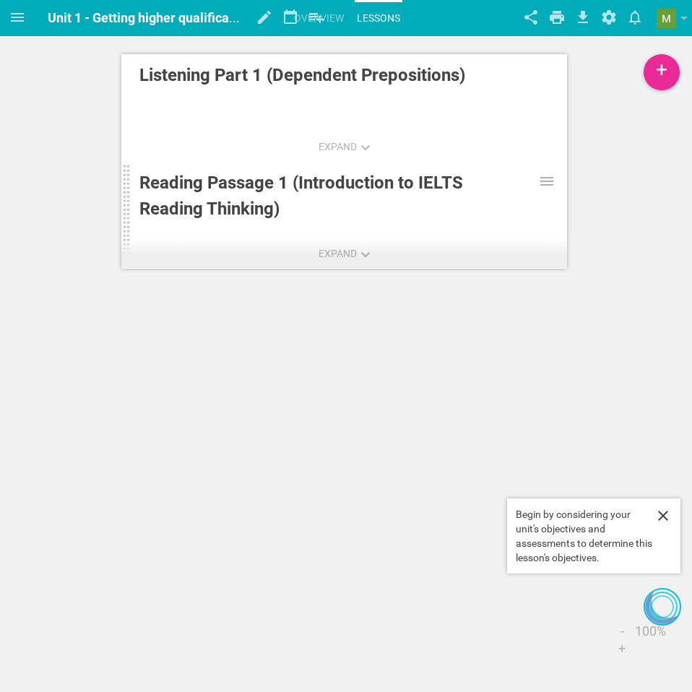
click at [397, 201] on div "Reading Passage 1 (Introduction to IELTS Reading Thinking)" at bounding box center [317, 196] width 357 height 52
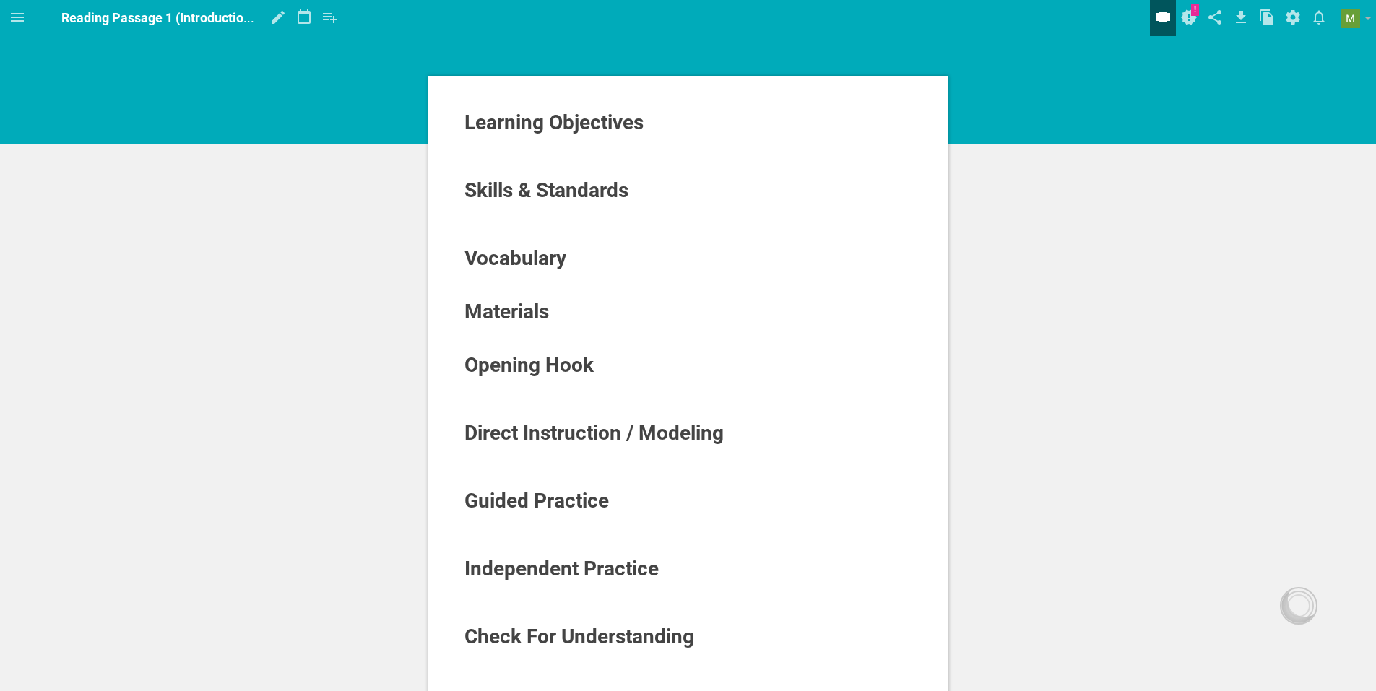
click at [1169, 19] on icon at bounding box center [1163, 17] width 14 height 11
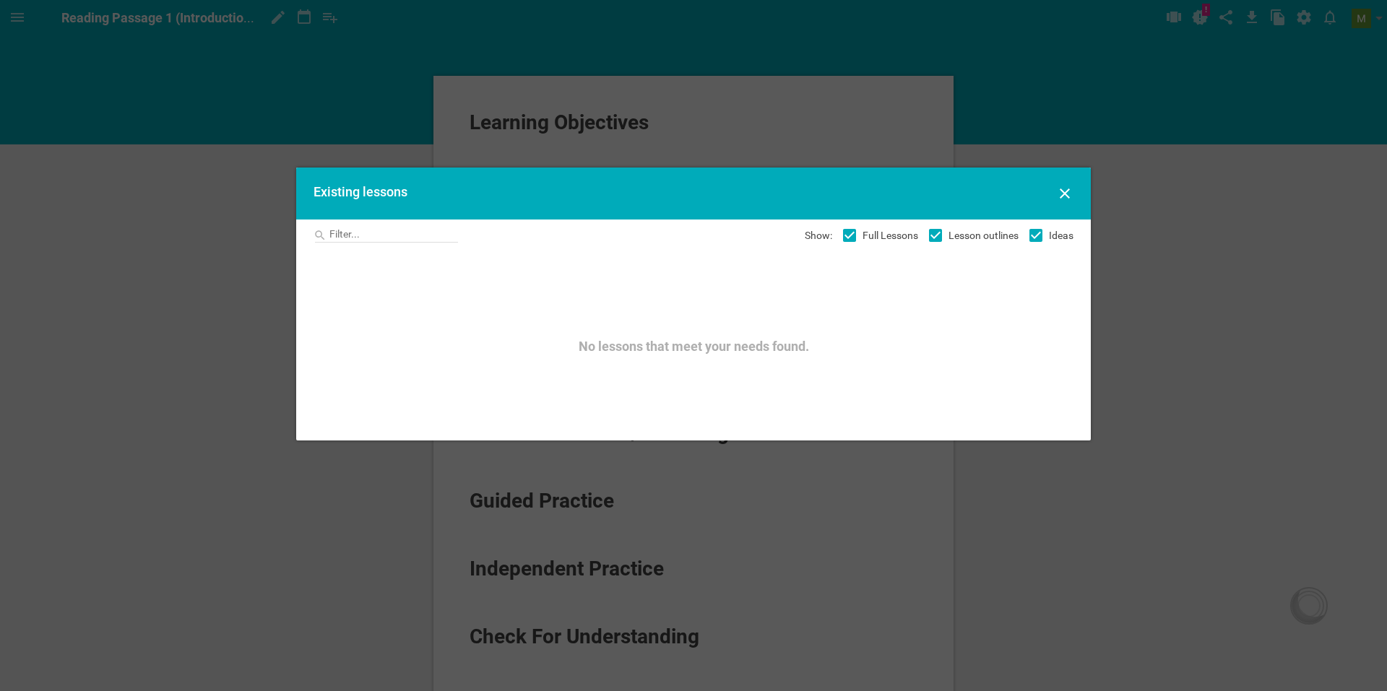
click at [1165, 118] on div at bounding box center [693, 345] width 1387 height 691
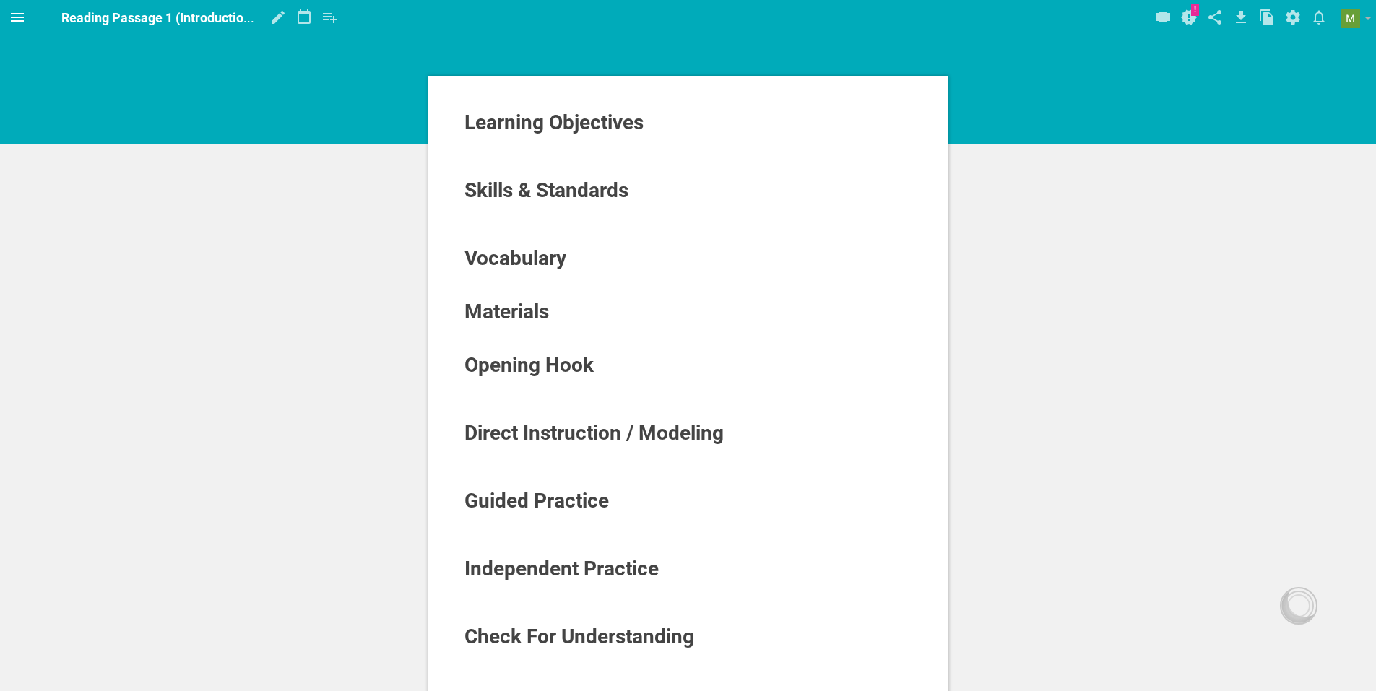
click at [16, 14] on icon at bounding box center [17, 17] width 13 height 9
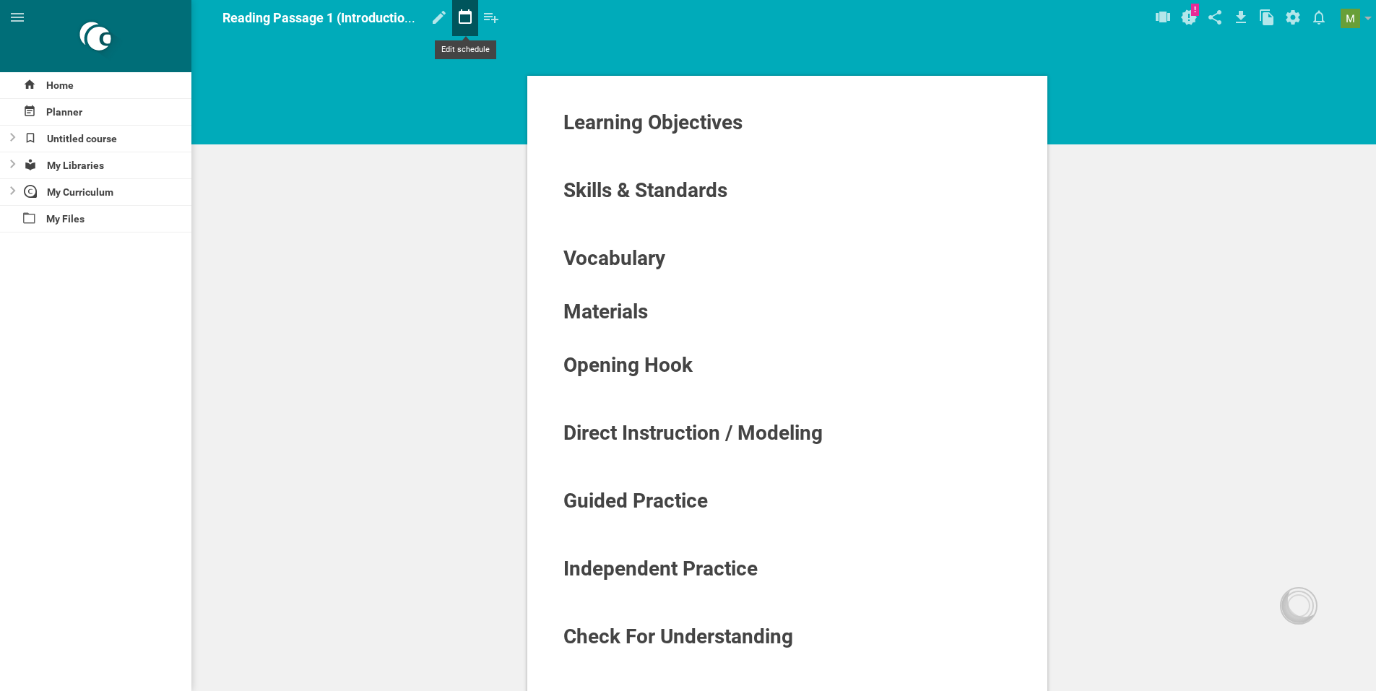
click at [467, 12] on icon at bounding box center [465, 16] width 13 height 14
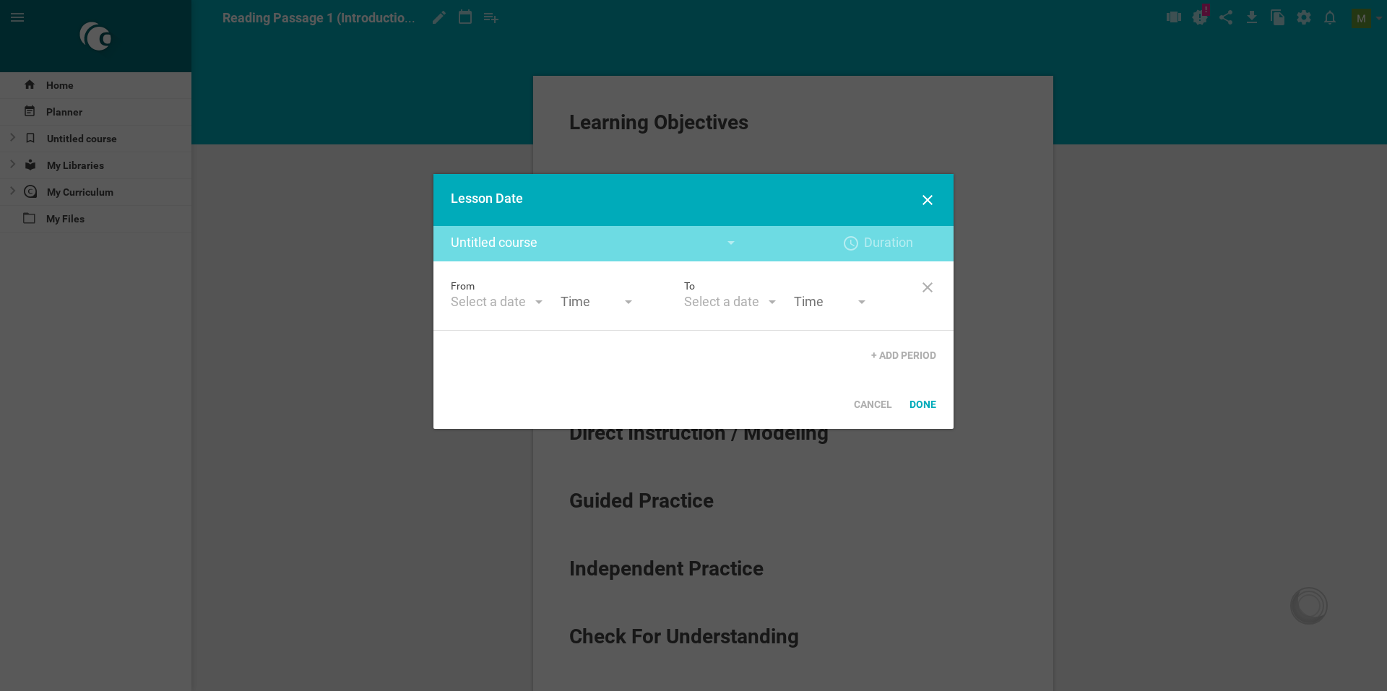
click at [344, 216] on div at bounding box center [693, 345] width 1387 height 691
